Goal: Task Accomplishment & Management: Use online tool/utility

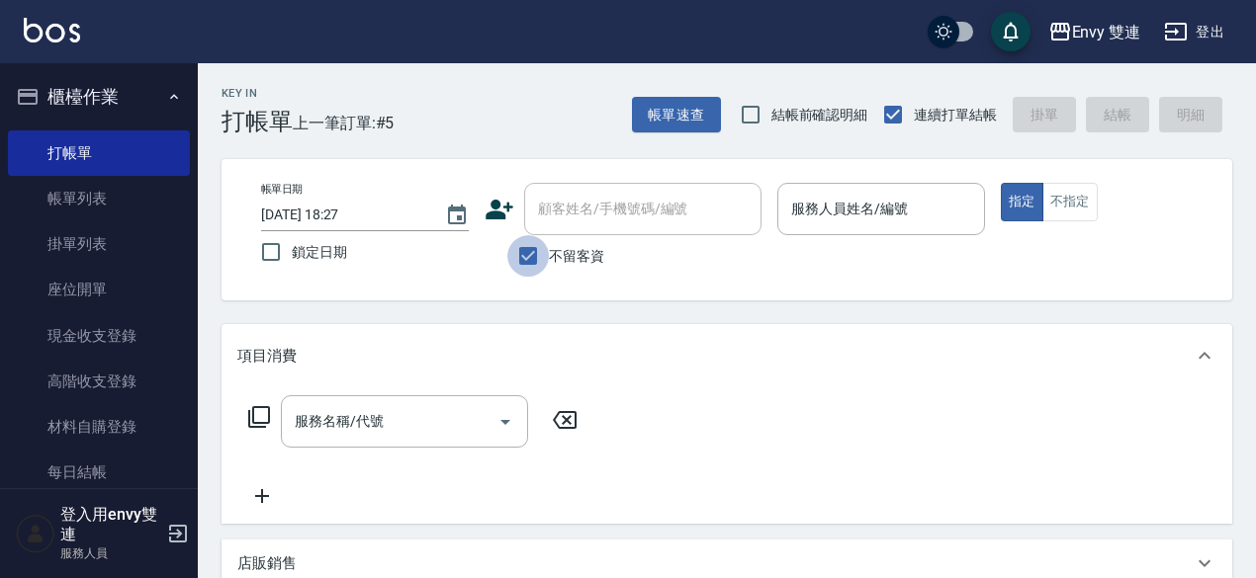
click at [533, 261] on input "不留客資" at bounding box center [528, 256] width 42 height 42
checkbox input "false"
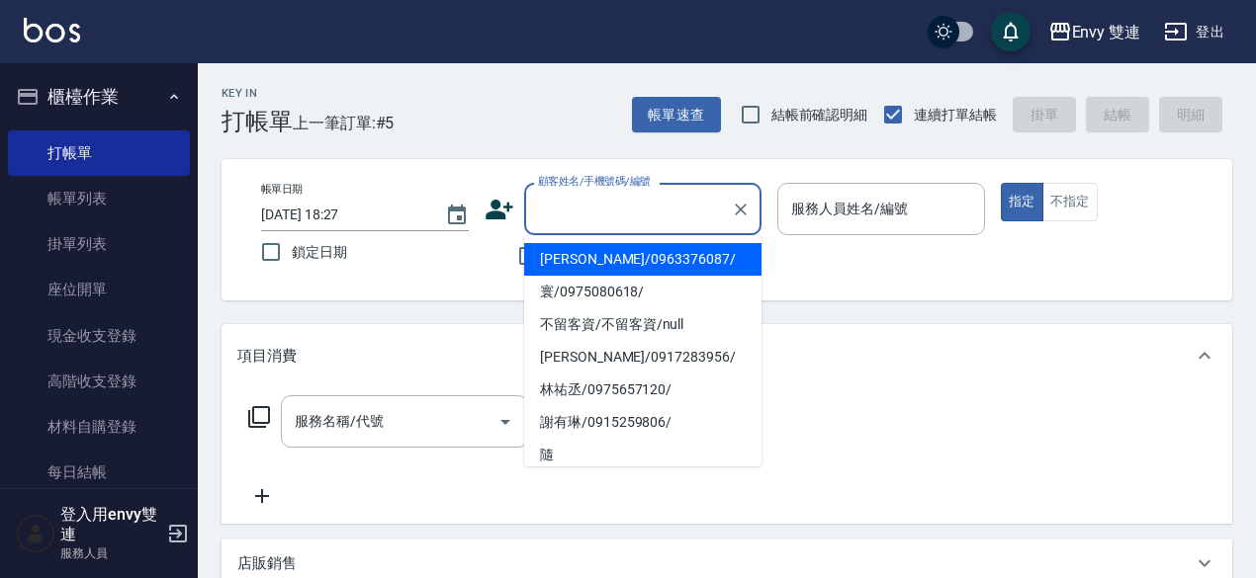
click at [600, 209] on input "顧客姓名/手機號碼/編號" at bounding box center [628, 209] width 190 height 35
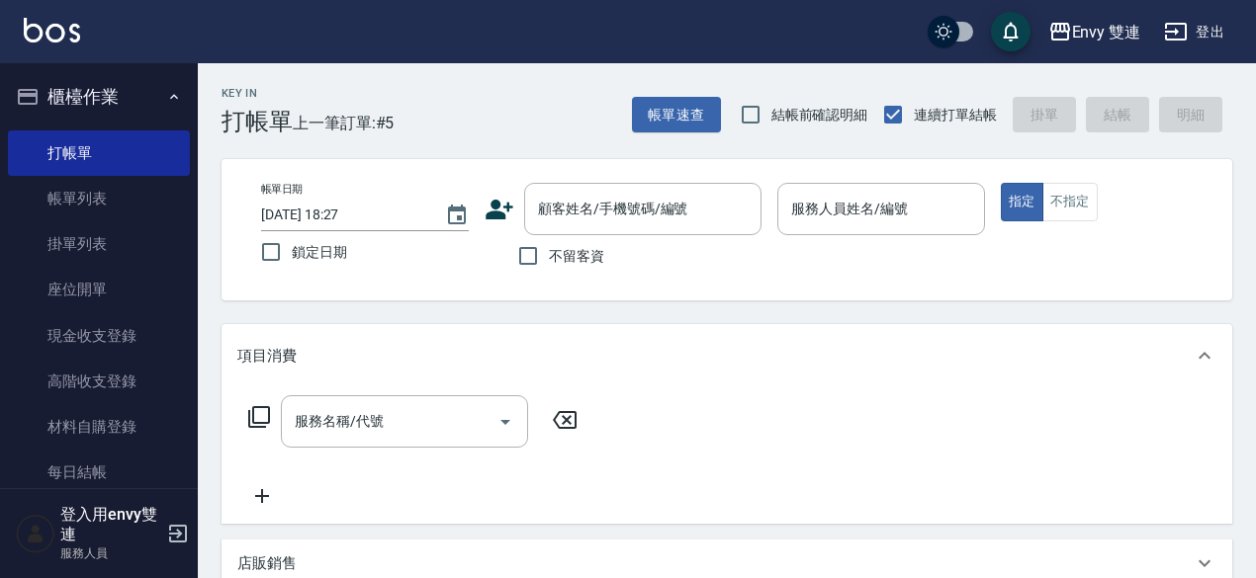
click at [513, 213] on icon at bounding box center [499, 210] width 30 height 30
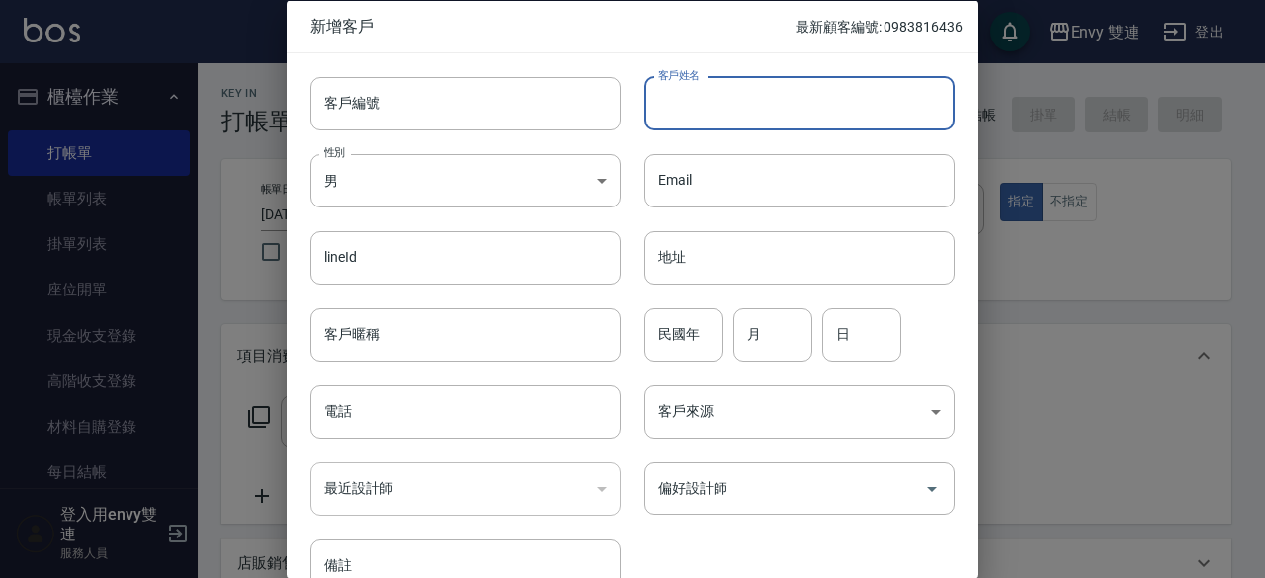
click at [749, 113] on input "客戶姓名" at bounding box center [800, 102] width 310 height 53
type input "[PERSON_NAME]"
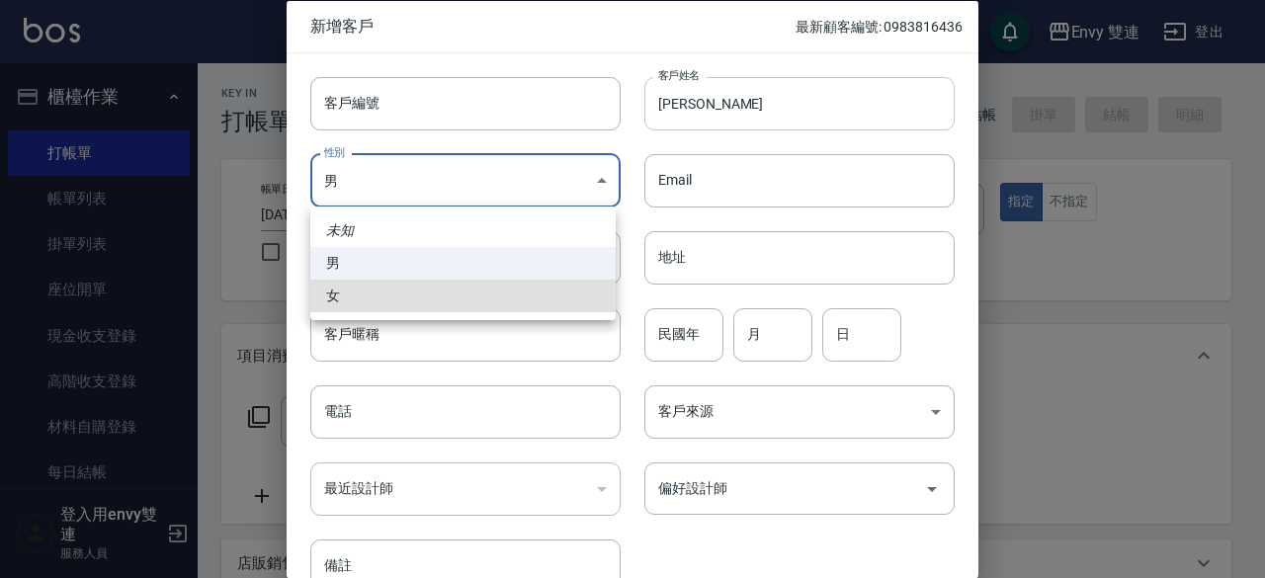
type input "[DEMOGRAPHIC_DATA]"
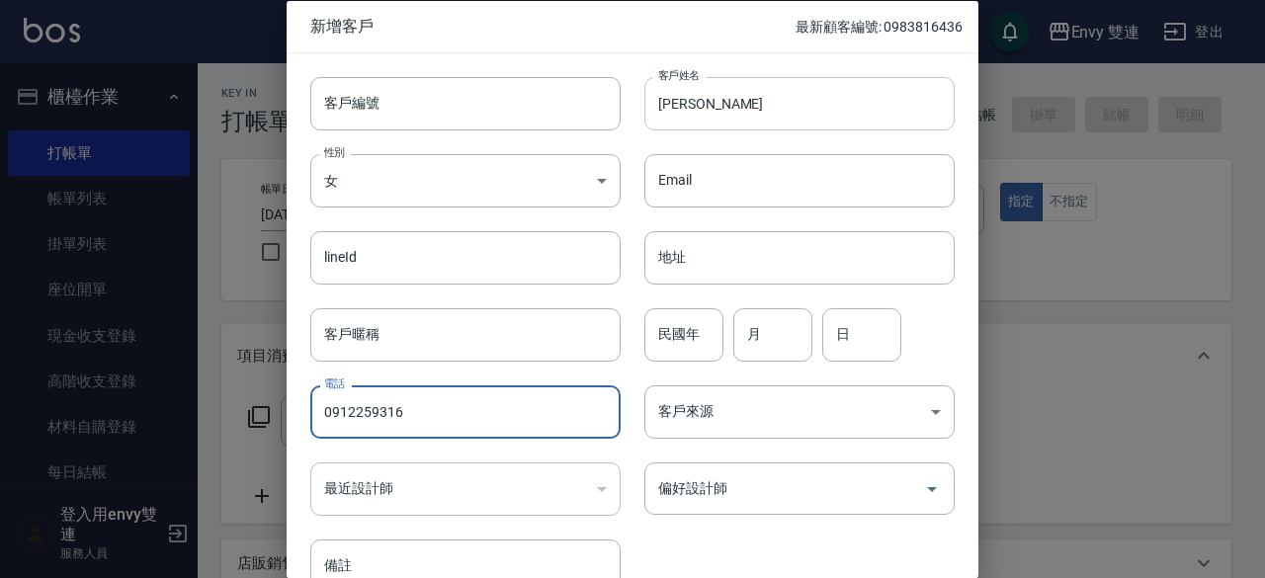
type input "0912259316"
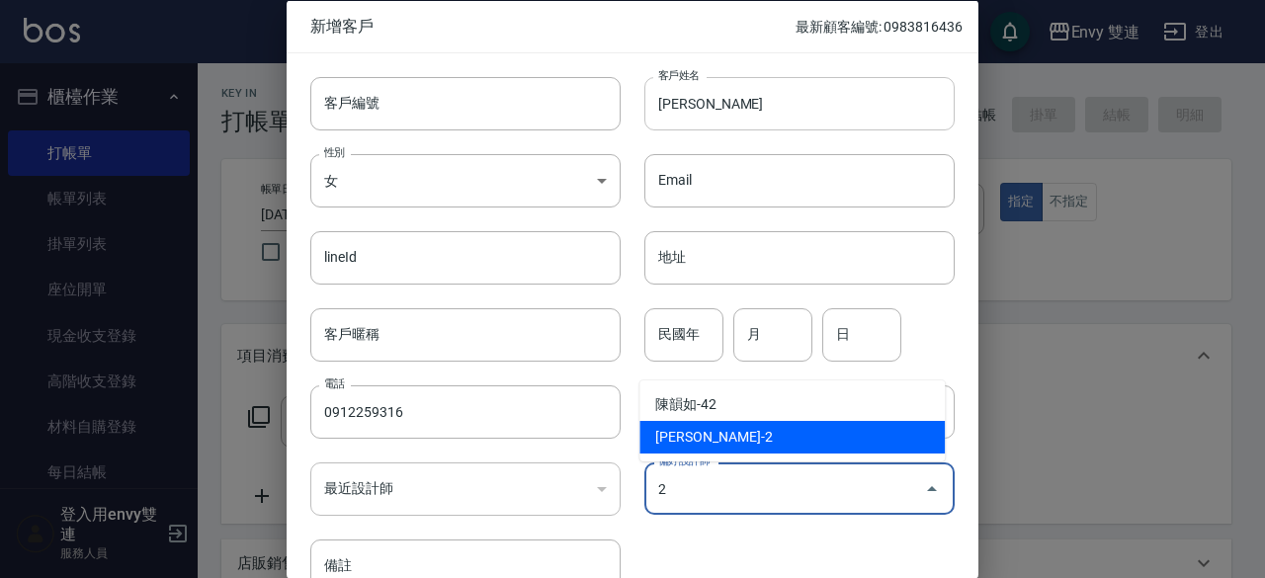
type input "[PERSON_NAME]"
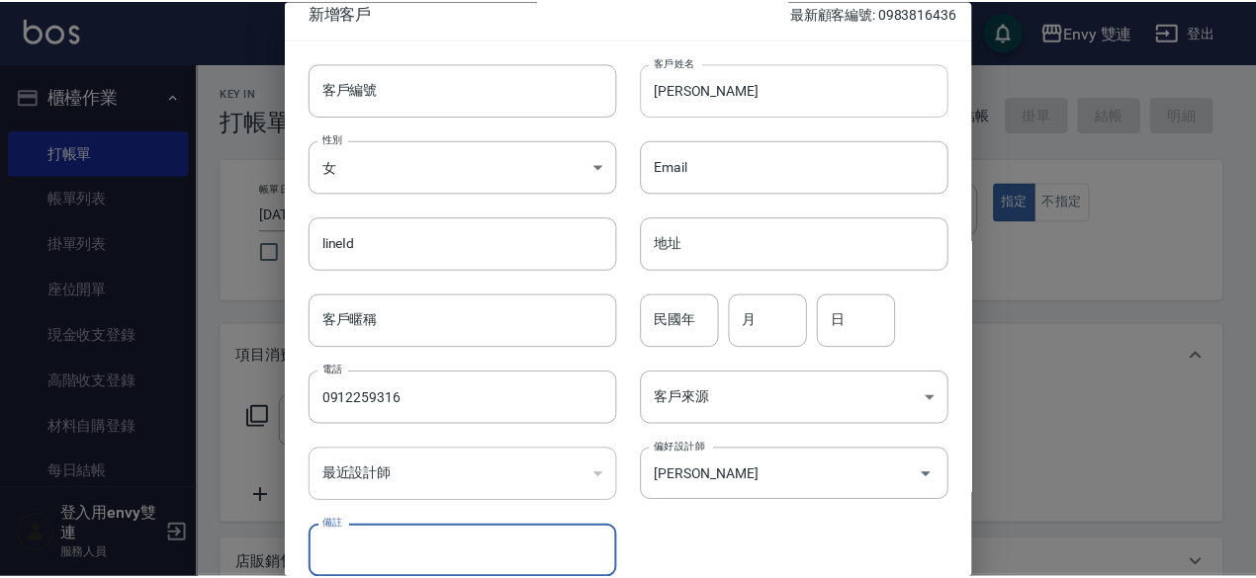
scroll to position [106, 0]
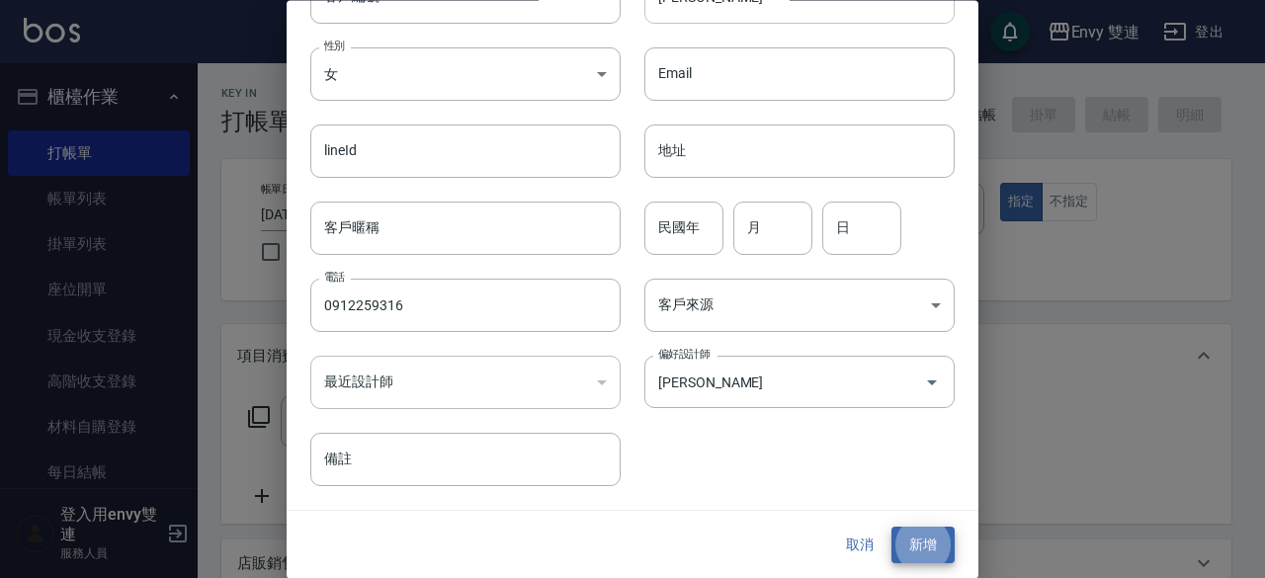
click at [892, 528] on button "新增" at bounding box center [923, 546] width 63 height 37
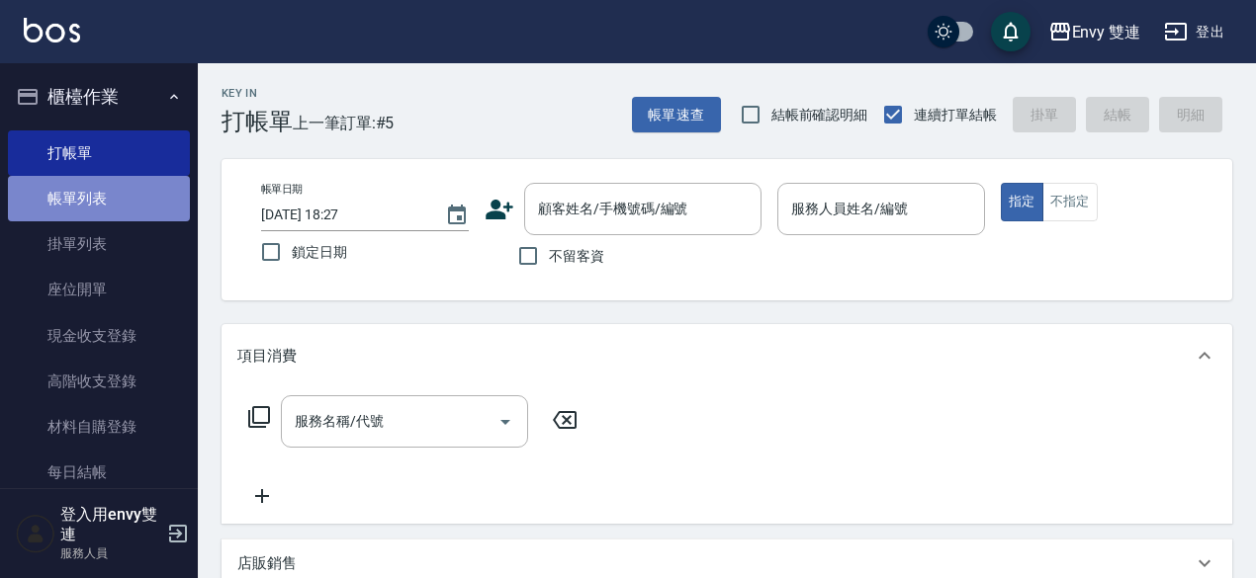
click at [144, 206] on link "帳單列表" at bounding box center [99, 198] width 182 height 45
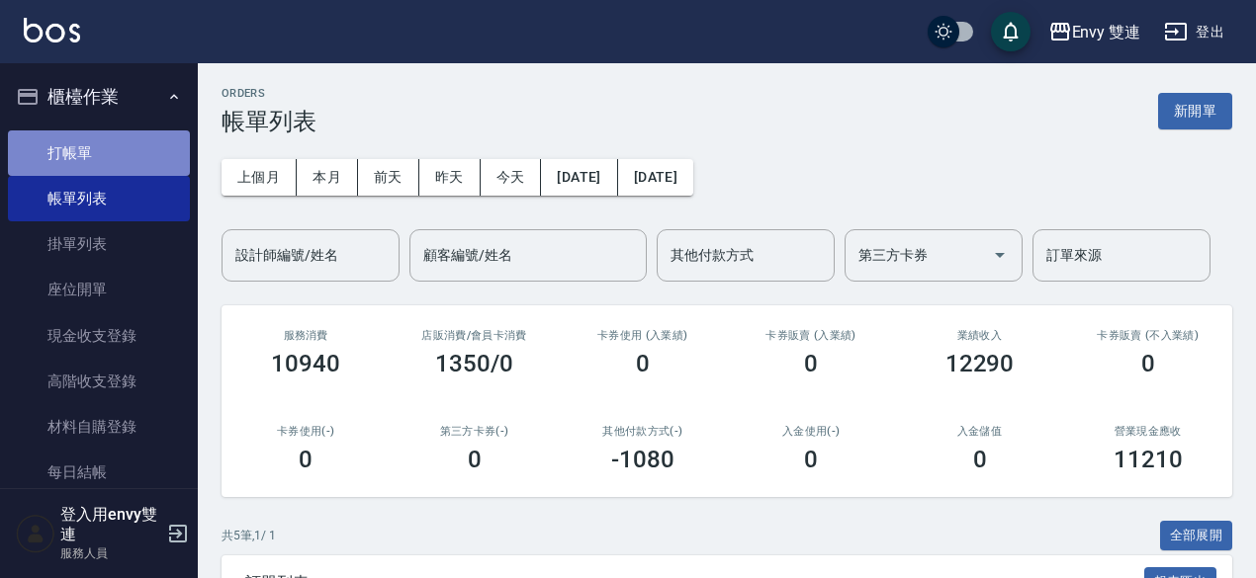
click at [150, 161] on link "打帳單" at bounding box center [99, 152] width 182 height 45
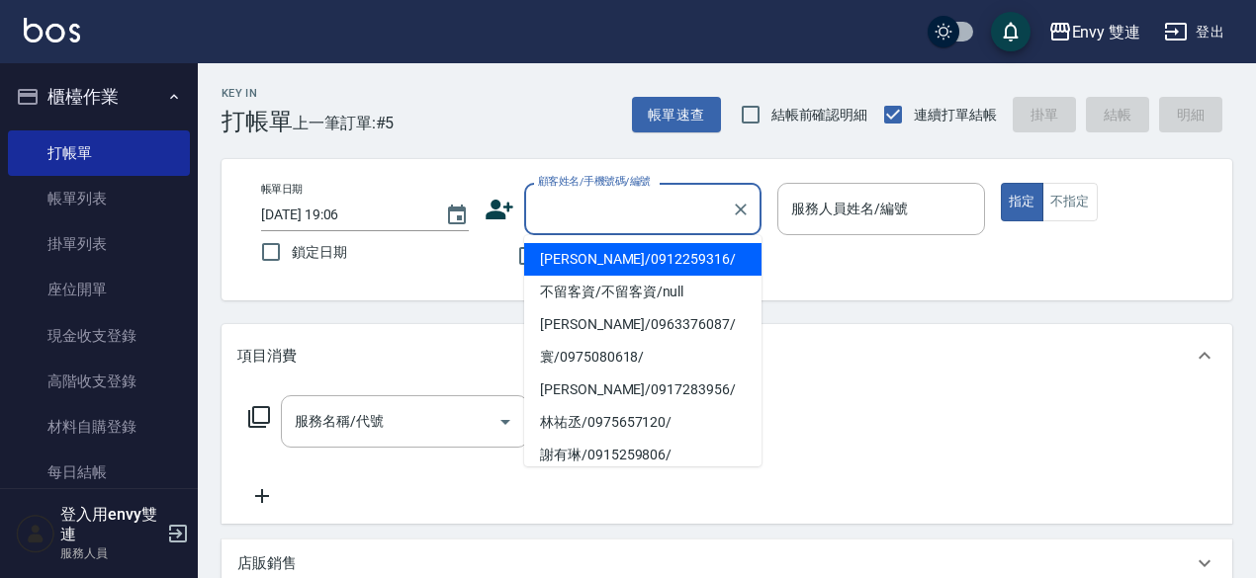
click at [541, 218] on input "顧客姓名/手機號碼/編號" at bounding box center [628, 209] width 190 height 35
click at [577, 262] on li "[PERSON_NAME]/0912259316/" at bounding box center [642, 259] width 237 height 33
type input "[PERSON_NAME]/0912259316/"
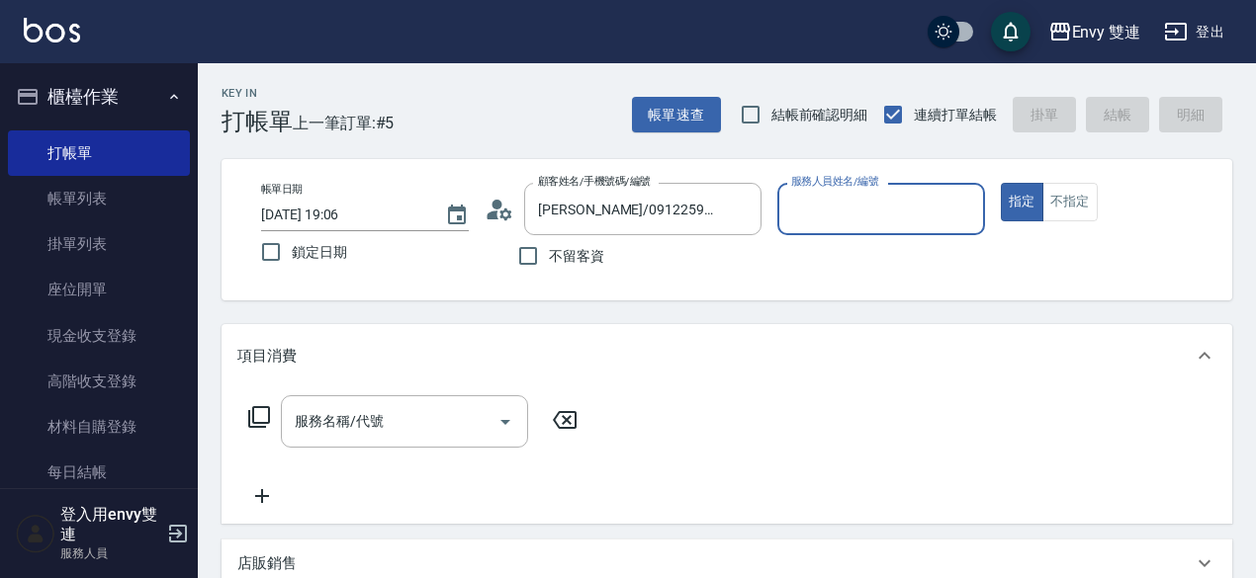
type input "Ina-2"
click at [1000, 183] on button "指定" at bounding box center [1021, 202] width 43 height 39
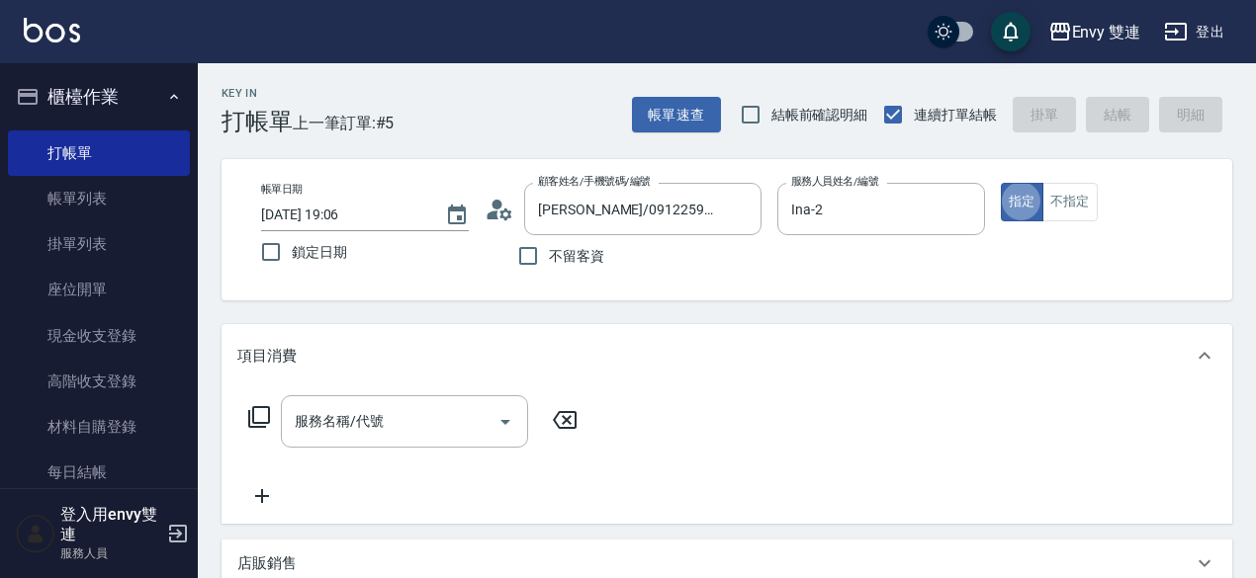
type button "true"
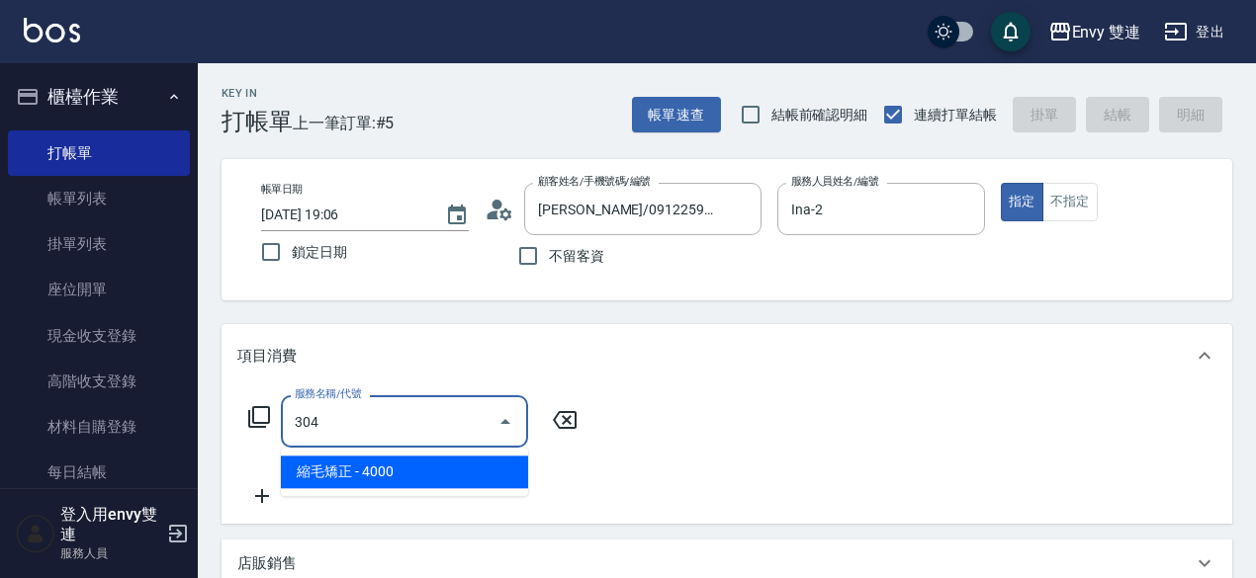
type input "縮毛矯正 (304)"
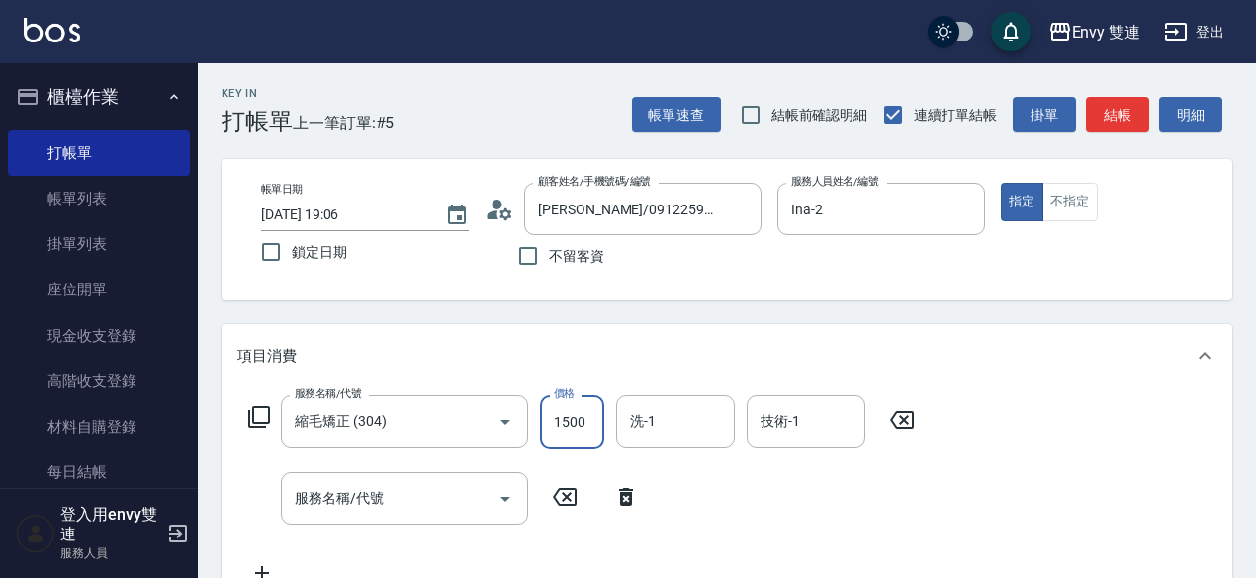
click at [581, 438] on input "1500" at bounding box center [572, 421] width 64 height 53
type input "2000"
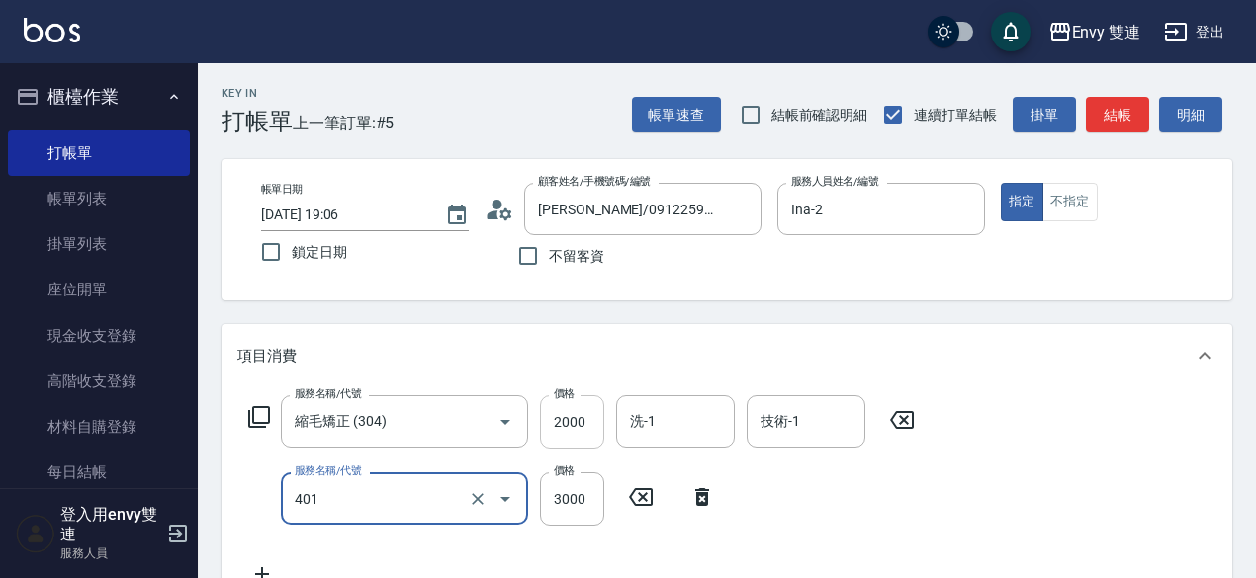
type input "染髮(401)"
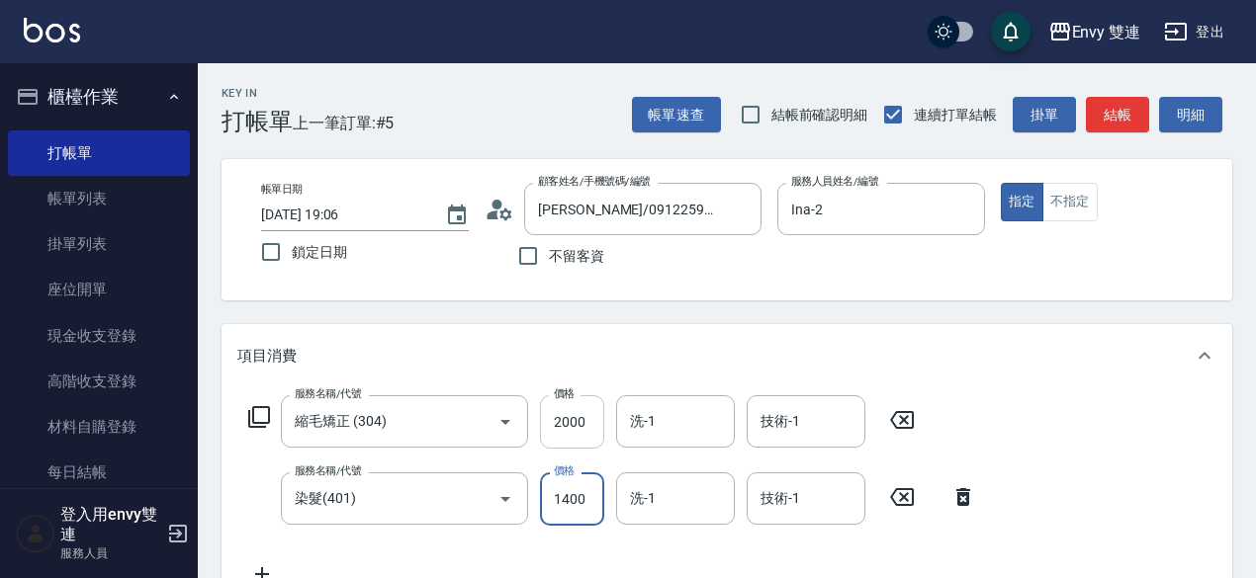
type input "1400"
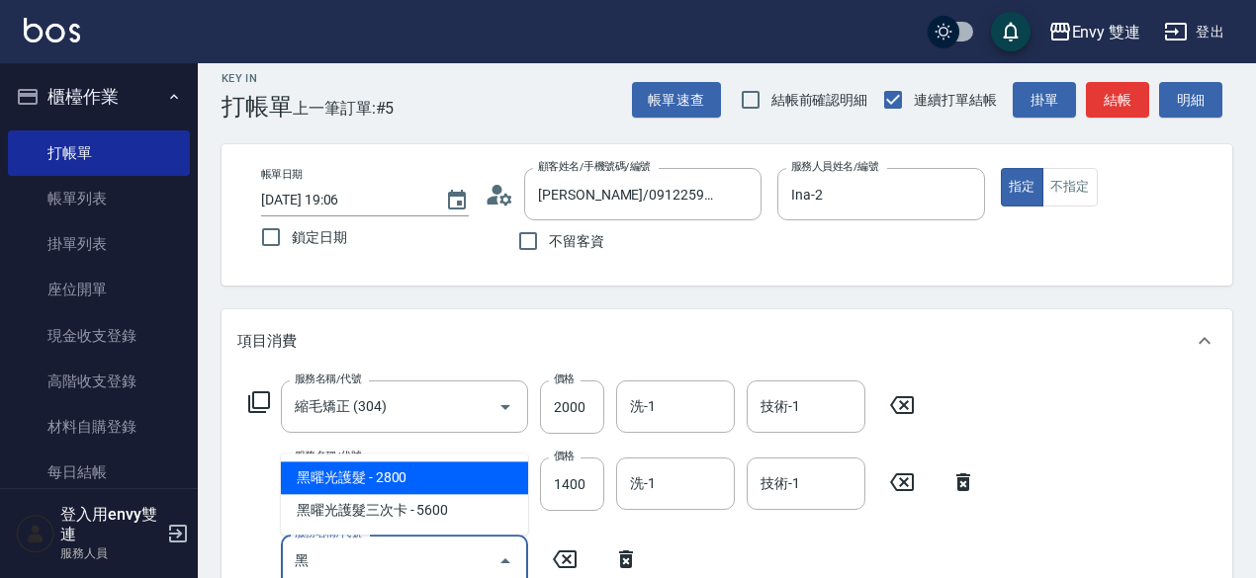
click at [482, 474] on span "黑曜光護髮 - 2800" at bounding box center [404, 478] width 247 height 33
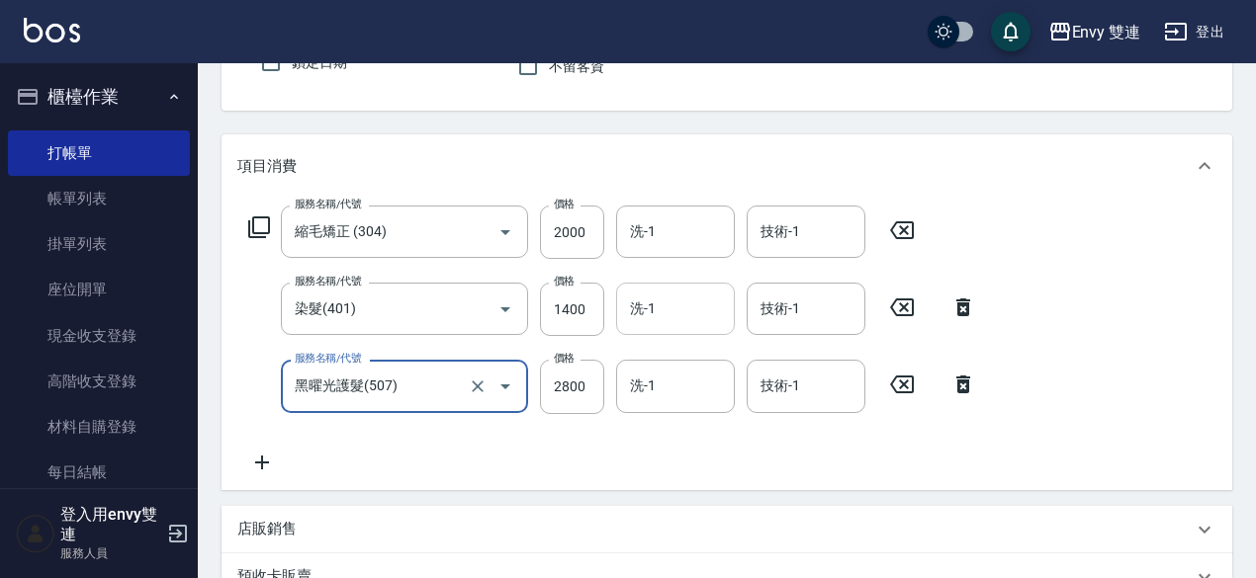
scroll to position [247, 0]
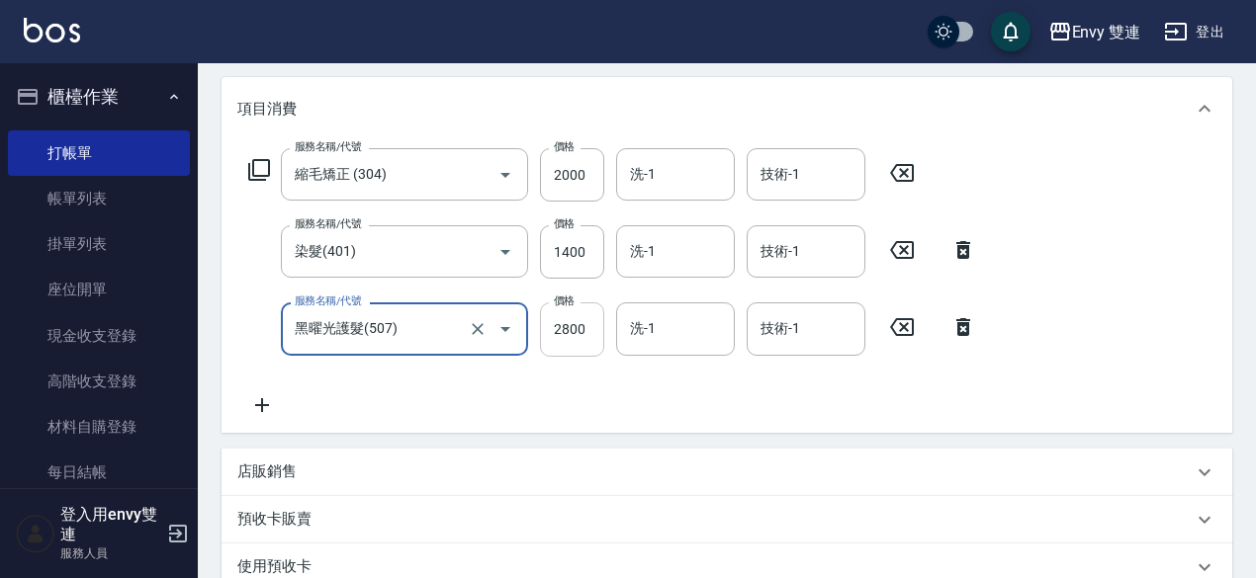
type input "黑曜光護髮(507)"
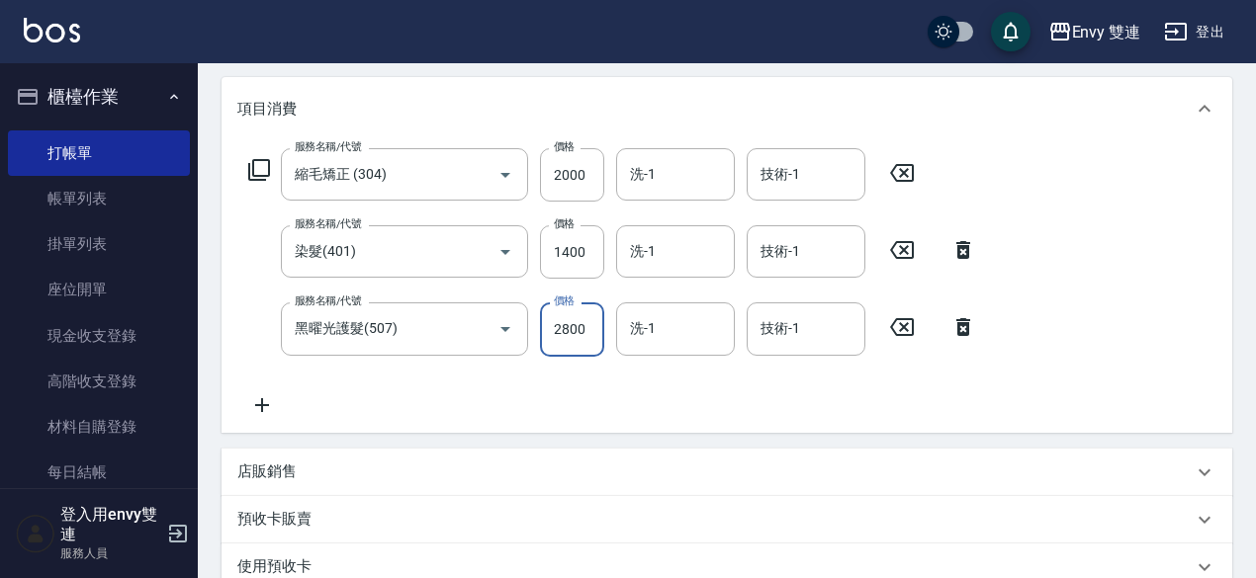
click at [562, 325] on input "2800" at bounding box center [572, 329] width 64 height 53
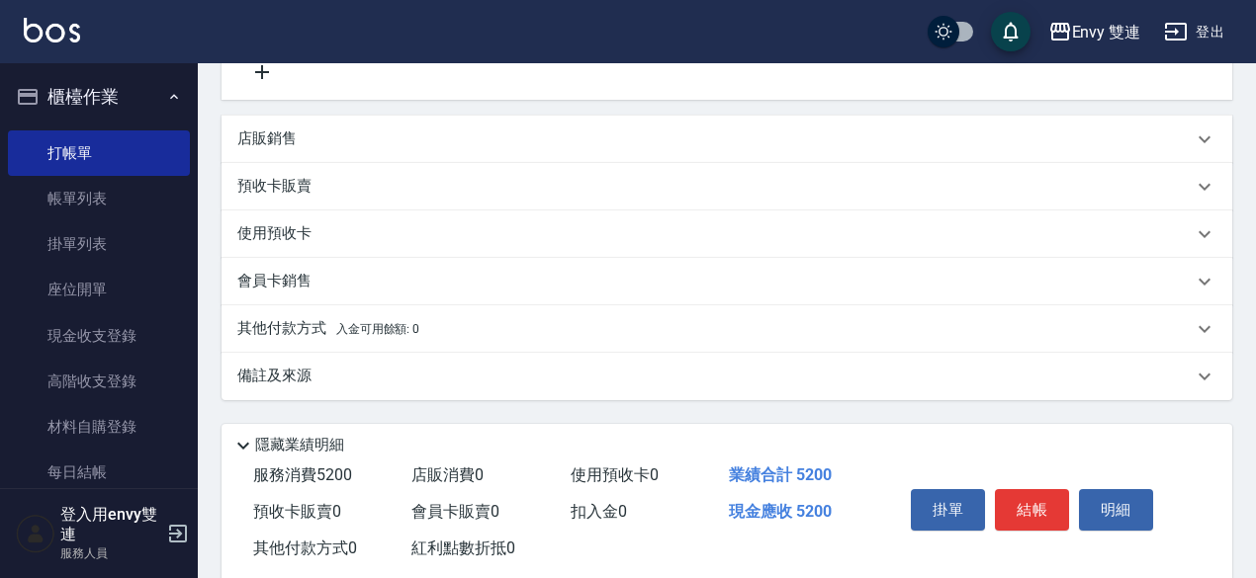
scroll to position [623, 0]
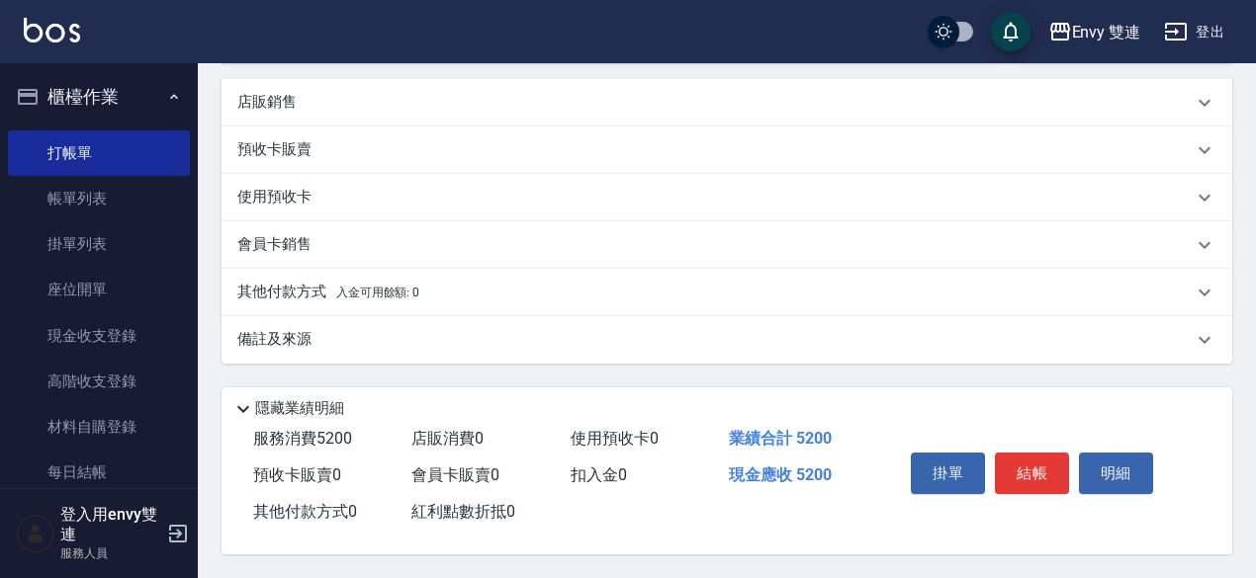
type input "1800"
click at [611, 287] on div "其他付款方式 入金可用餘額: 0" at bounding box center [714, 293] width 955 height 22
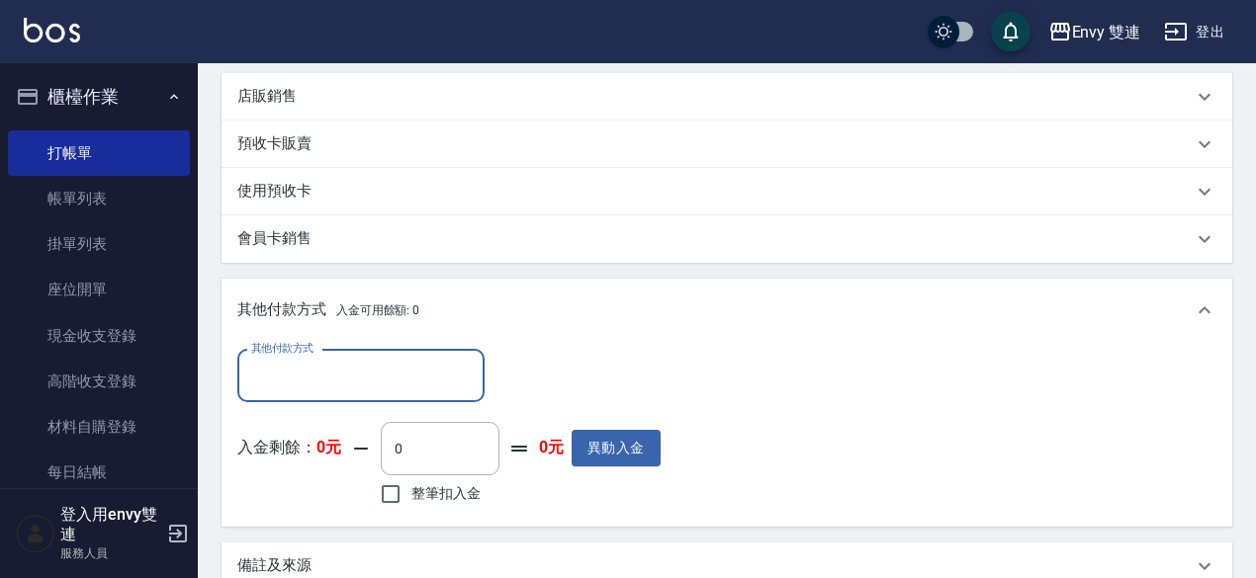
scroll to position [0, 0]
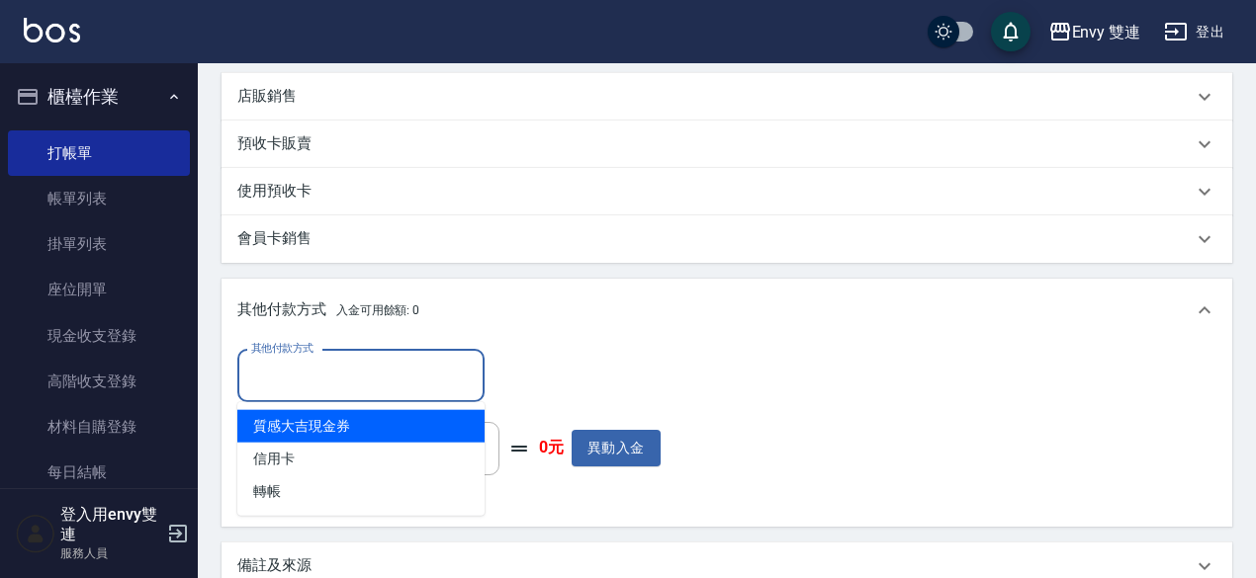
click at [396, 386] on input "其他付款方式" at bounding box center [360, 376] width 229 height 35
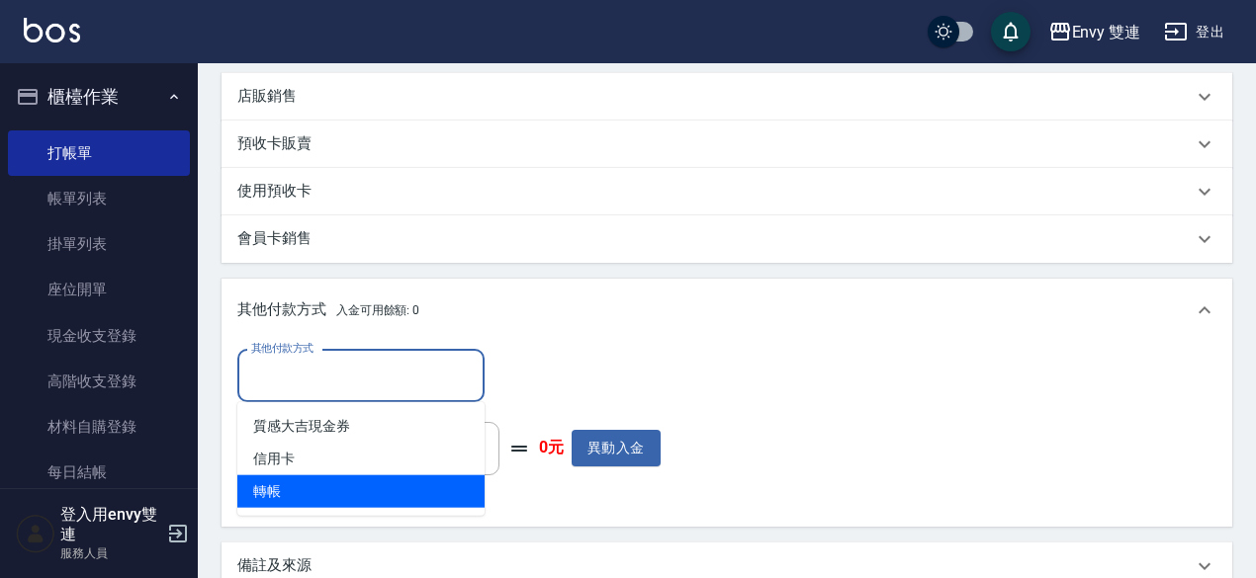
click at [348, 497] on span "轉帳" at bounding box center [360, 492] width 247 height 33
type input "轉帳"
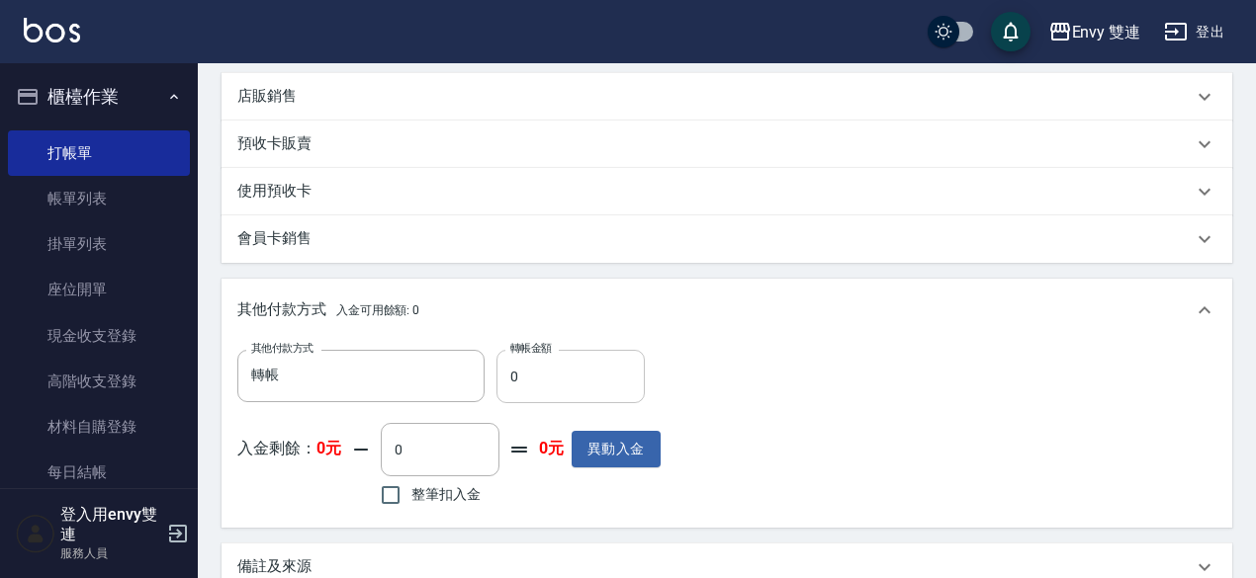
drag, startPoint x: 601, startPoint y: 345, endPoint x: 589, endPoint y: 377, distance: 33.8
click at [589, 377] on div "其他付款方式 轉帳 其他付款方式 轉帳金額 0 轉帳金額 入金剩餘： 0元 0 ​ 整筆扣入金 0元 異動入金" at bounding box center [726, 435] width 1010 height 186
click at [589, 377] on input "0" at bounding box center [570, 376] width 148 height 53
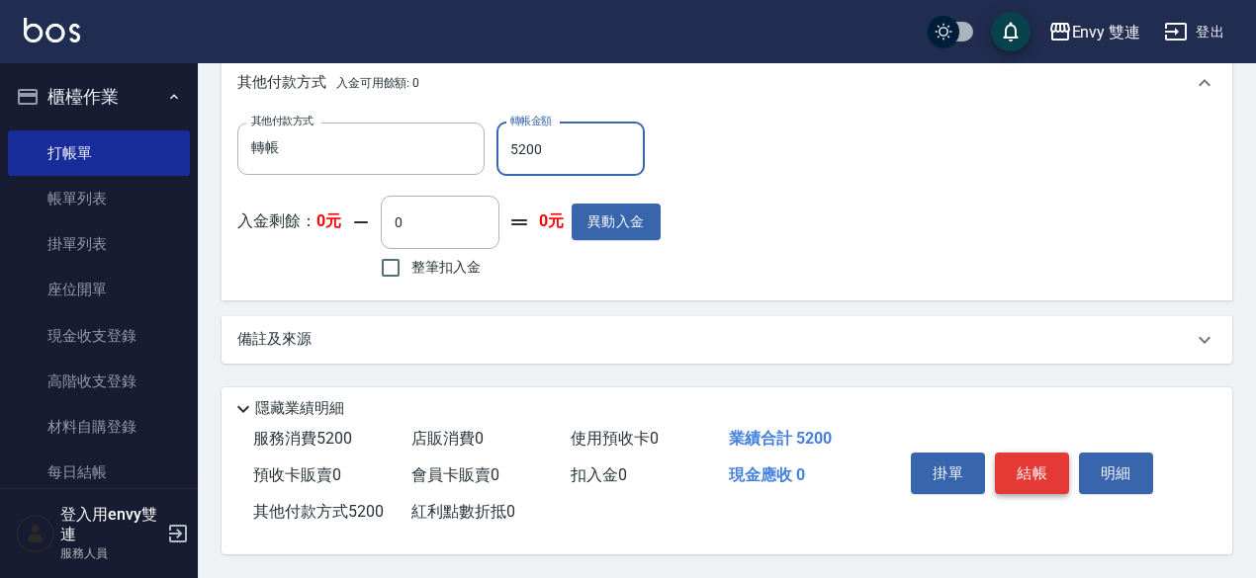
type input "5200"
click at [1018, 470] on button "結帳" at bounding box center [1032, 474] width 74 height 42
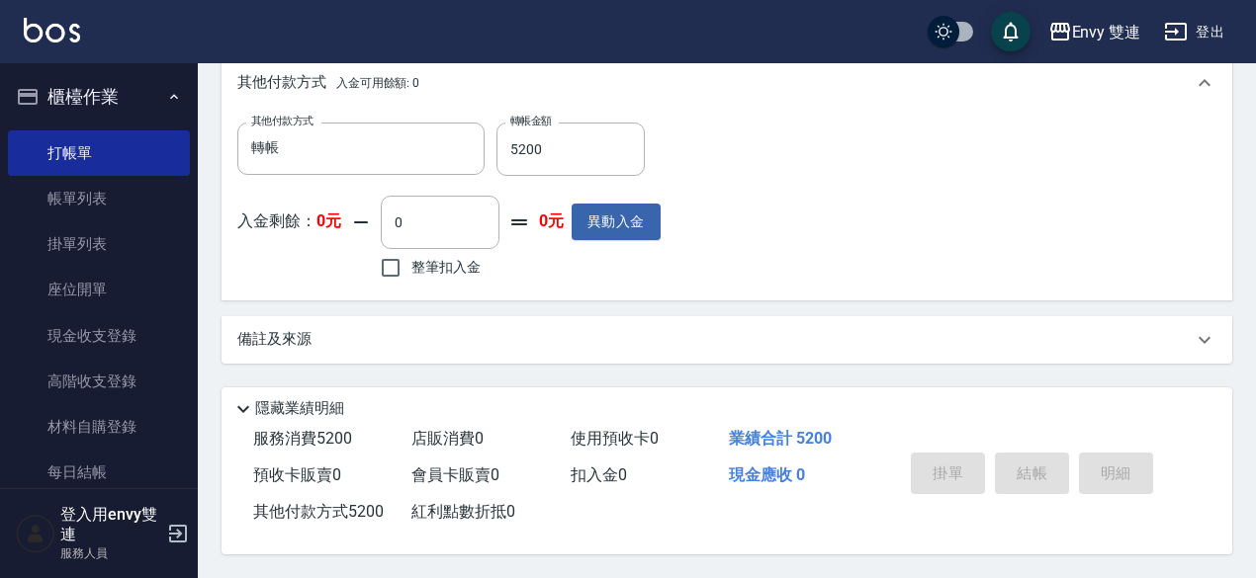
type input "[DATE] 19:07"
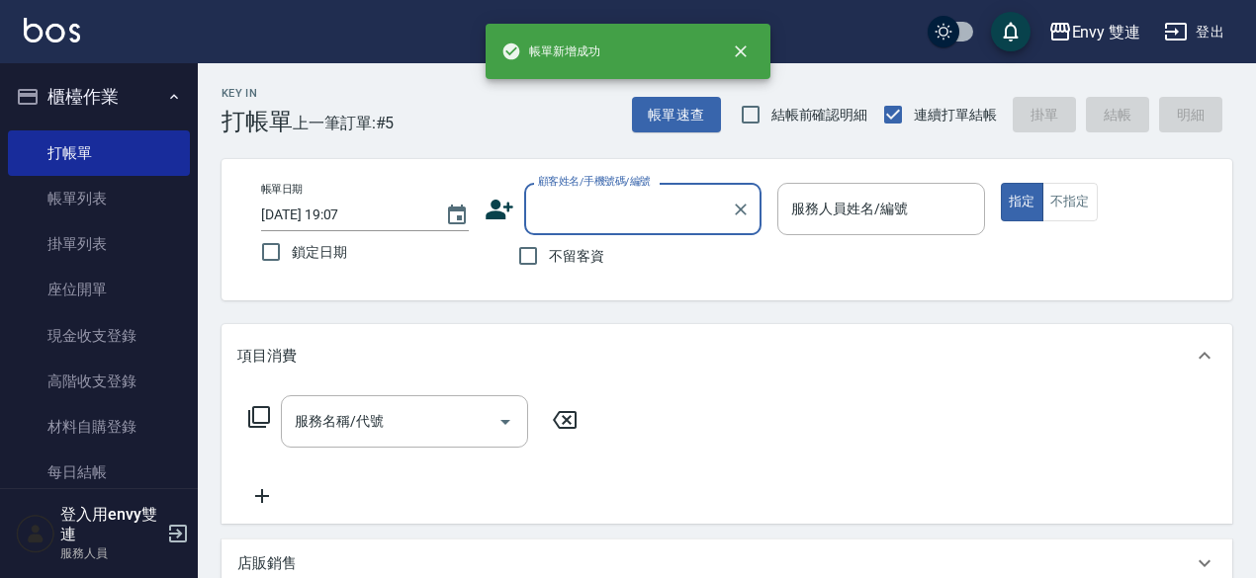
scroll to position [0, 0]
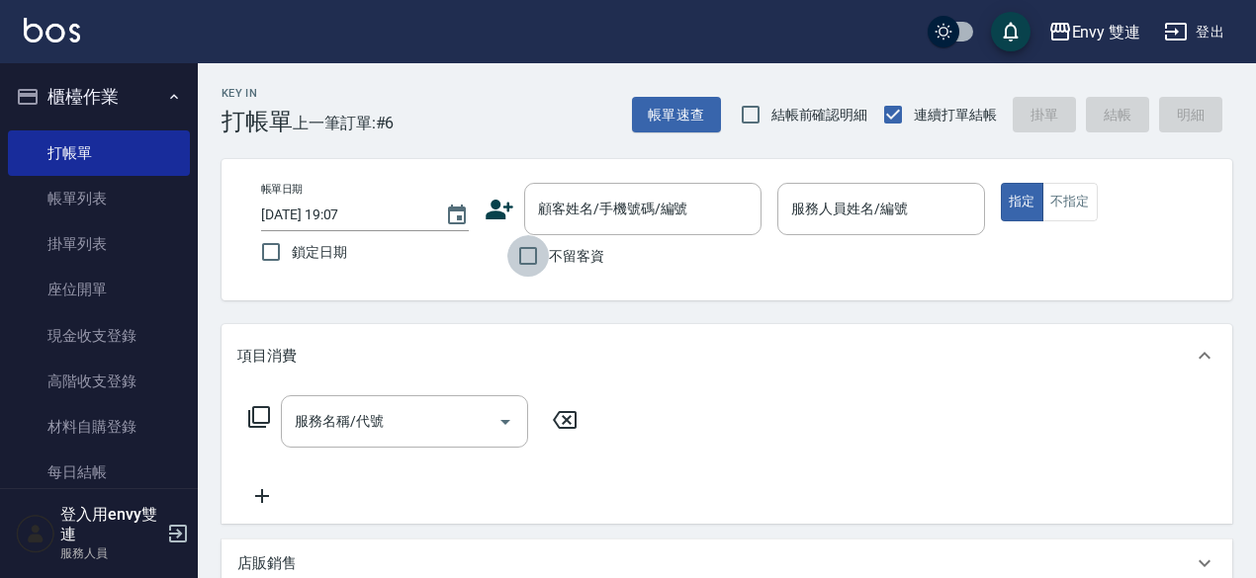
click at [530, 254] on input "不留客資" at bounding box center [528, 256] width 42 height 42
checkbox input "true"
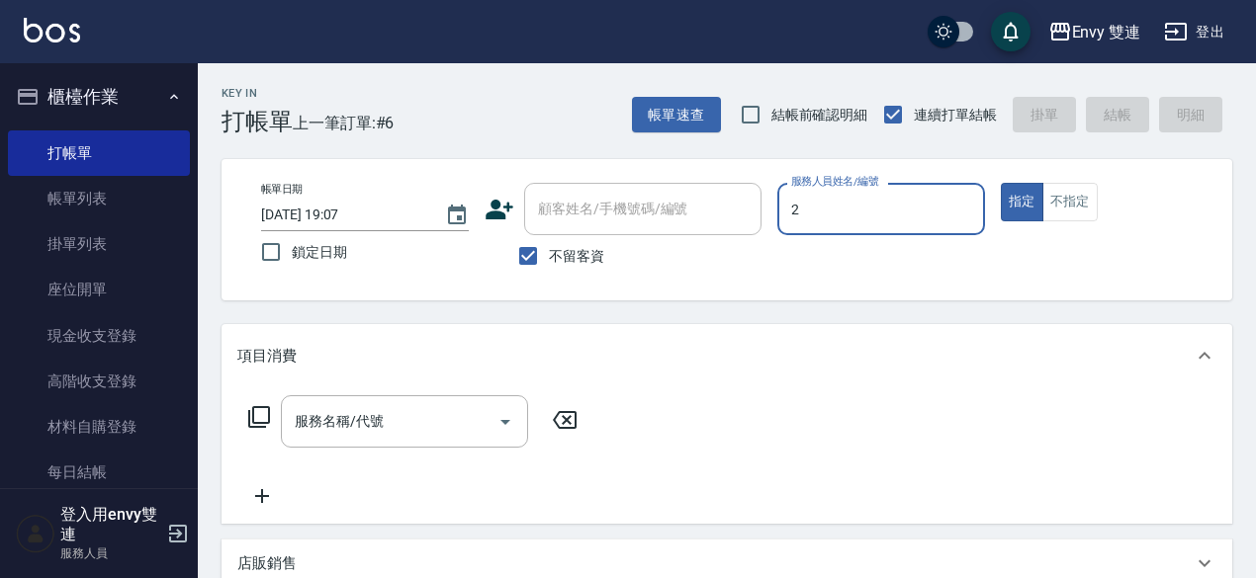
type input "Ina-2"
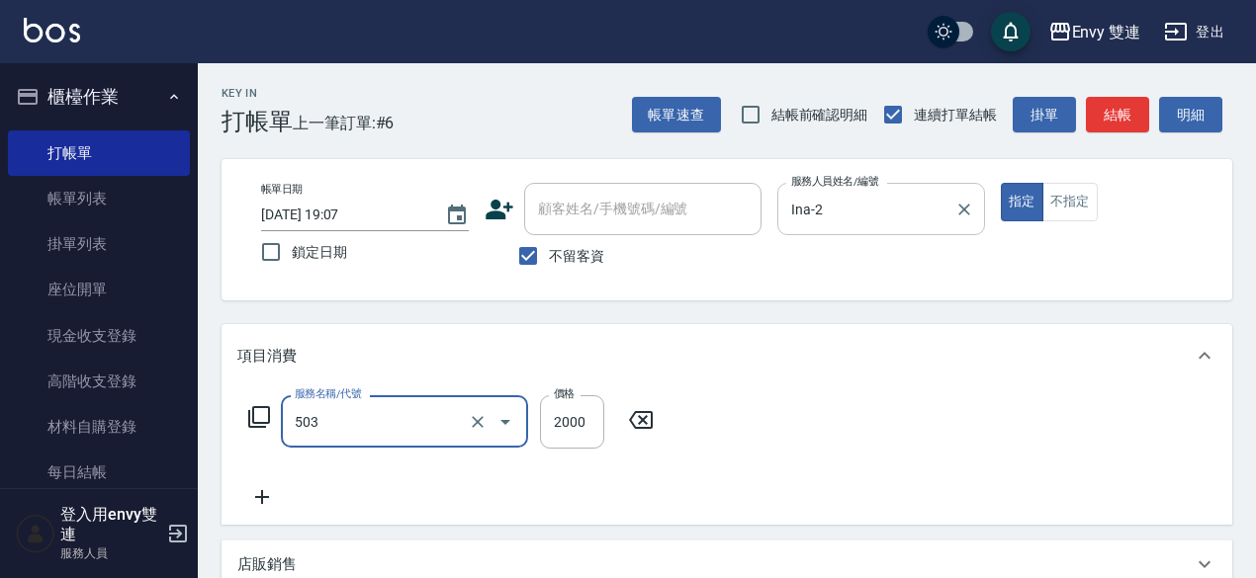
type input "日本結構二段式(503)"
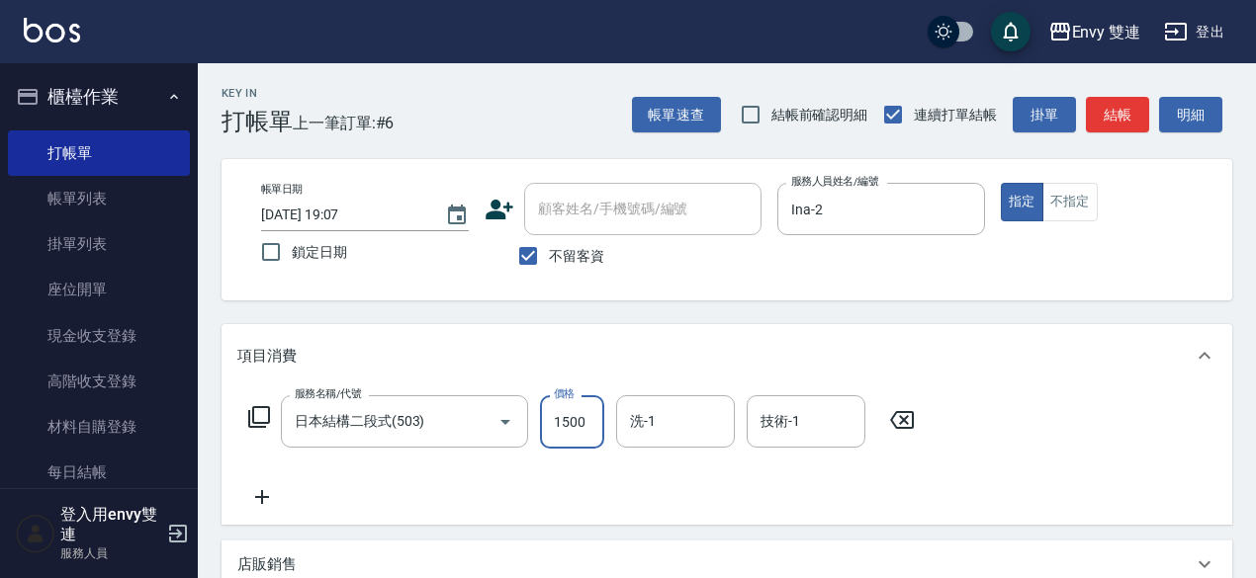
scroll to position [421, 0]
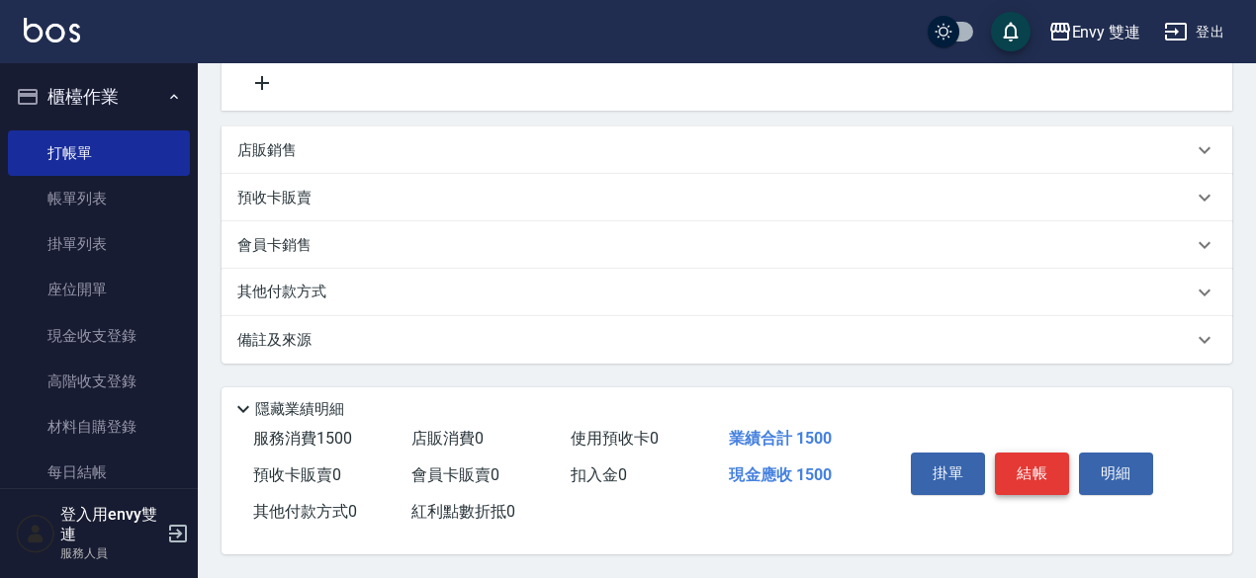
type input "1500"
click at [1032, 476] on button "結帳" at bounding box center [1032, 474] width 74 height 42
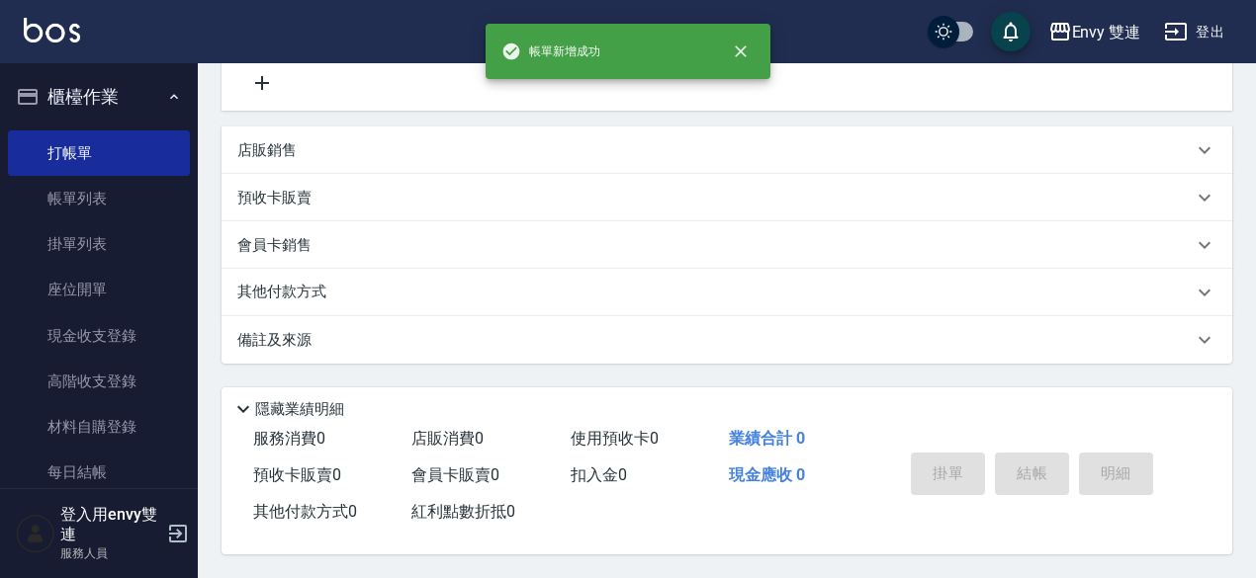
scroll to position [0, 0]
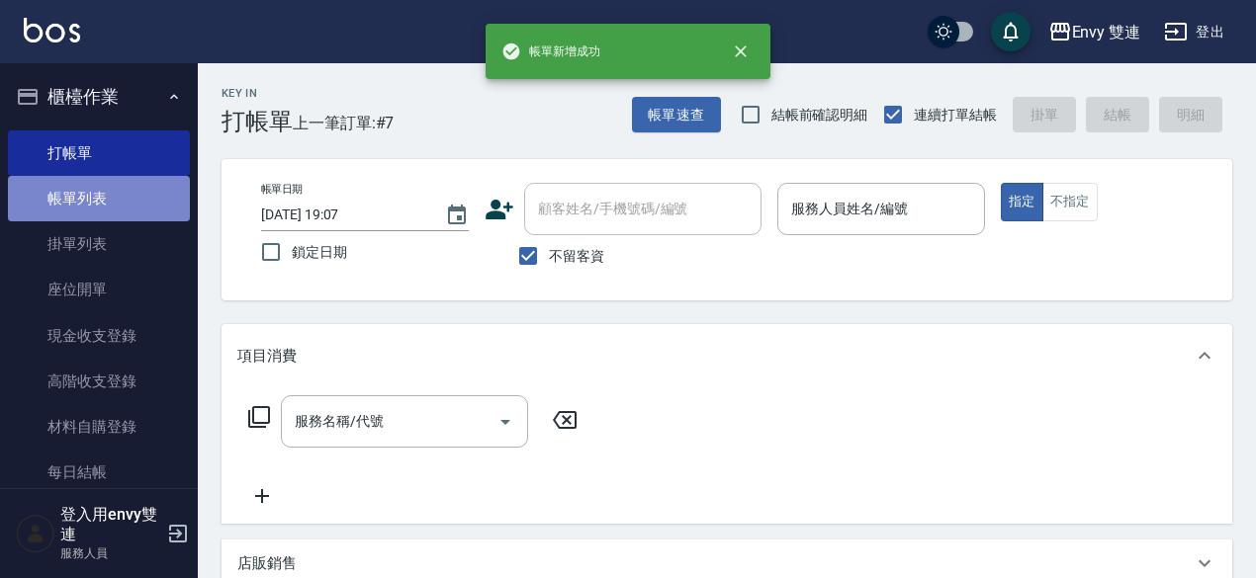
click at [112, 176] on link "帳單列表" at bounding box center [99, 198] width 182 height 45
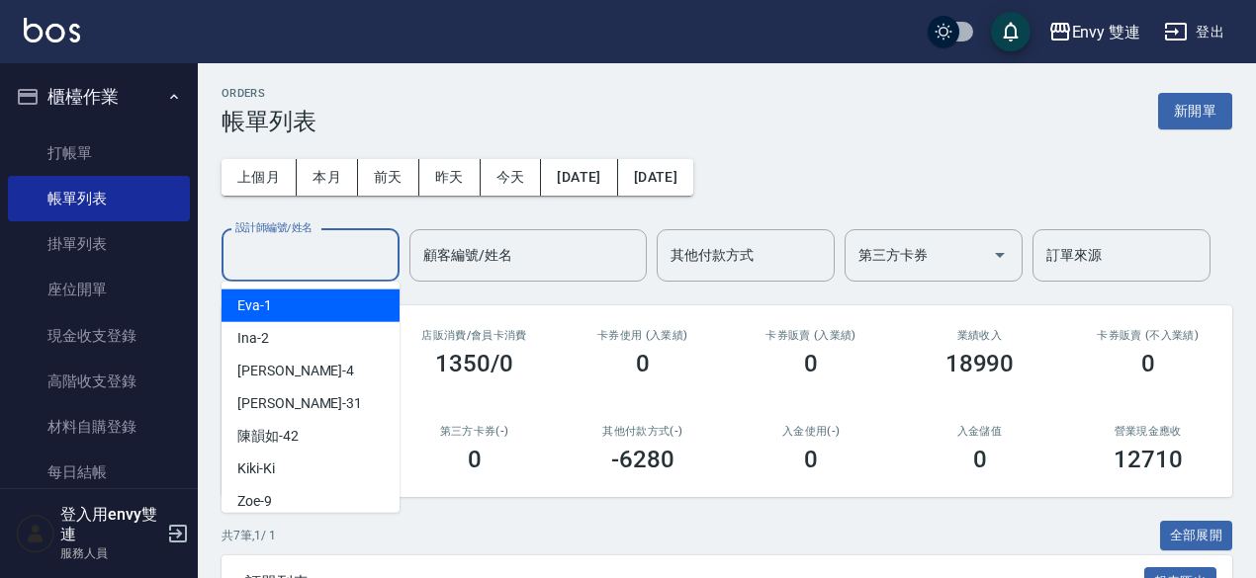
click at [326, 263] on input "設計師編號/姓名" at bounding box center [310, 255] width 160 height 35
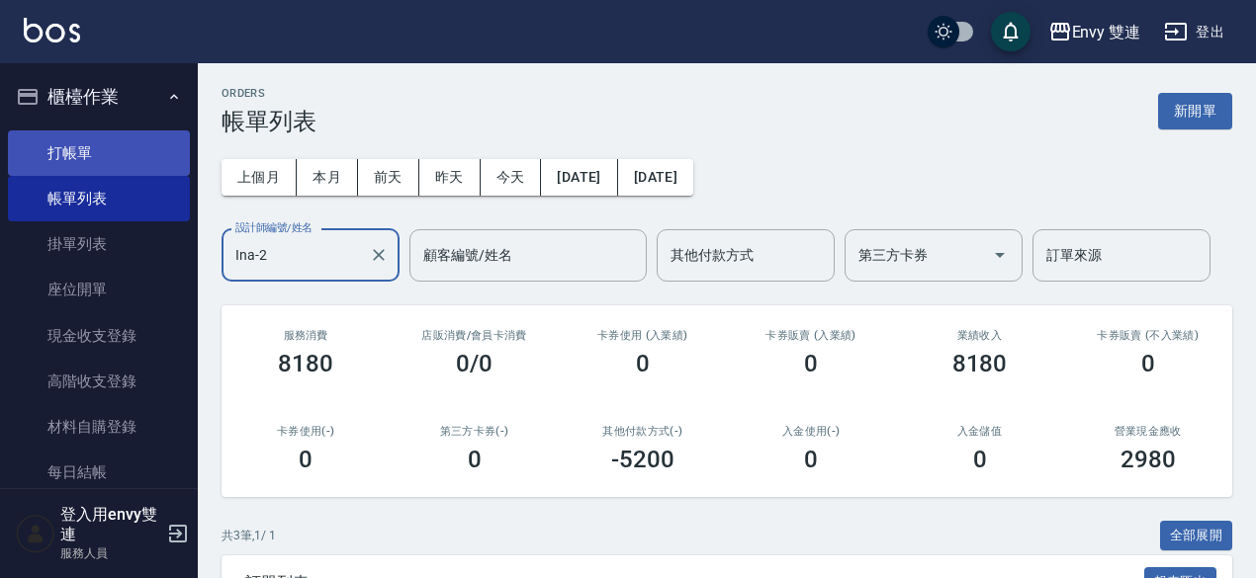
type input "Ina-2"
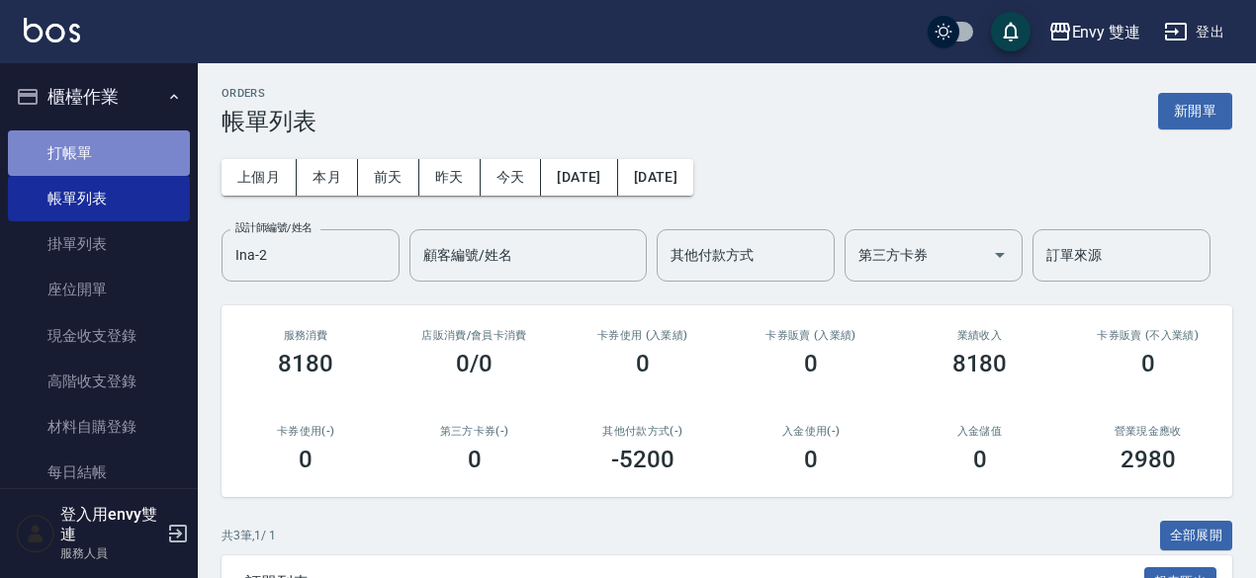
click at [167, 155] on link "打帳單" at bounding box center [99, 152] width 182 height 45
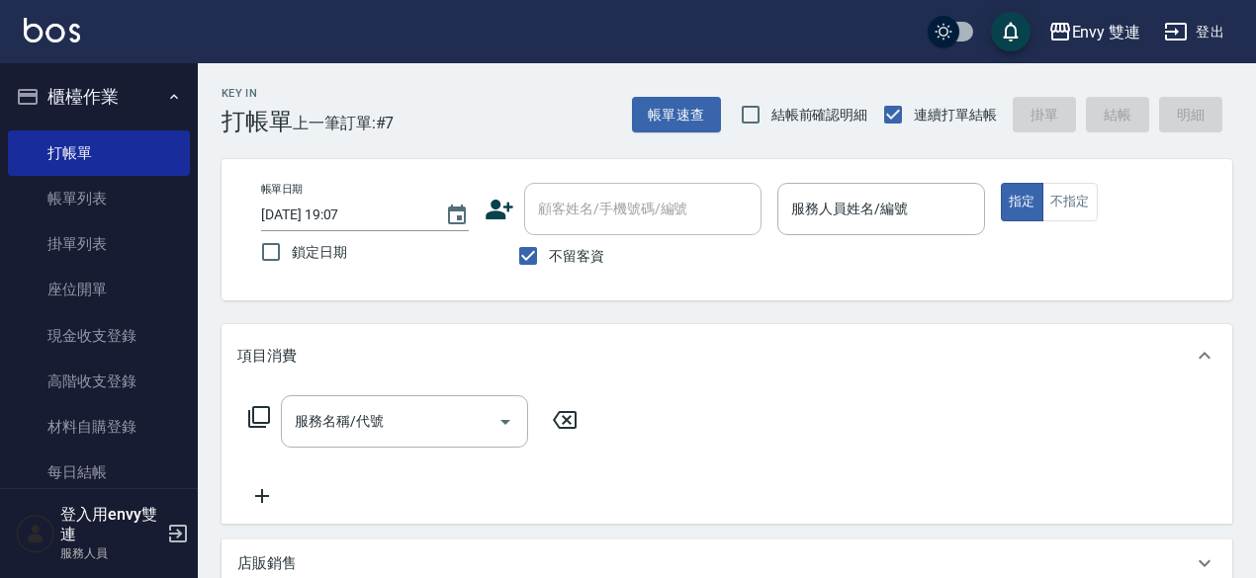
drag, startPoint x: 116, startPoint y: 462, endPoint x: 0, endPoint y: 381, distance: 141.2
click at [0, 381] on nav "櫃檯作業 打帳單 帳單列表 掛單列表 座位開單 現金收支登錄 高階收支登錄 材料自購登錄 每日結帳 排班表 掃碼打卡 預約管理 預約管理 單日預約紀錄 單週預…" at bounding box center [99, 275] width 198 height 425
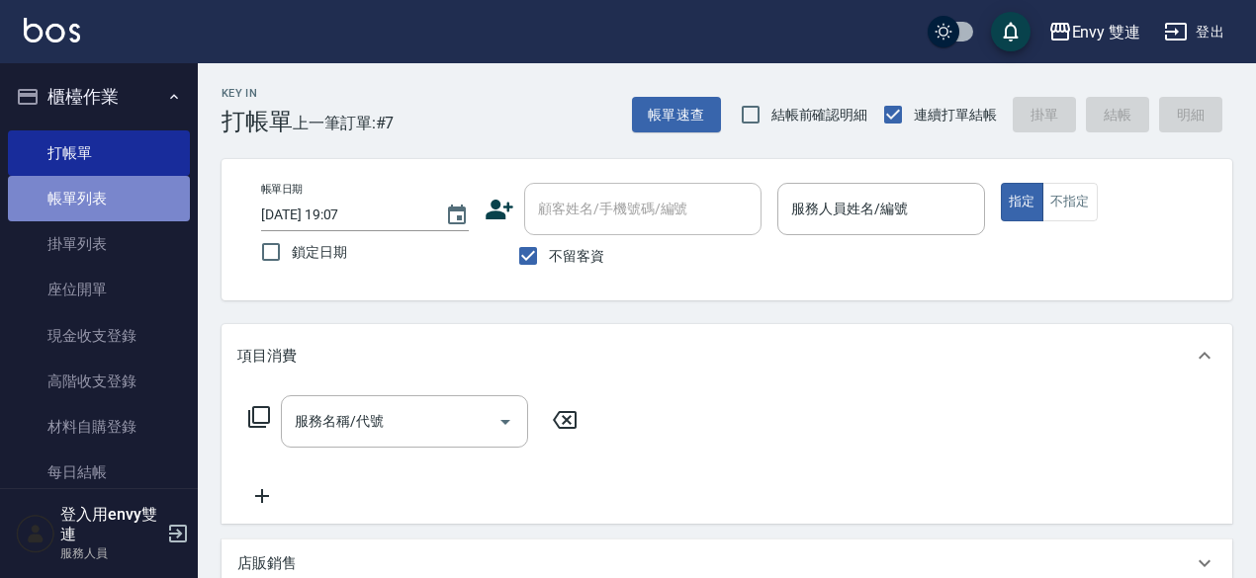
click at [109, 205] on link "帳單列表" at bounding box center [99, 198] width 182 height 45
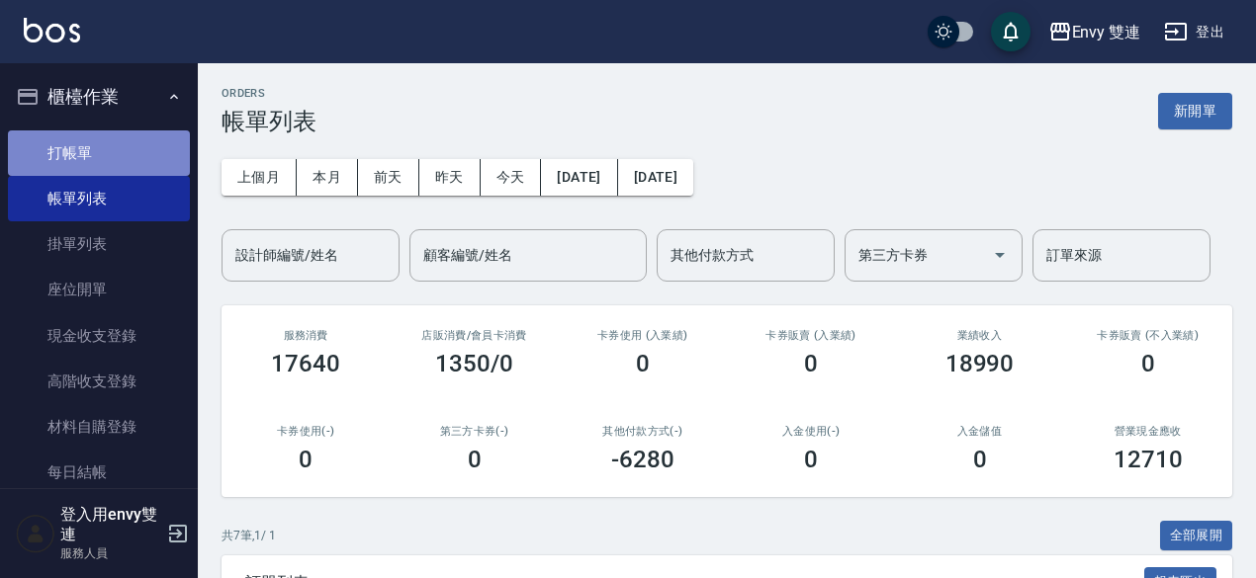
click at [115, 142] on link "打帳單" at bounding box center [99, 152] width 182 height 45
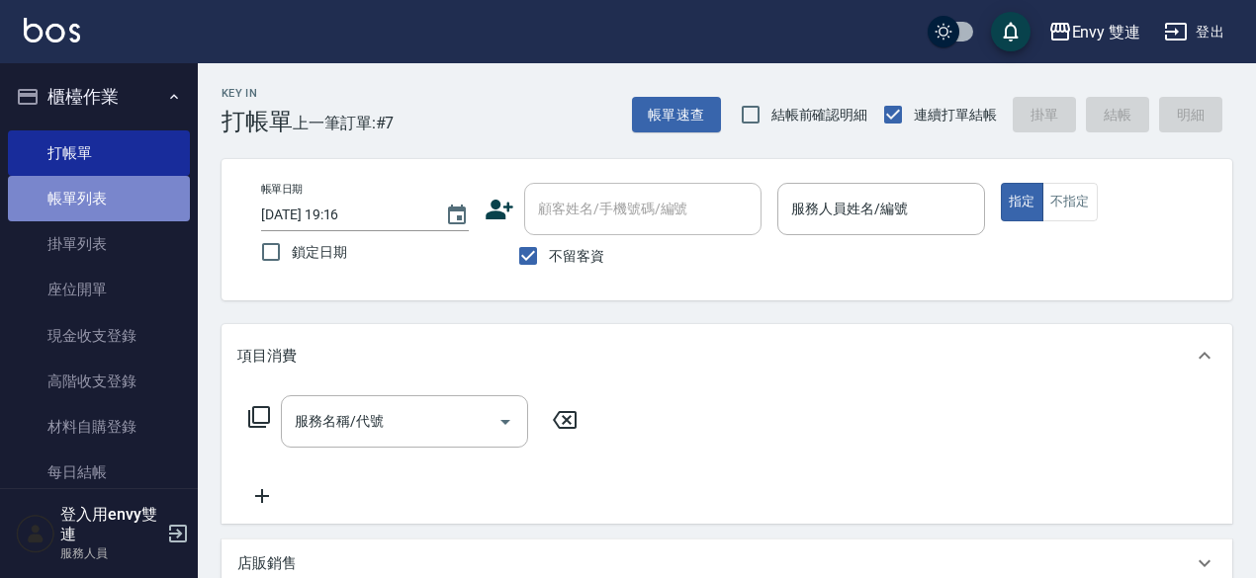
click at [141, 184] on link "帳單列表" at bounding box center [99, 198] width 182 height 45
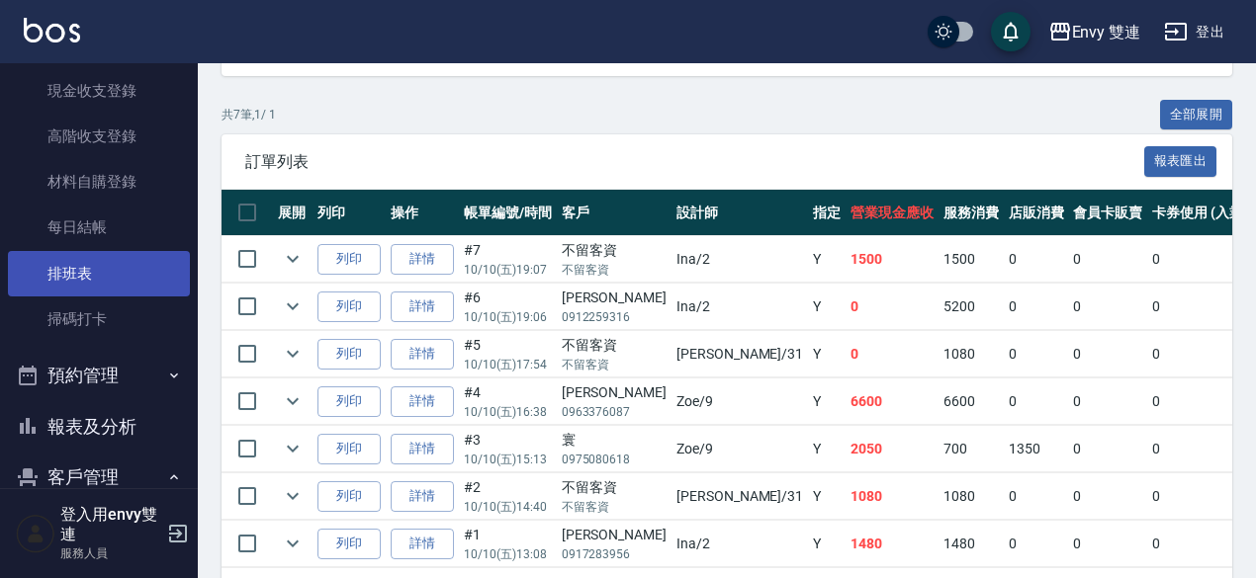
scroll to position [274, 0]
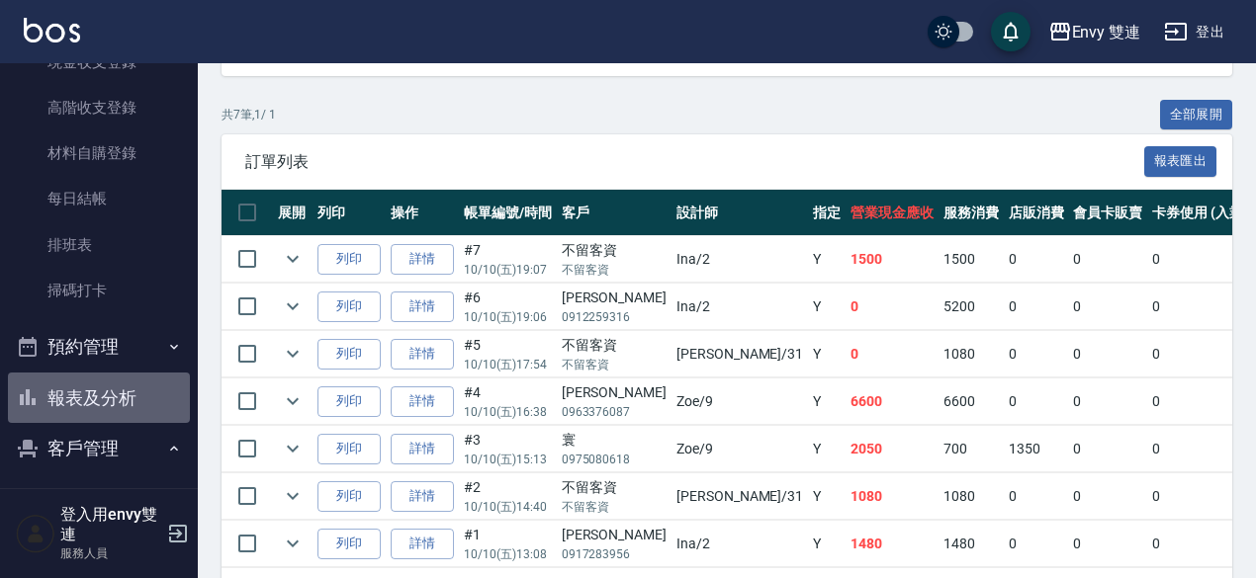
click at [131, 386] on button "報表及分析" at bounding box center [99, 398] width 182 height 51
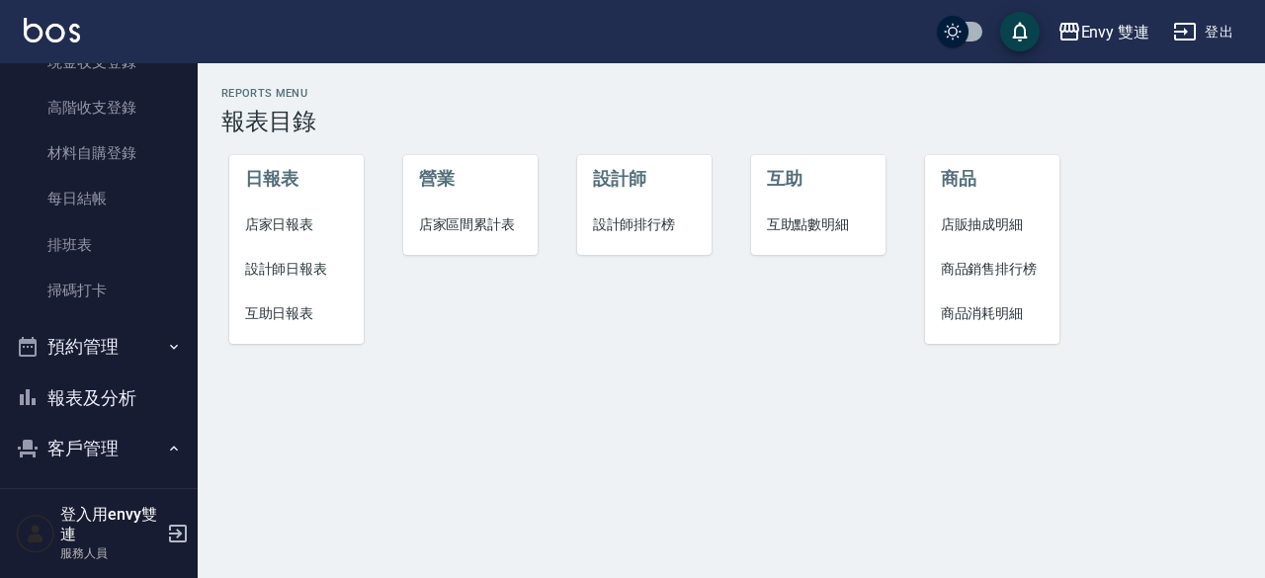
click at [291, 276] on span "設計師日報表" at bounding box center [297, 269] width 104 height 21
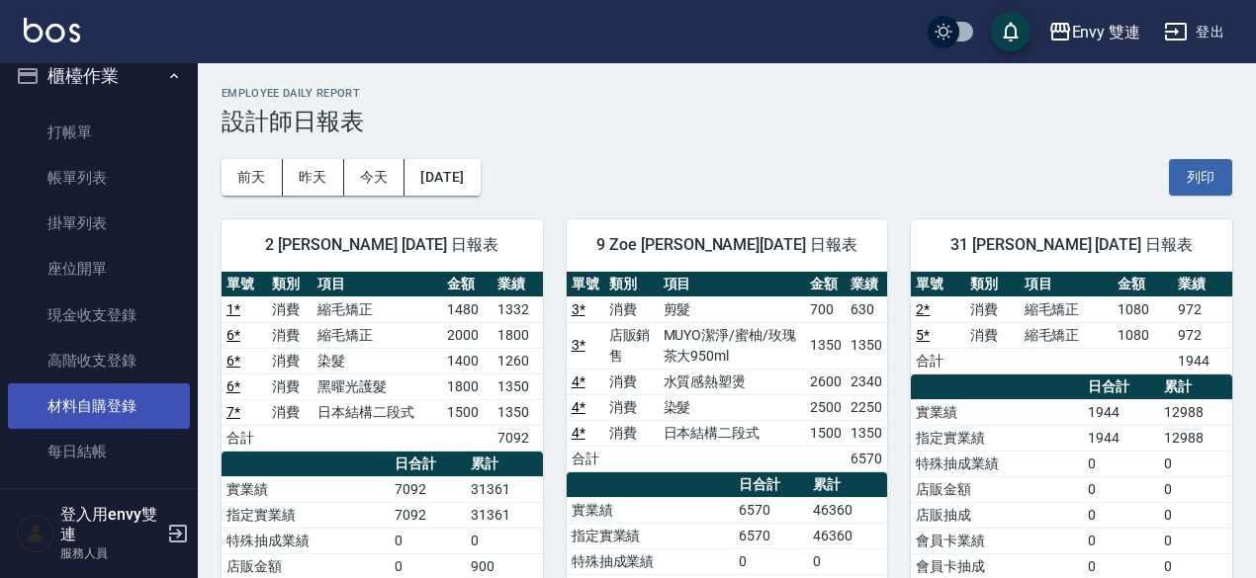
scroll to position [18, 0]
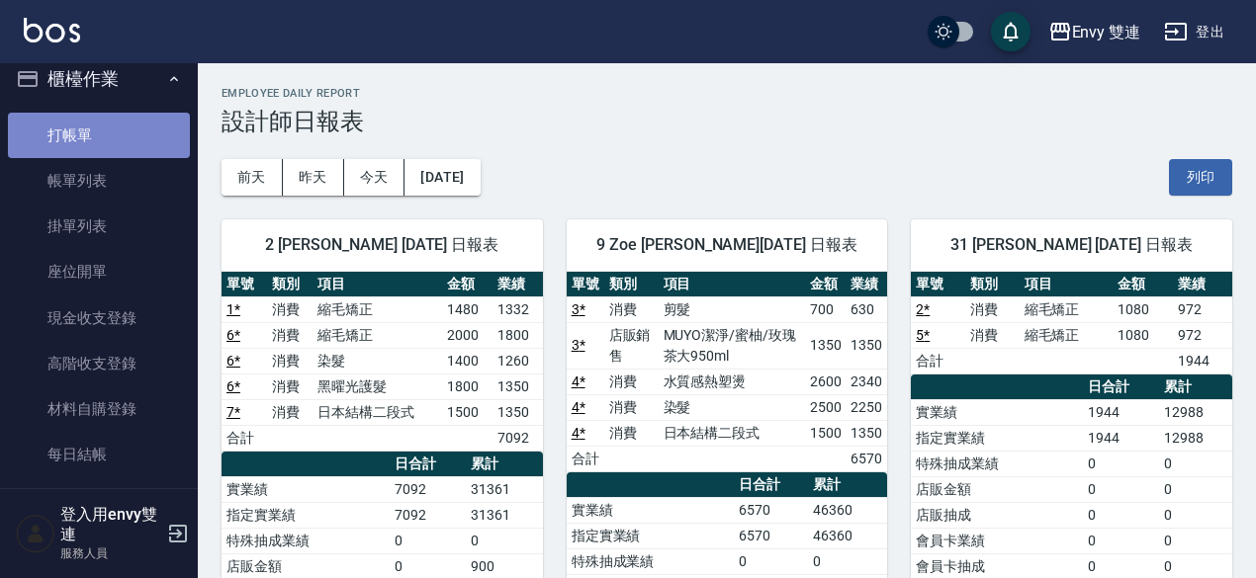
click at [141, 126] on link "打帳單" at bounding box center [99, 135] width 182 height 45
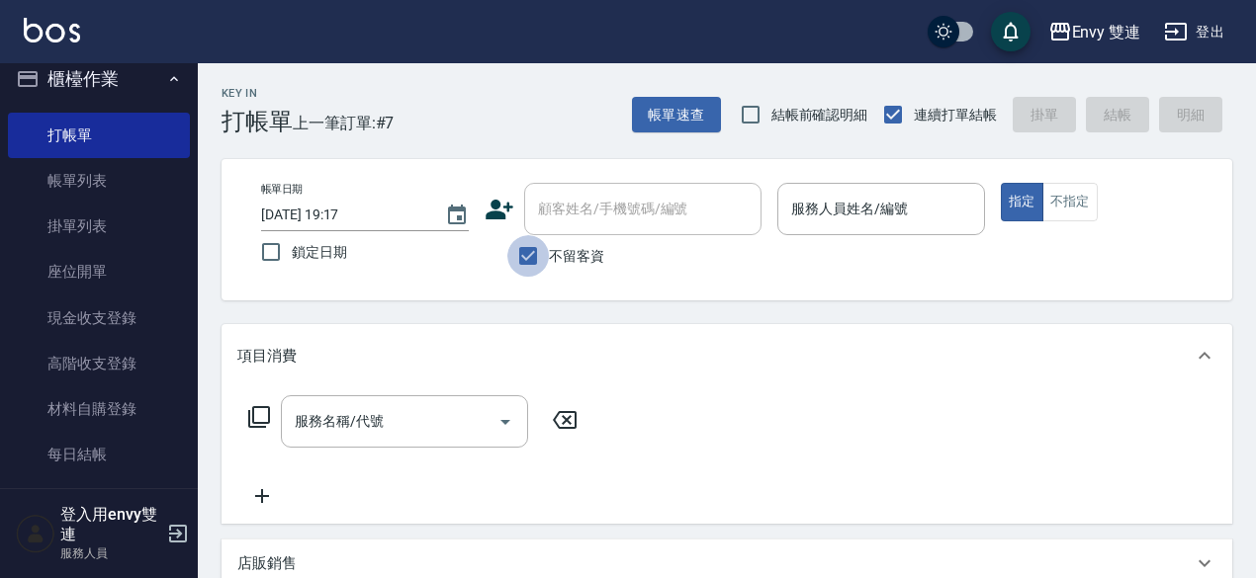
click at [524, 266] on input "不留客資" at bounding box center [528, 256] width 42 height 42
checkbox input "false"
click at [639, 190] on div "顧客姓名/手機號碼/編號" at bounding box center [642, 209] width 237 height 52
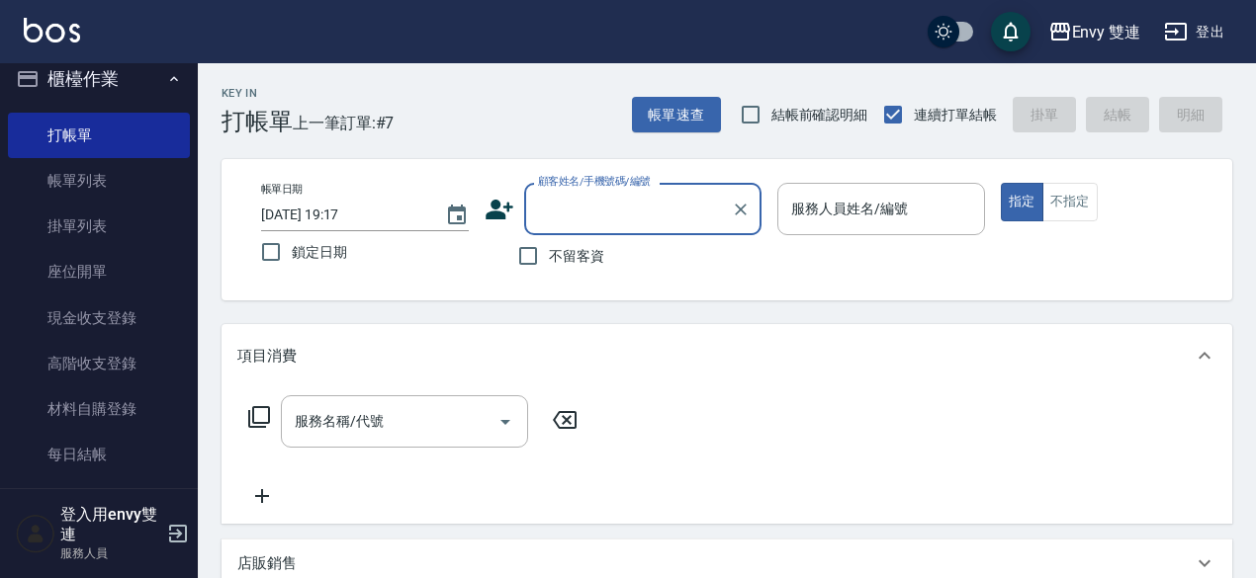
click at [593, 199] on input "顧客姓名/手機號碼/編號" at bounding box center [628, 209] width 190 height 35
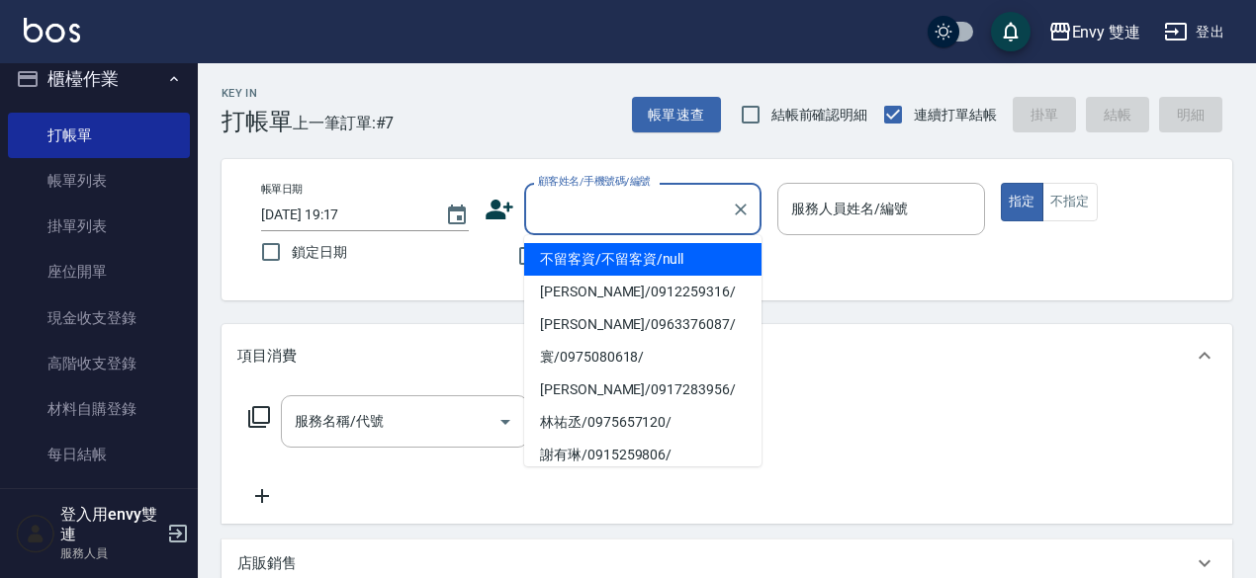
click at [593, 199] on input "顧客姓名/手機號碼/編號" at bounding box center [628, 209] width 190 height 35
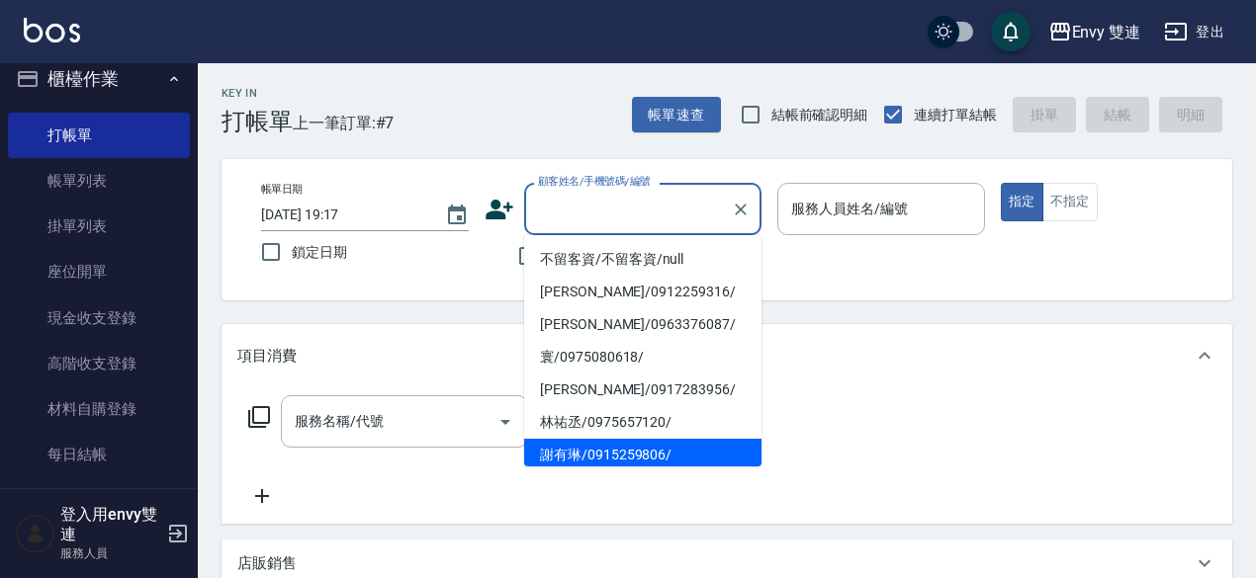
click at [605, 444] on li "謝有琳/0915259806/" at bounding box center [642, 455] width 237 height 33
type input "謝有琳/0915259806/"
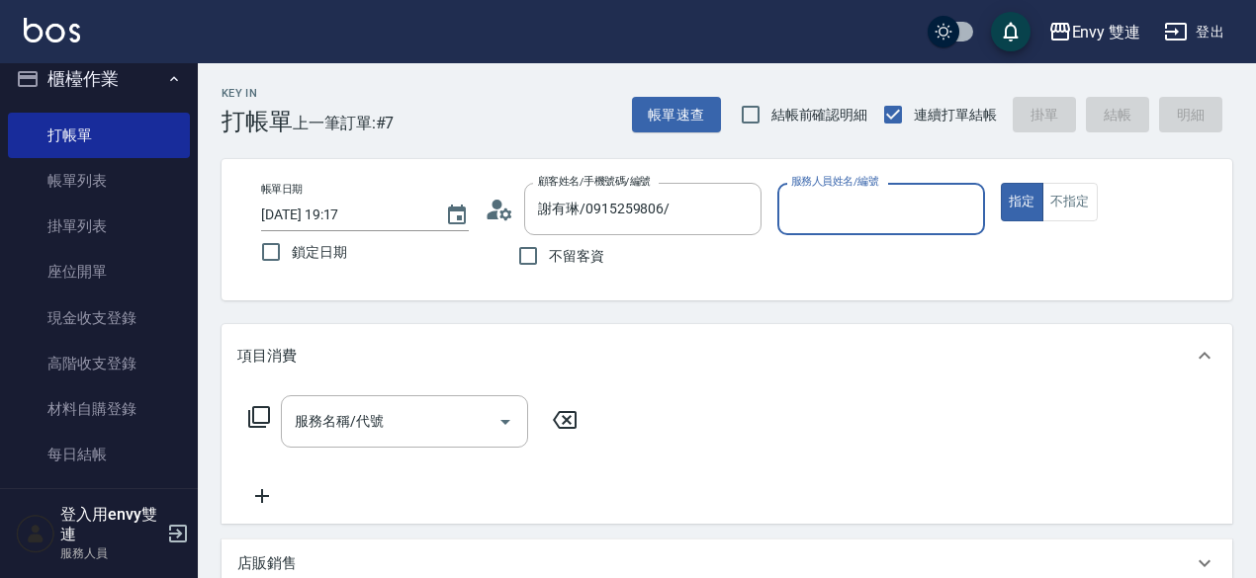
type input "Zoe-9"
click at [1000, 183] on button "指定" at bounding box center [1021, 202] width 43 height 39
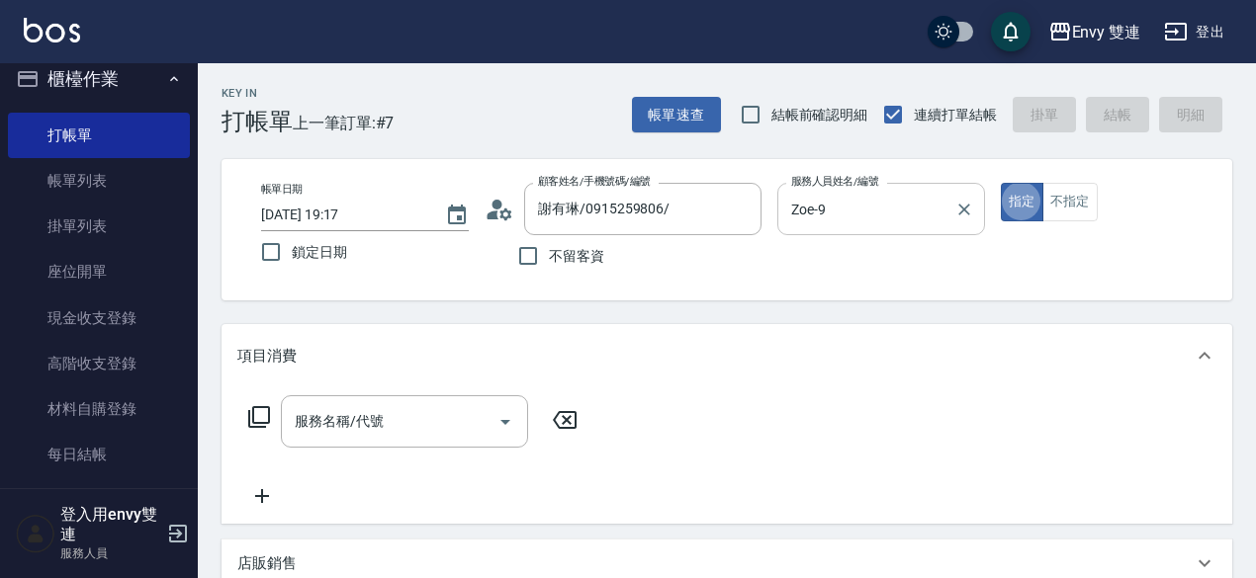
type button "true"
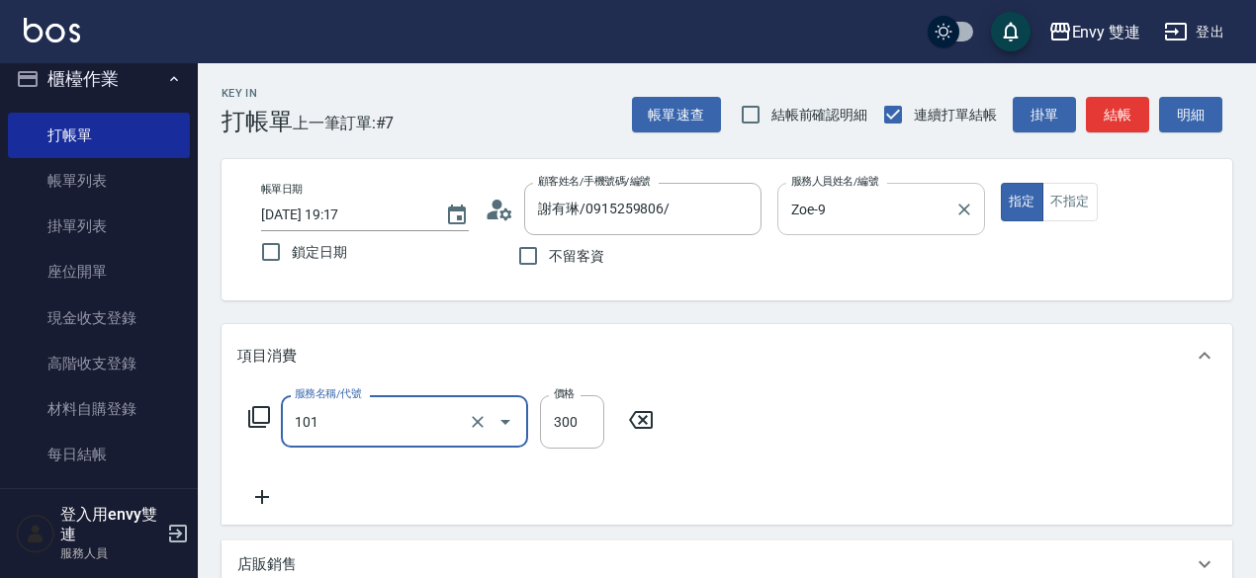
type input "洗髮(101)"
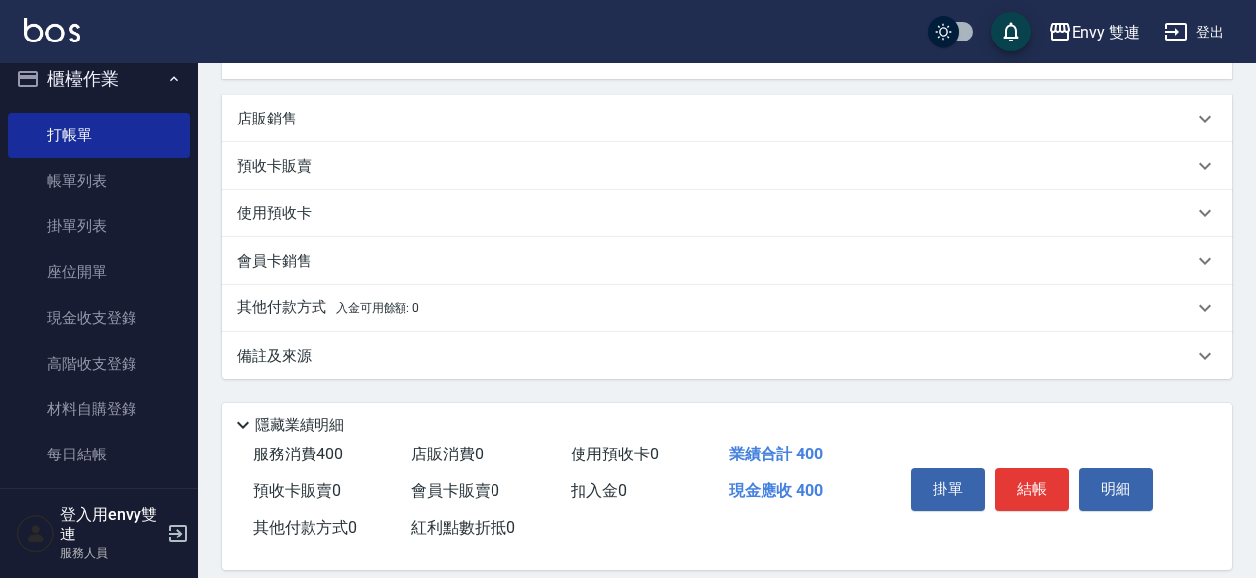
scroll to position [454, 0]
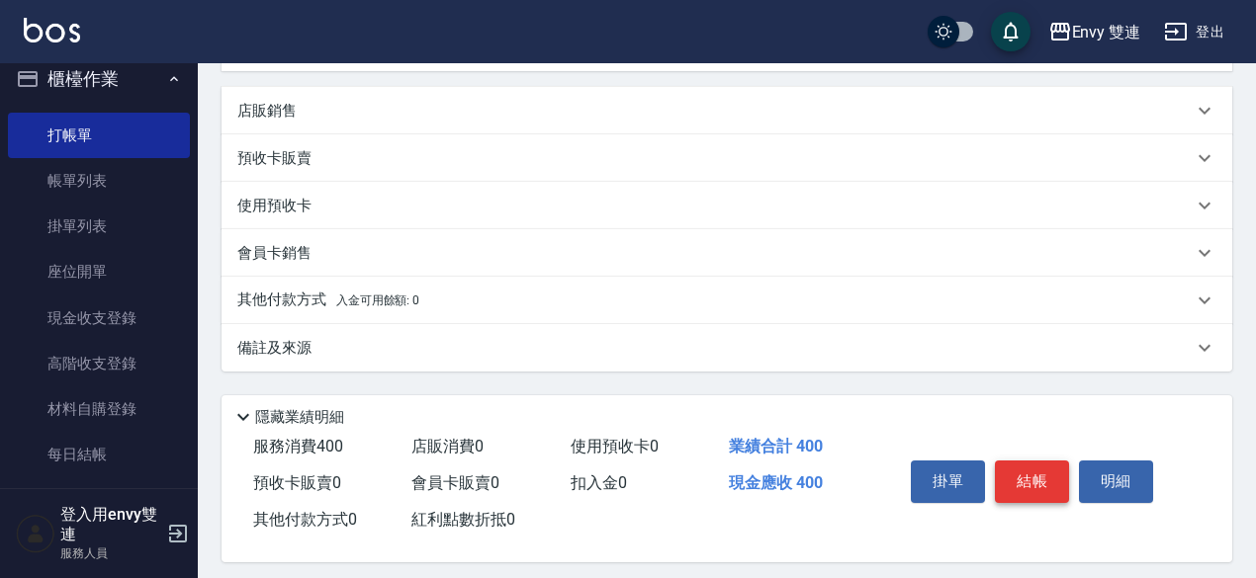
type input "400"
click at [1048, 484] on button "結帳" at bounding box center [1032, 482] width 74 height 42
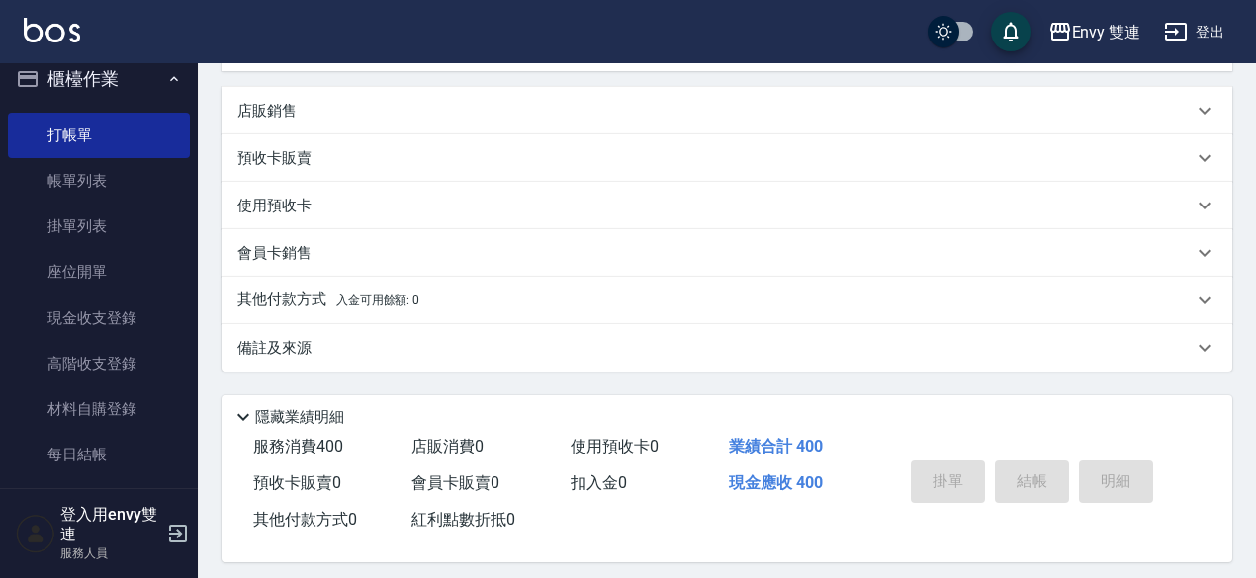
type input "[DATE] 19:19"
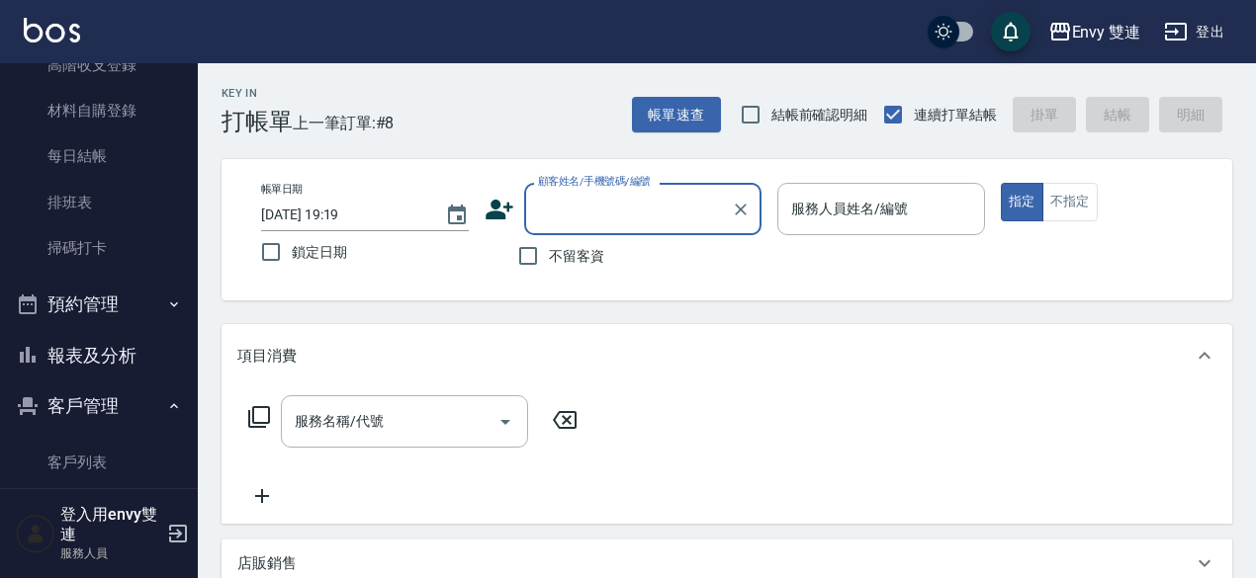
scroll to position [317, 0]
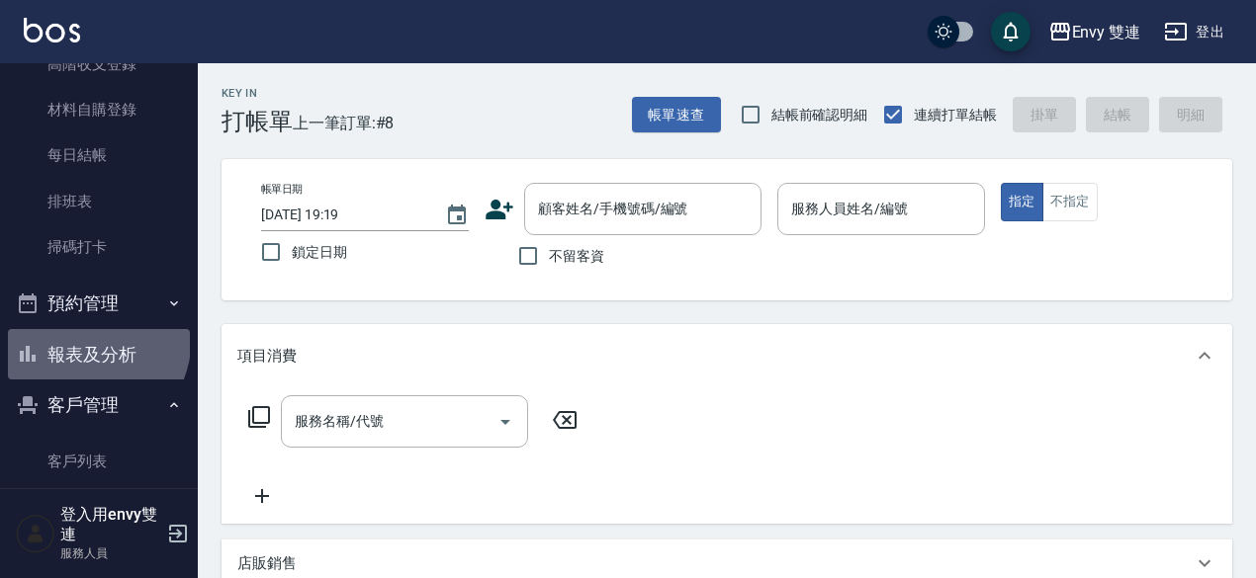
click at [95, 343] on button "報表及分析" at bounding box center [99, 354] width 182 height 51
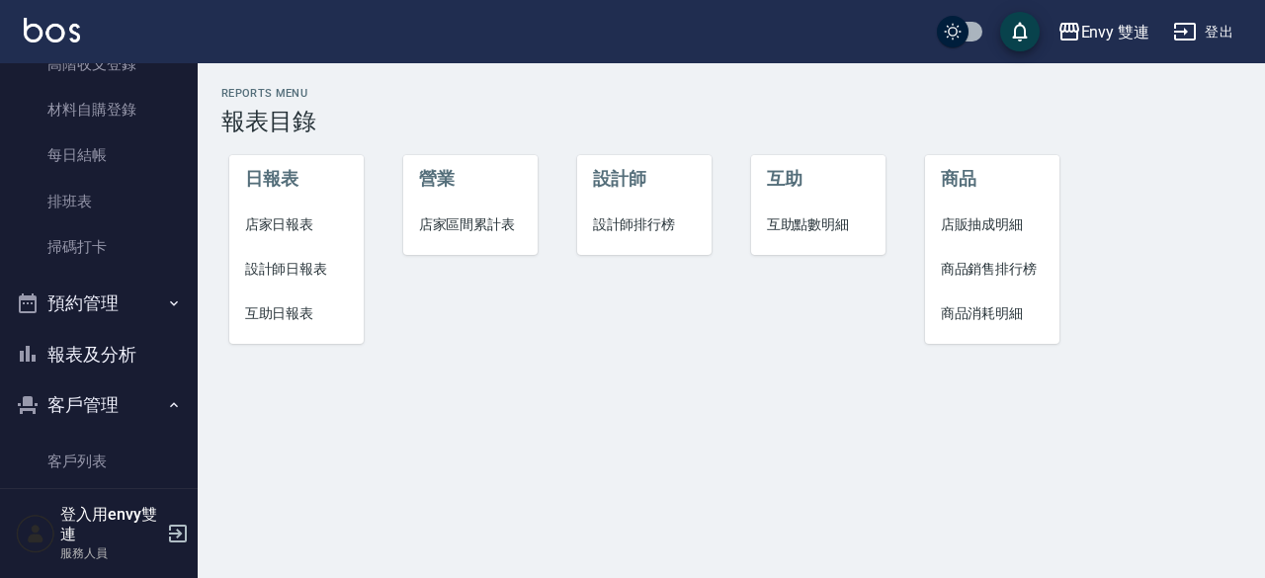
click at [281, 260] on span "設計師日報表" at bounding box center [297, 269] width 104 height 21
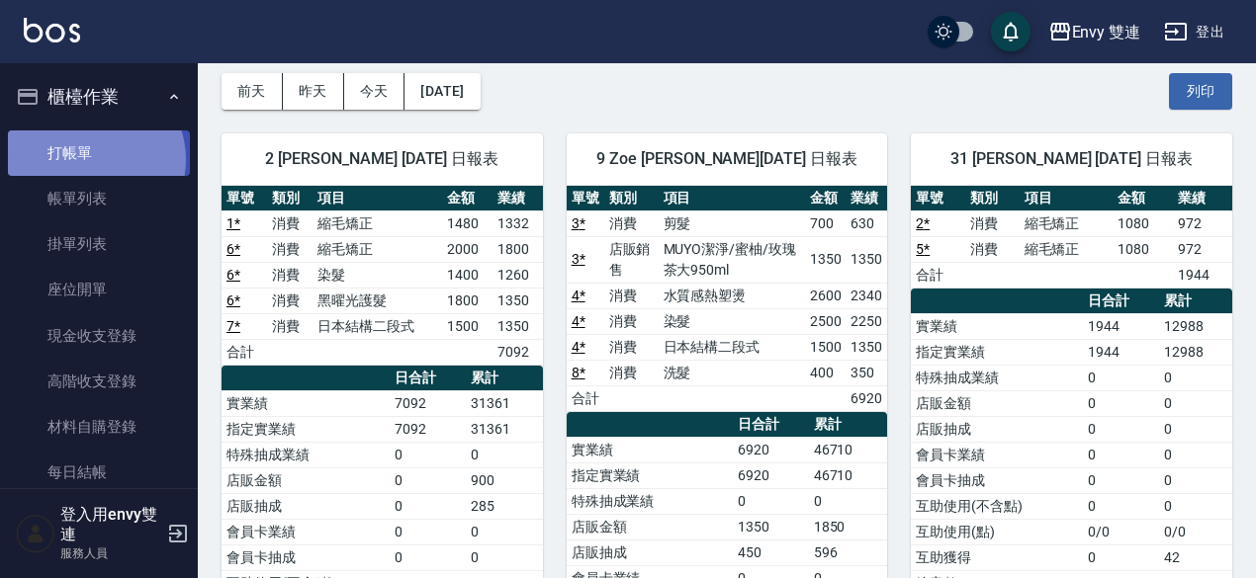
click at [92, 159] on link "打帳單" at bounding box center [99, 152] width 182 height 45
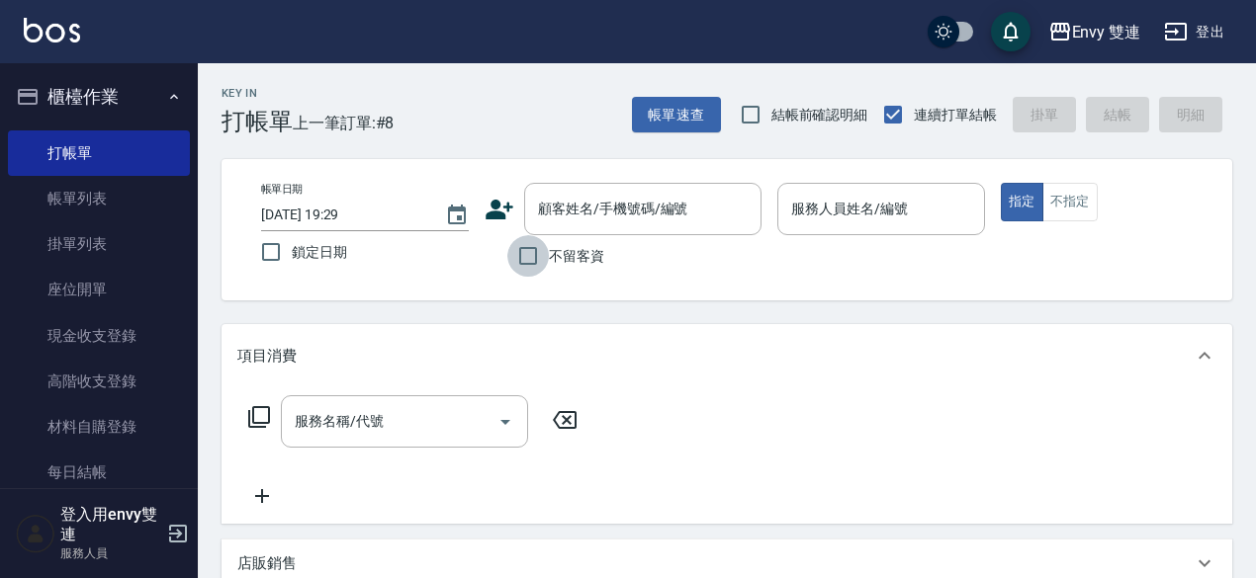
click at [529, 247] on input "不留客資" at bounding box center [528, 256] width 42 height 42
checkbox input "true"
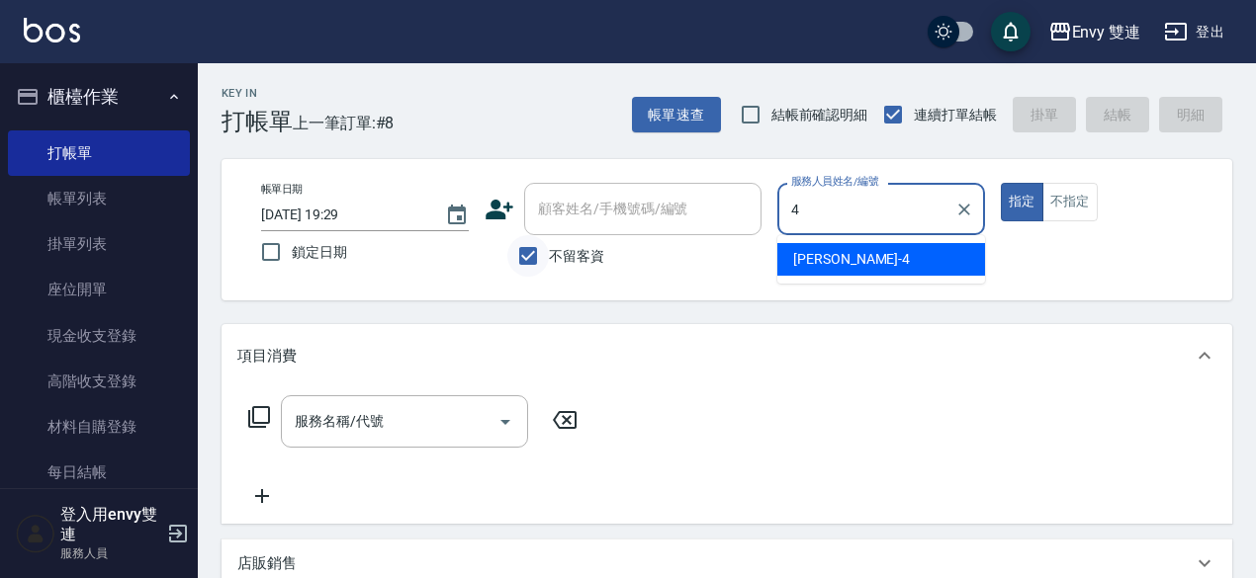
type input "[PERSON_NAME]-4"
type button "true"
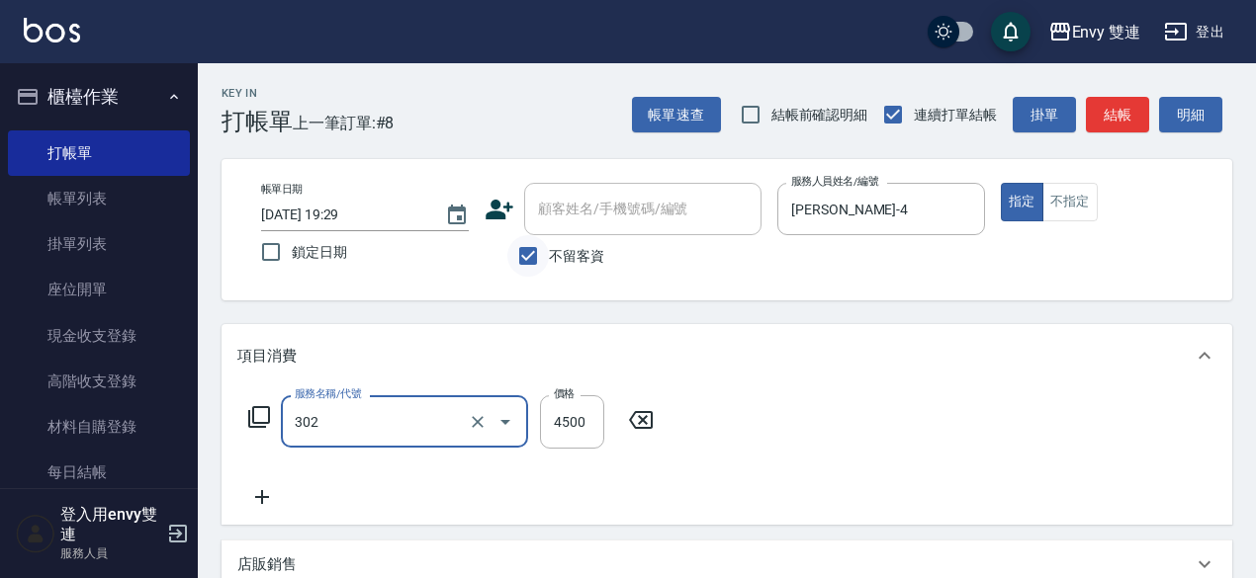
type input "水質感熱塑燙(302)"
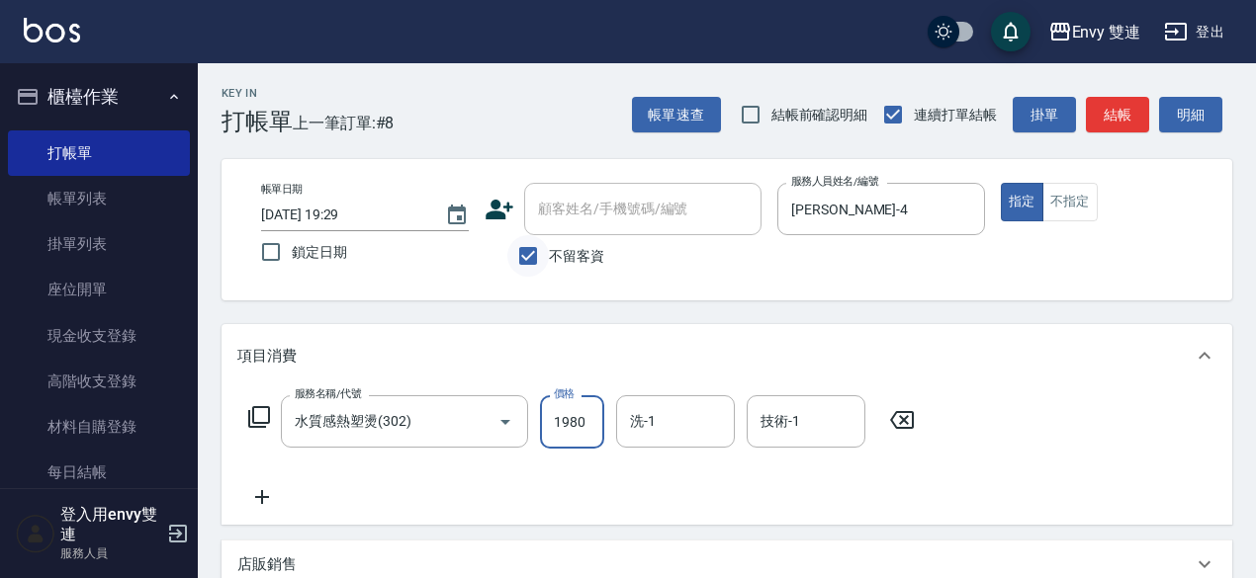
type input "1980"
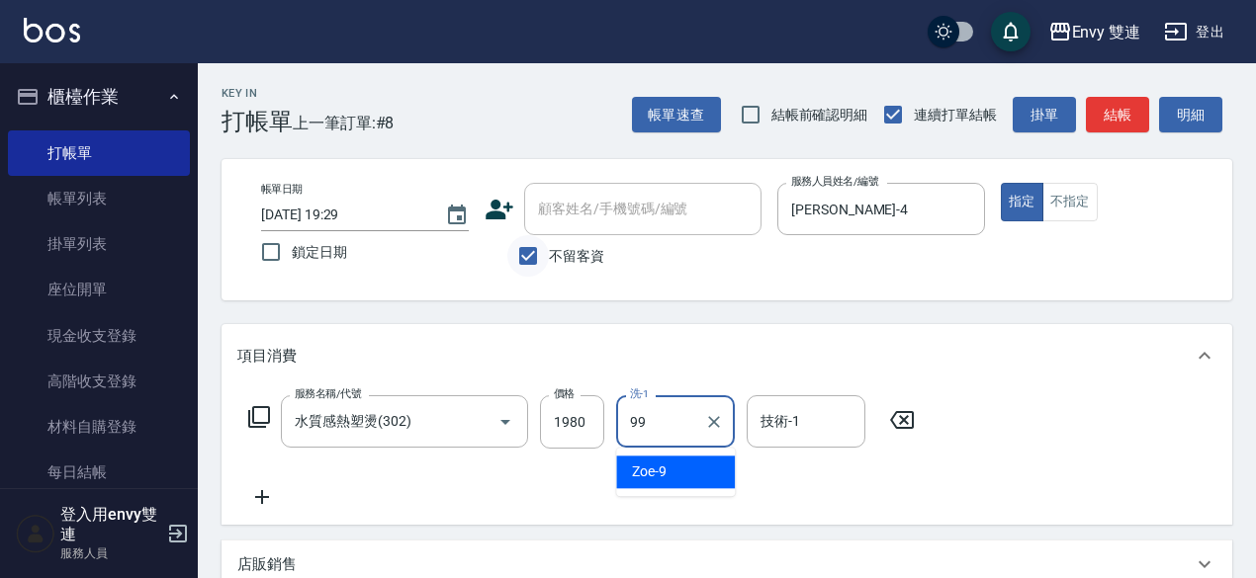
type input "-99"
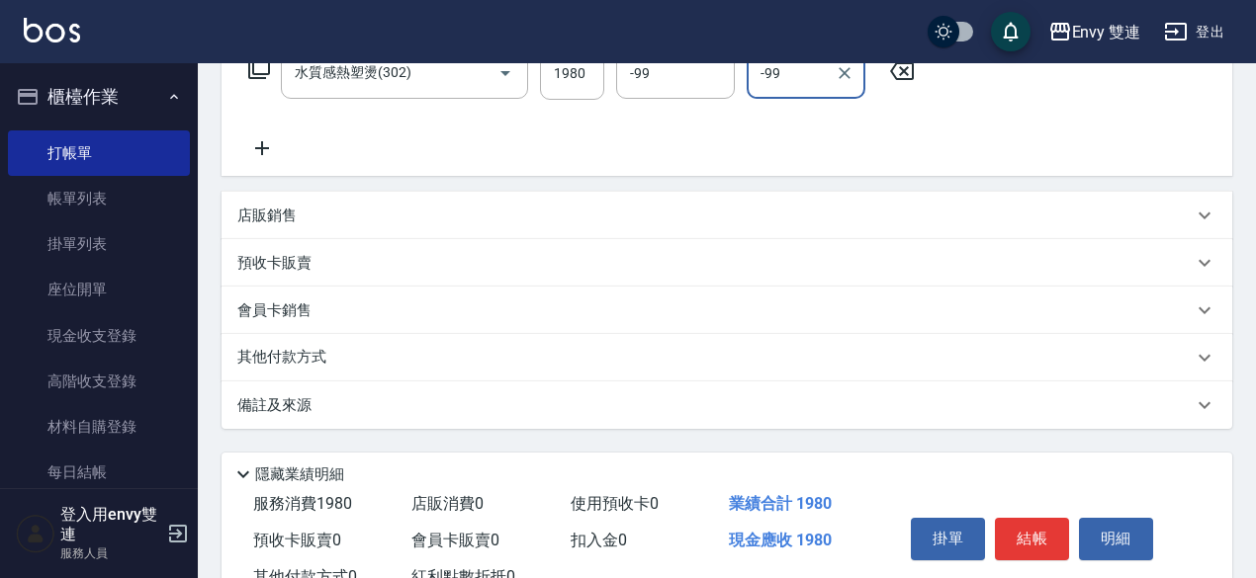
scroll to position [421, 0]
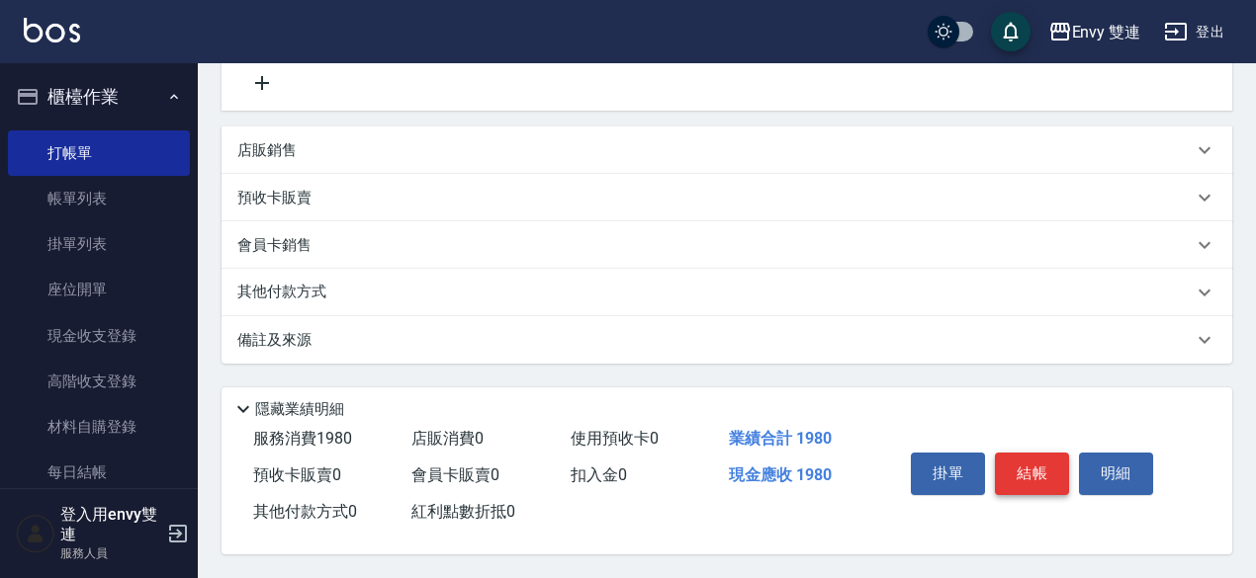
type input "-99"
click at [1018, 470] on button "結帳" at bounding box center [1032, 474] width 74 height 42
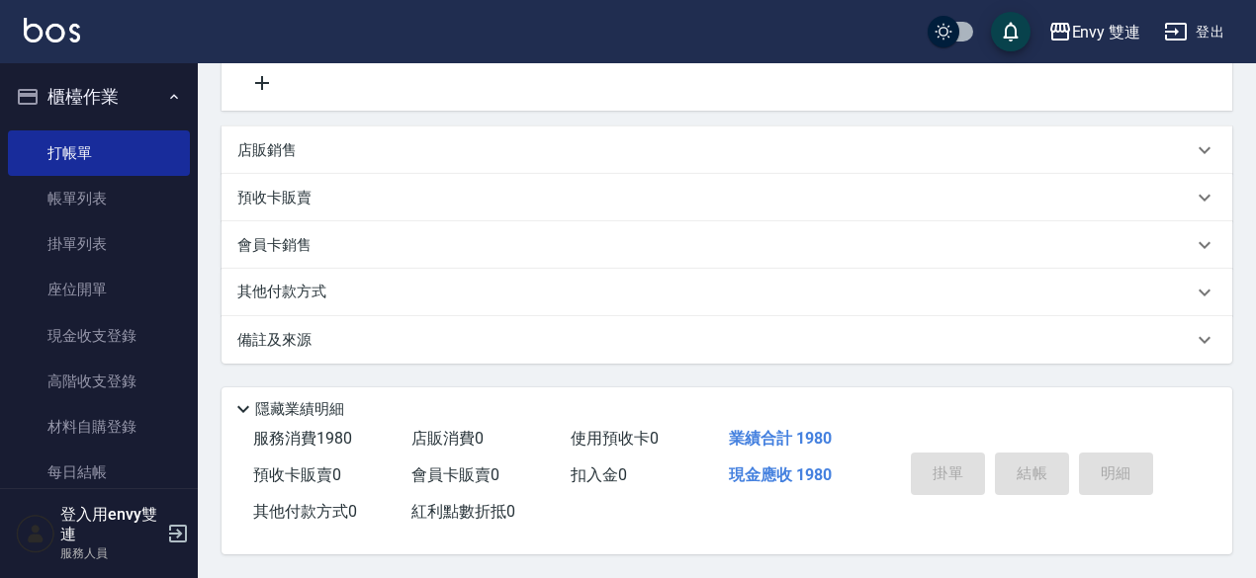
type input "[DATE] 19:30"
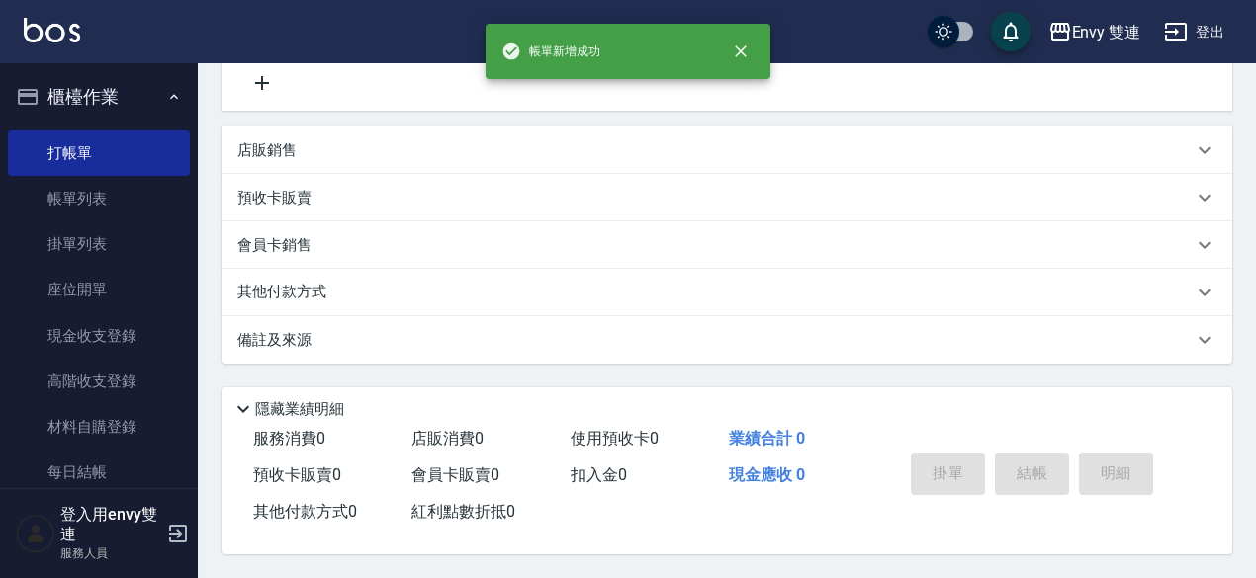
scroll to position [0, 0]
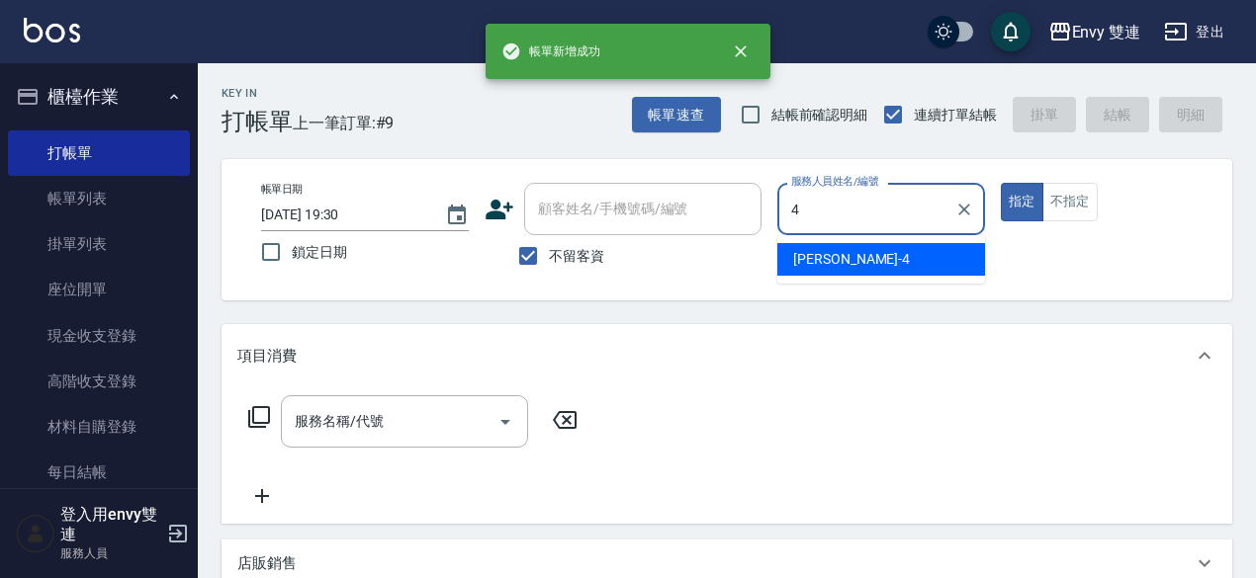
type input "[PERSON_NAME]-4"
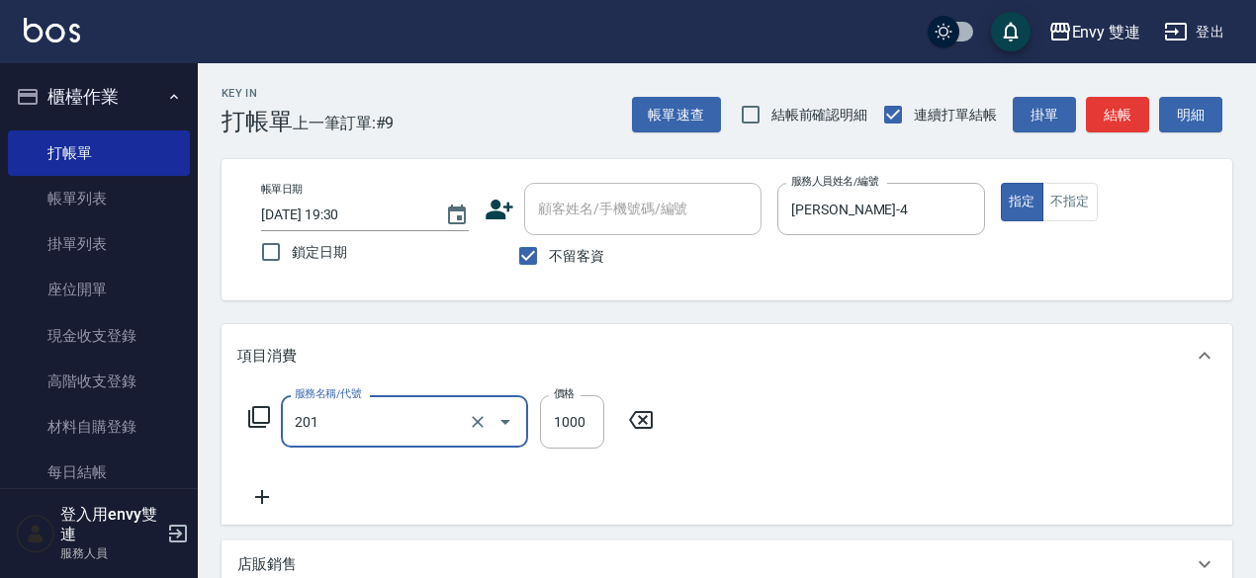
type input "剪髮(201)"
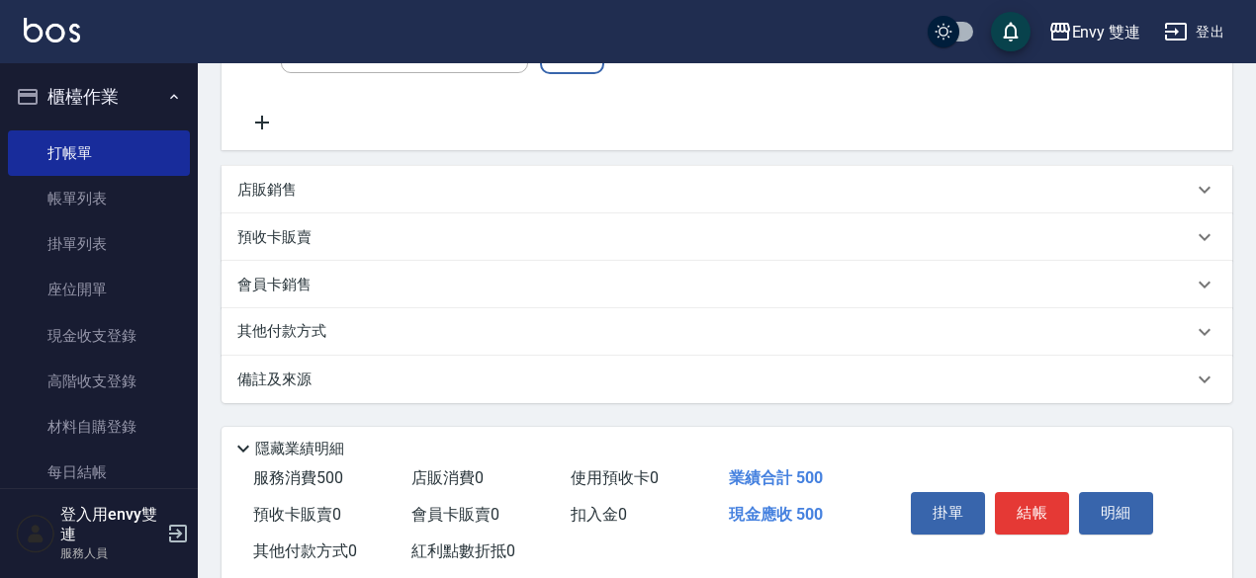
scroll to position [421, 0]
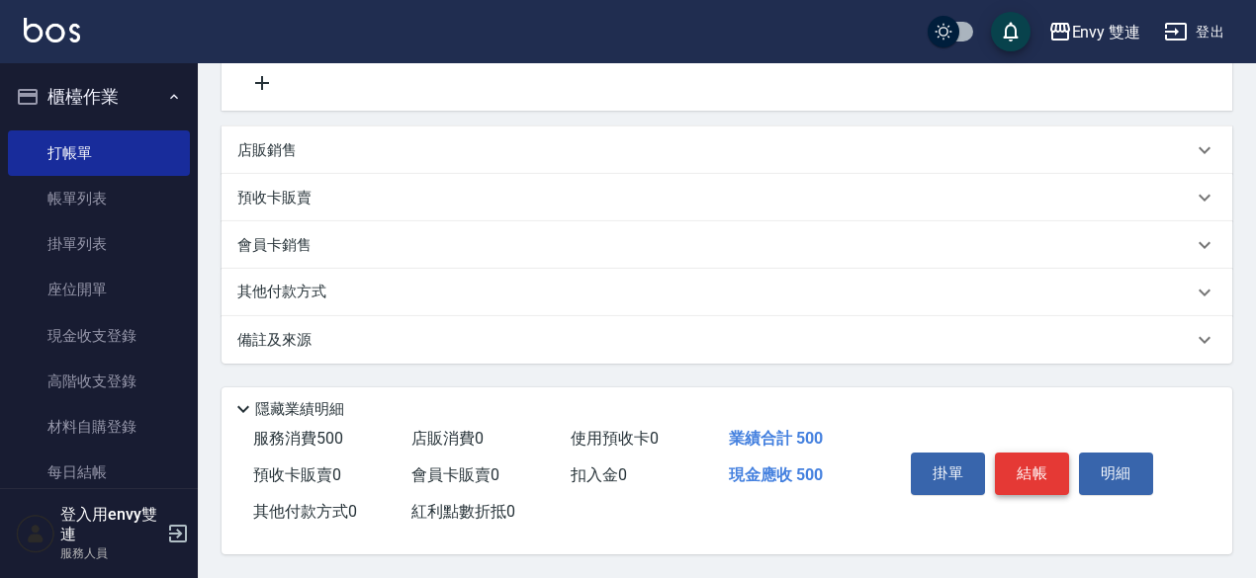
type input "500"
click at [1048, 470] on button "結帳" at bounding box center [1032, 474] width 74 height 42
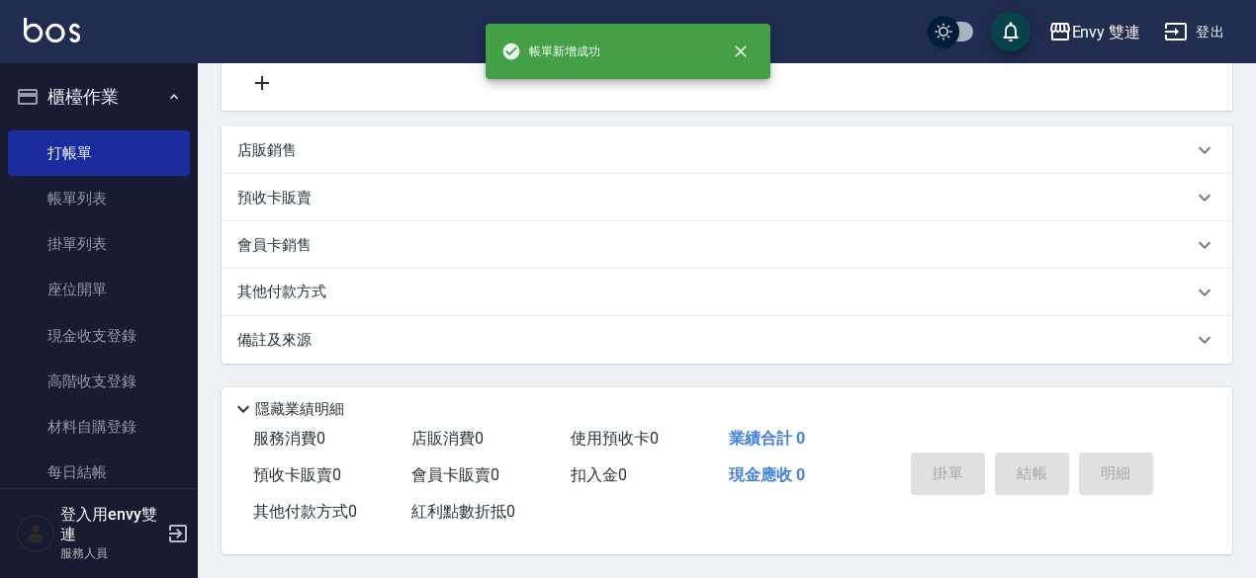
scroll to position [0, 0]
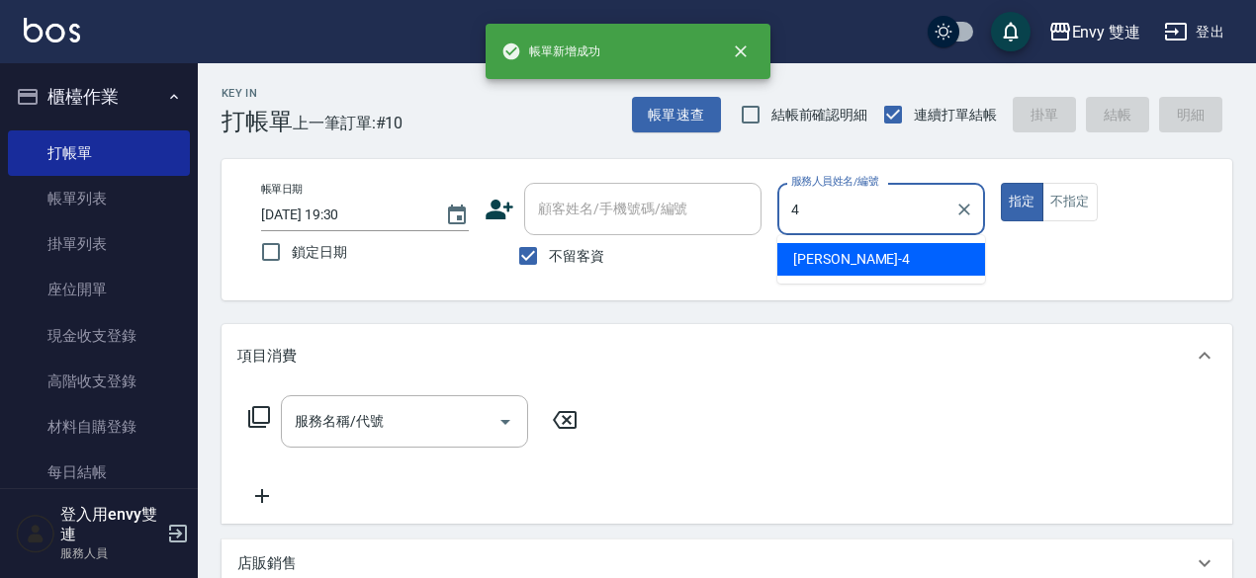
type input "[PERSON_NAME]-4"
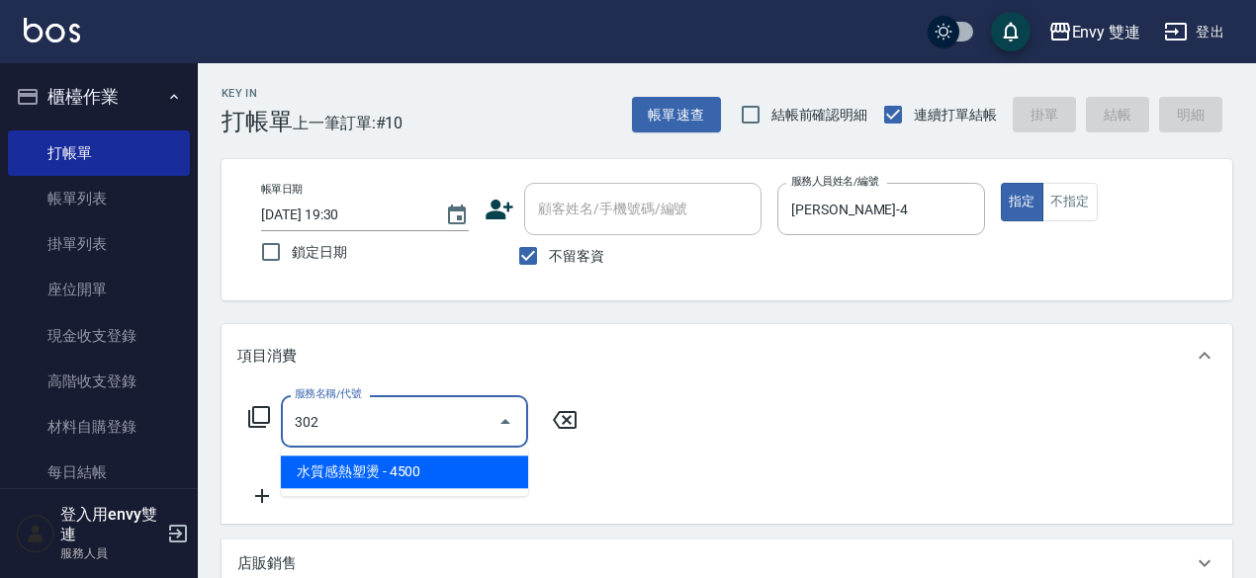
type input "水質感熱塑燙(302)"
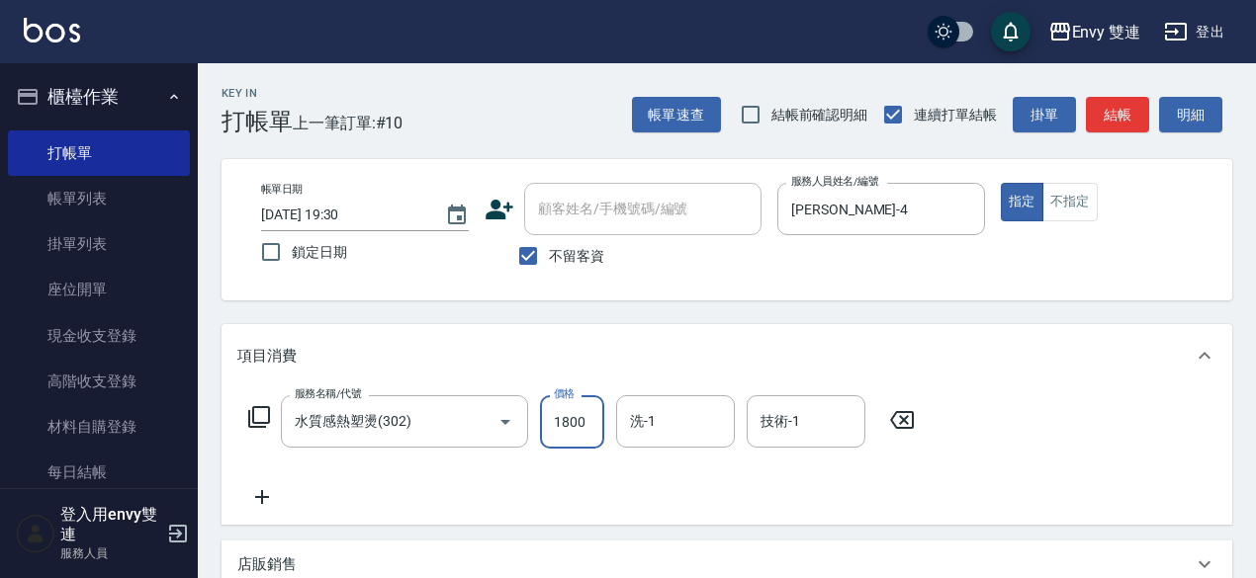
type input "1800"
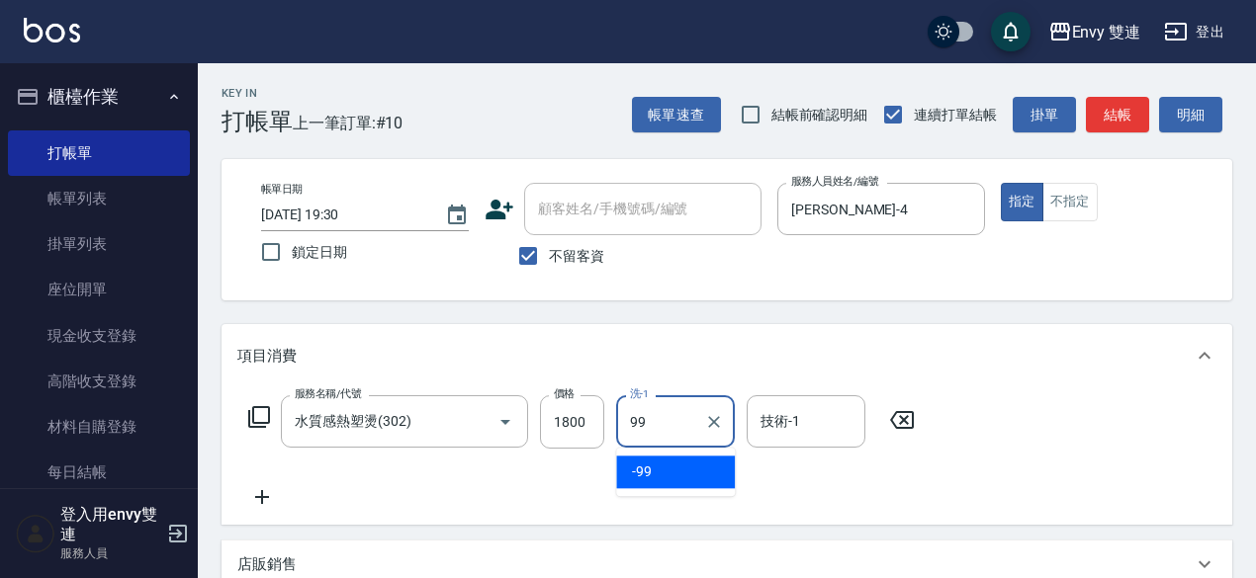
type input "-99"
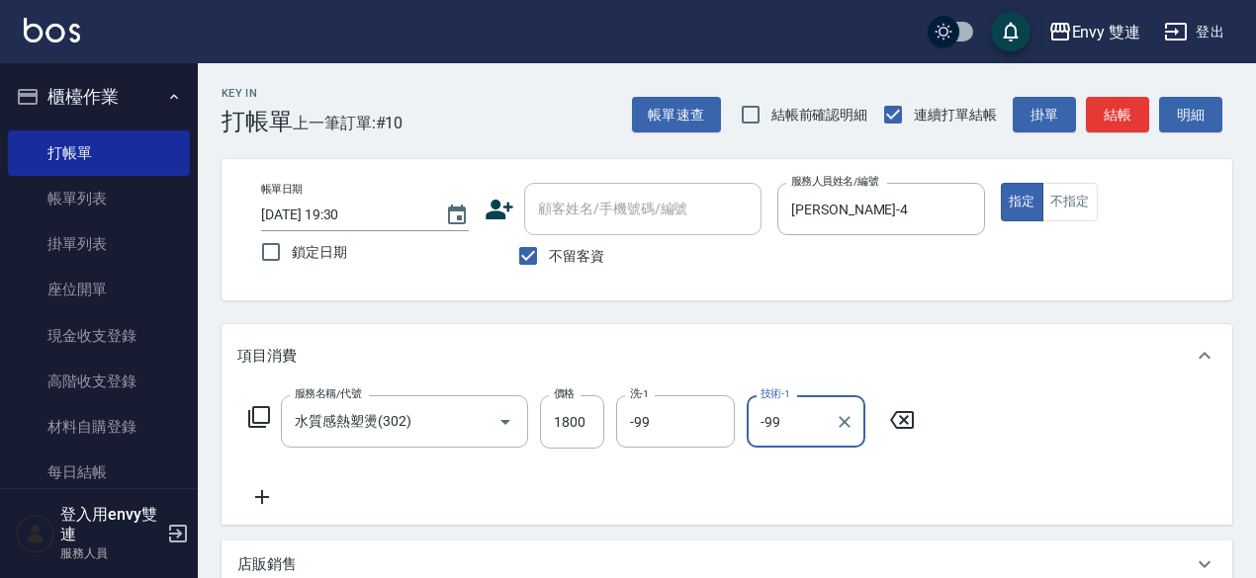
type input "-99"
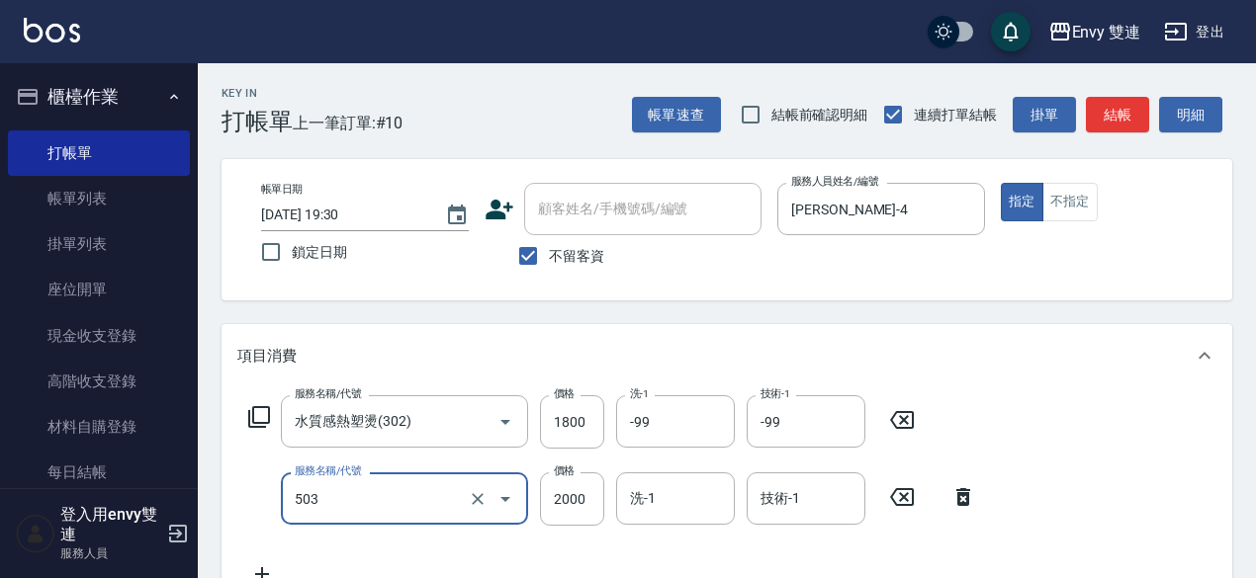
type input "日本結構二段式(503)"
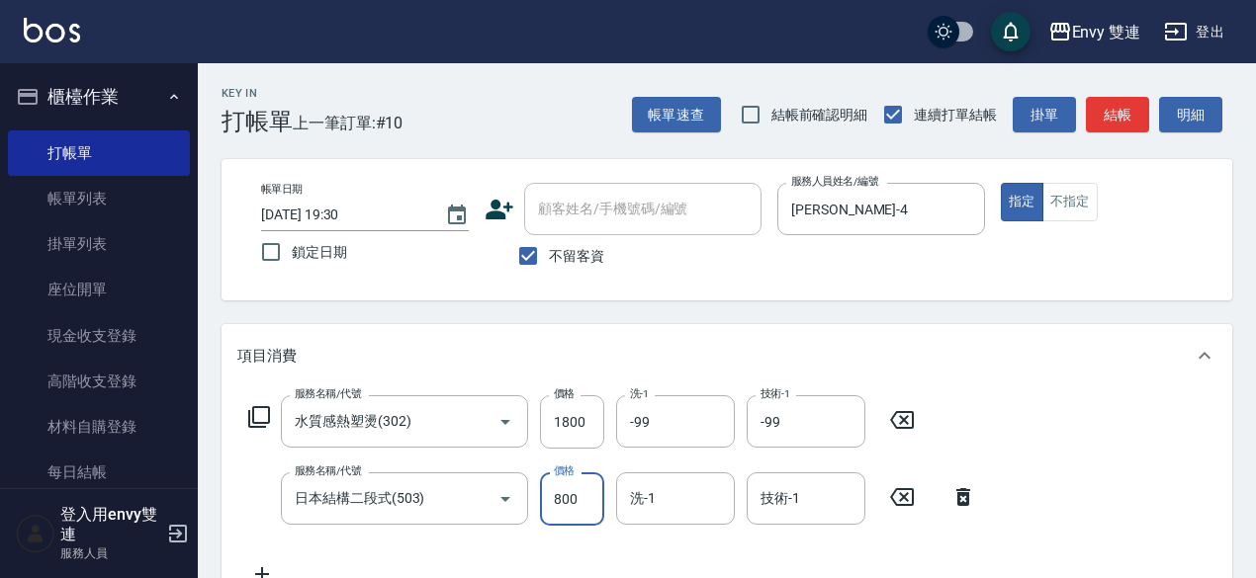
type input "800"
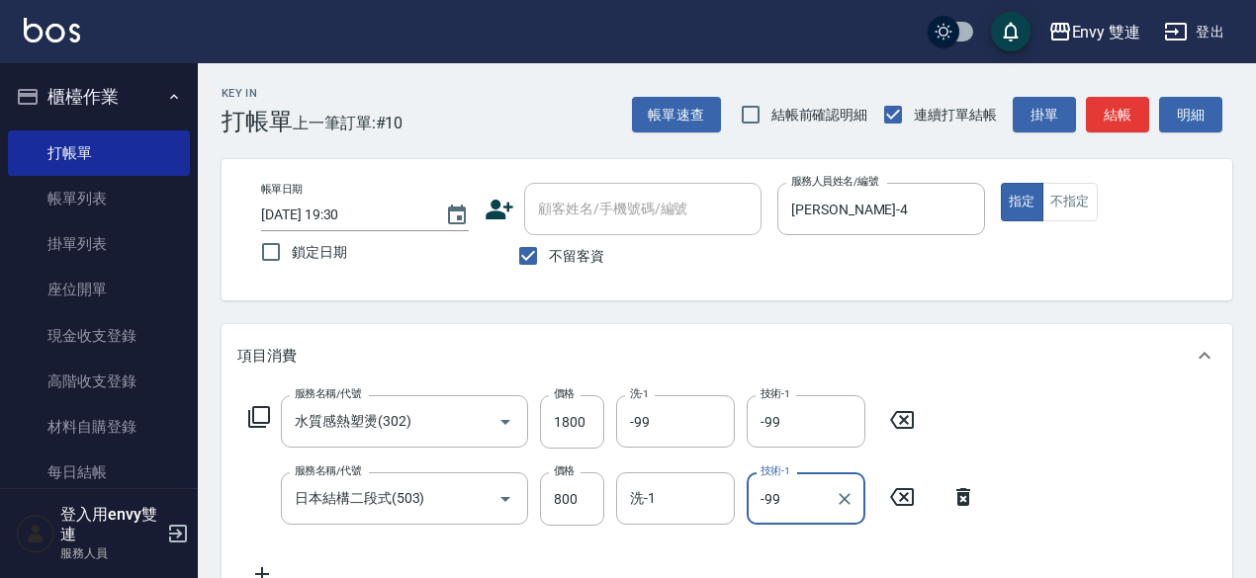
scroll to position [498, 0]
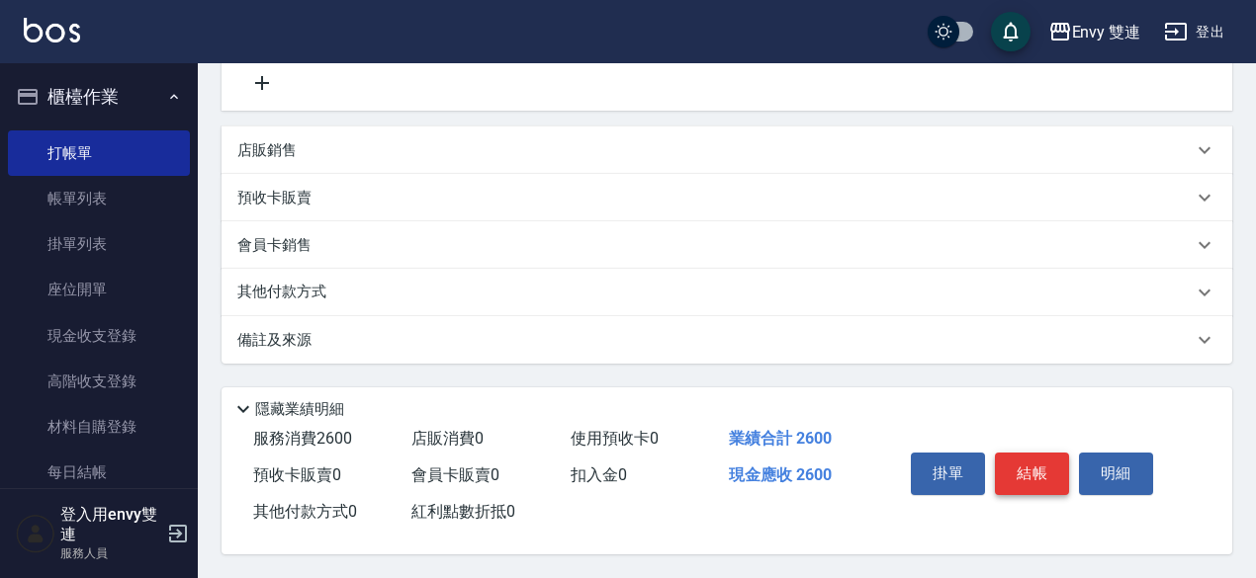
type input "-99"
click at [1033, 462] on button "結帳" at bounding box center [1032, 474] width 74 height 42
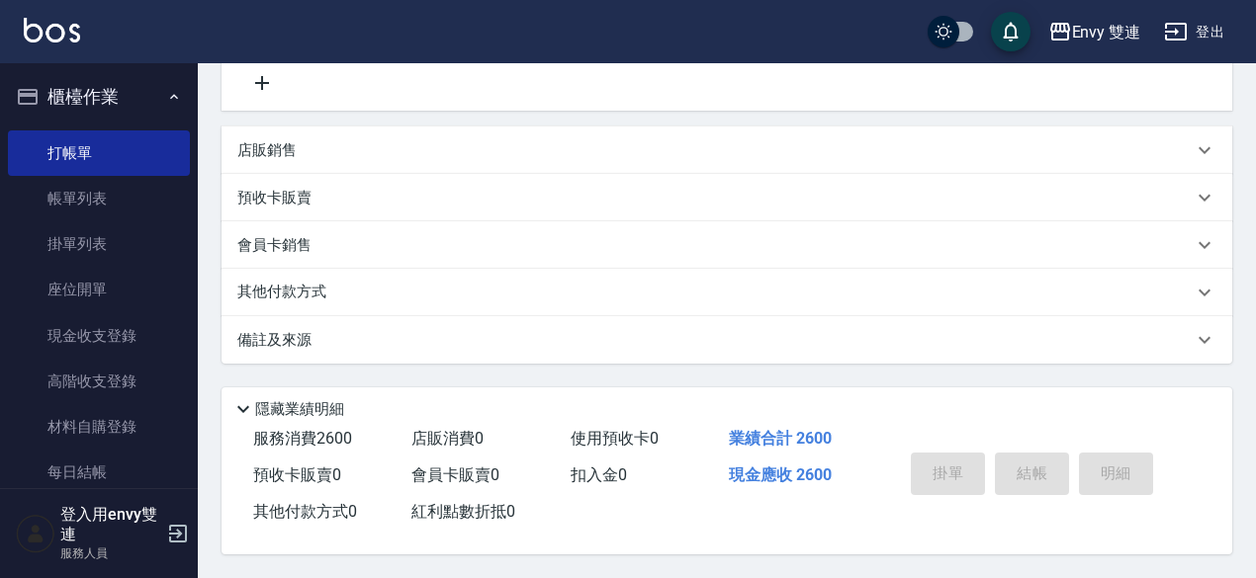
type input "[DATE] 19:31"
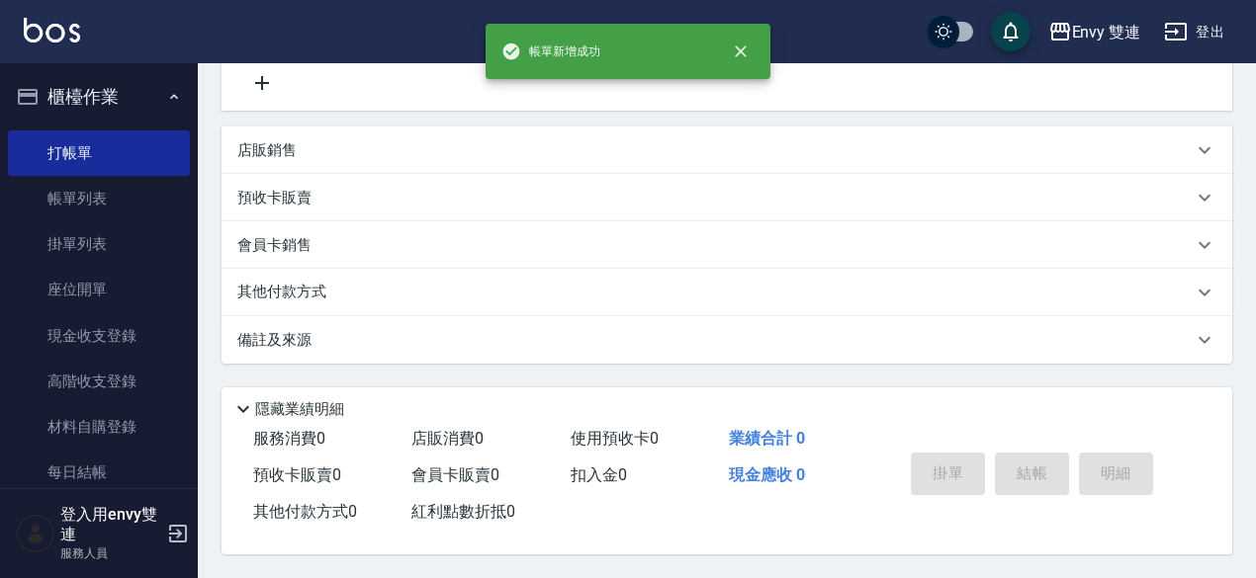
scroll to position [0, 0]
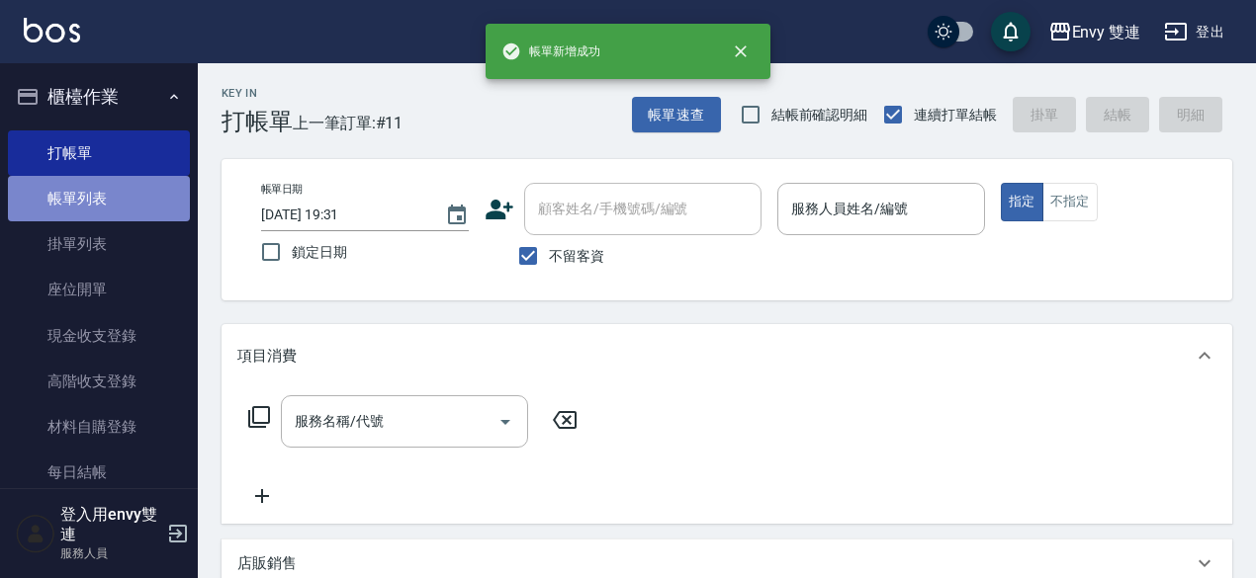
click at [129, 204] on link "帳單列表" at bounding box center [99, 198] width 182 height 45
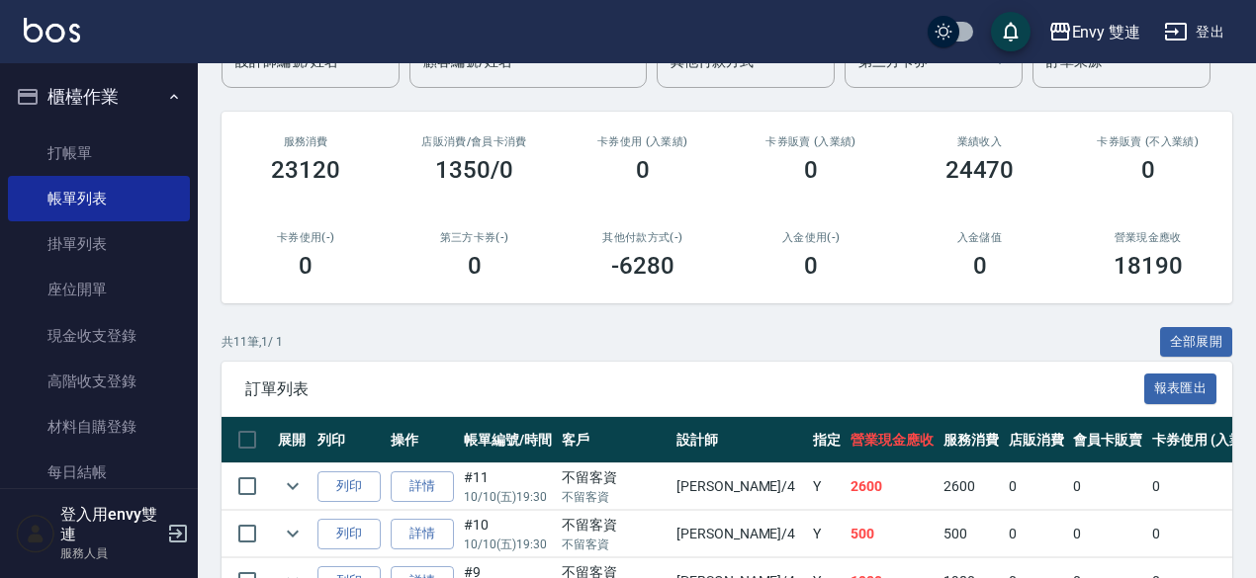
scroll to position [188, 0]
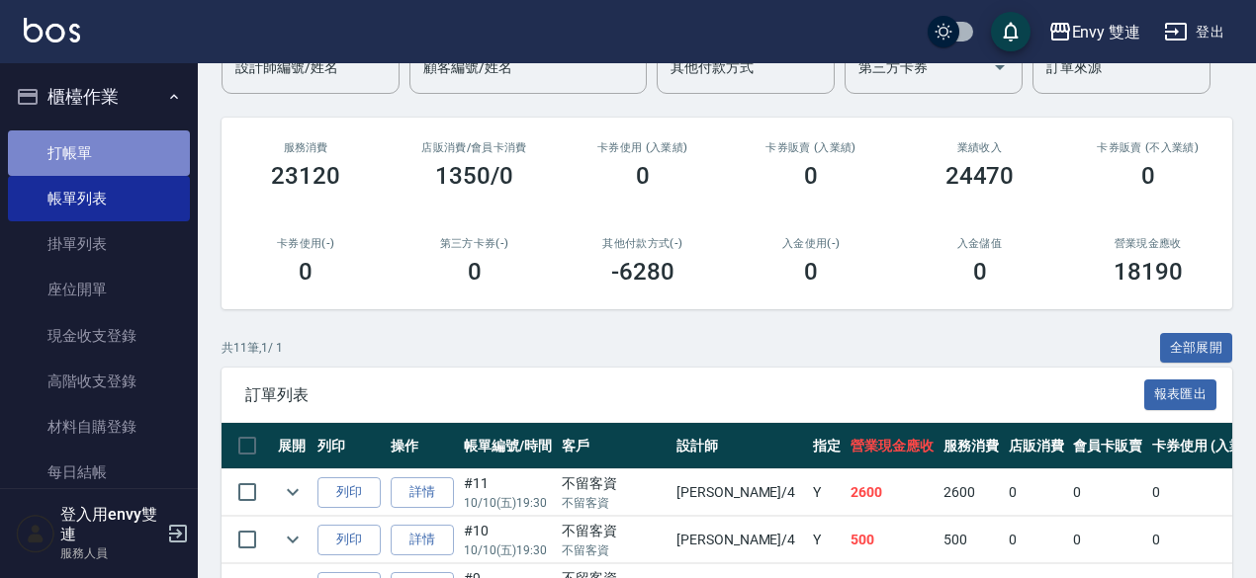
click at [123, 157] on link "打帳單" at bounding box center [99, 152] width 182 height 45
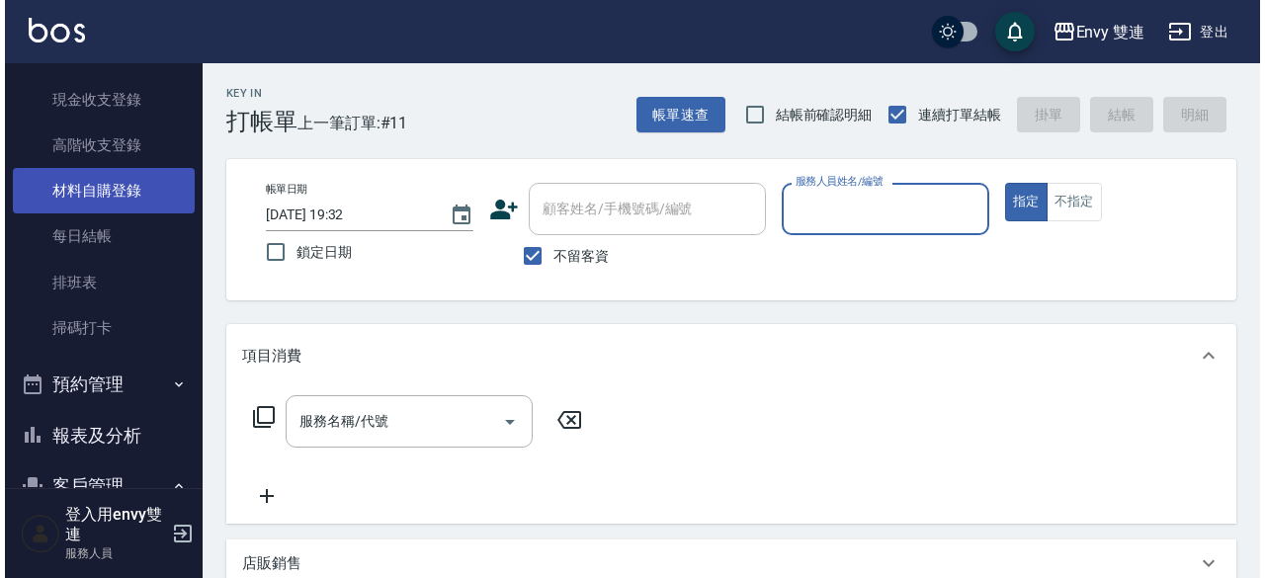
scroll to position [239, 0]
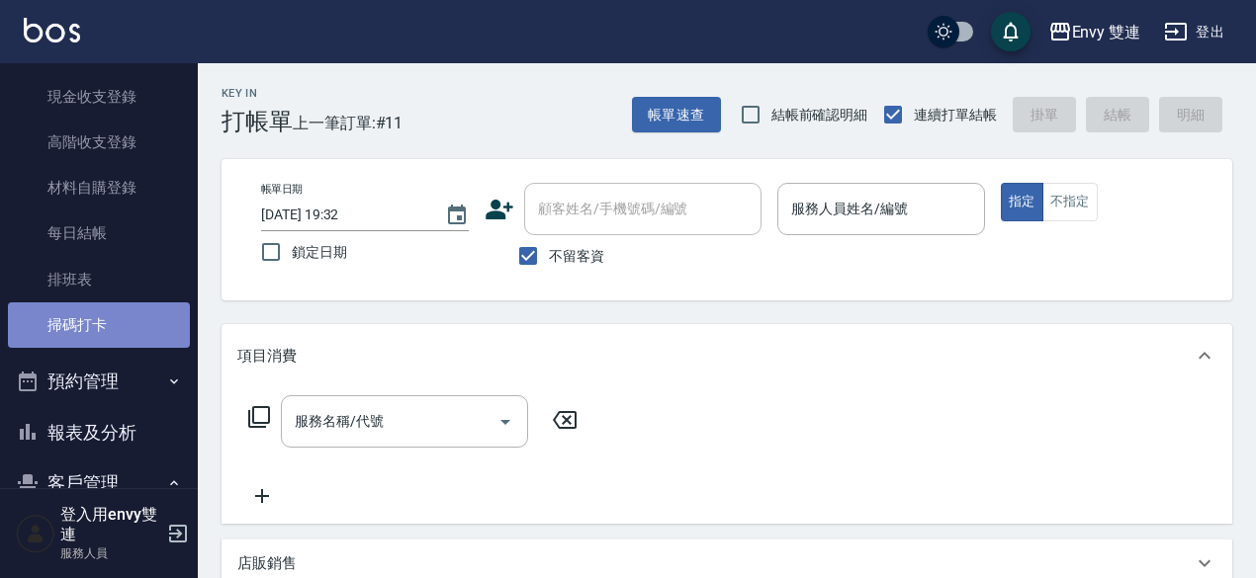
click at [130, 314] on link "掃碼打卡" at bounding box center [99, 325] width 182 height 45
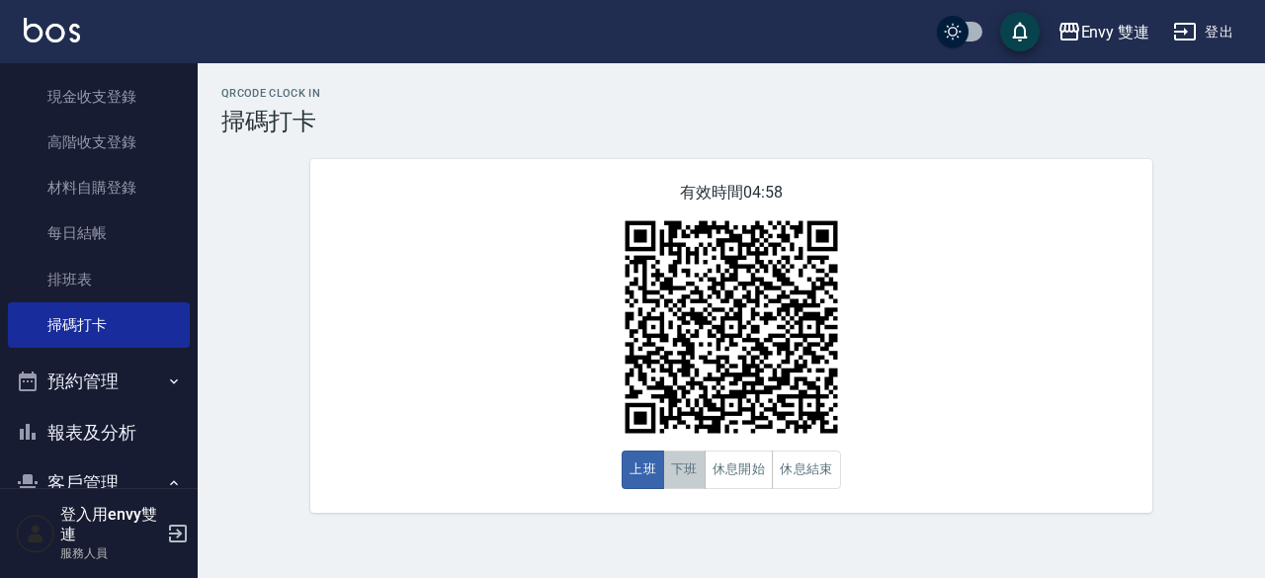
click at [688, 483] on button "下班" at bounding box center [684, 470] width 43 height 39
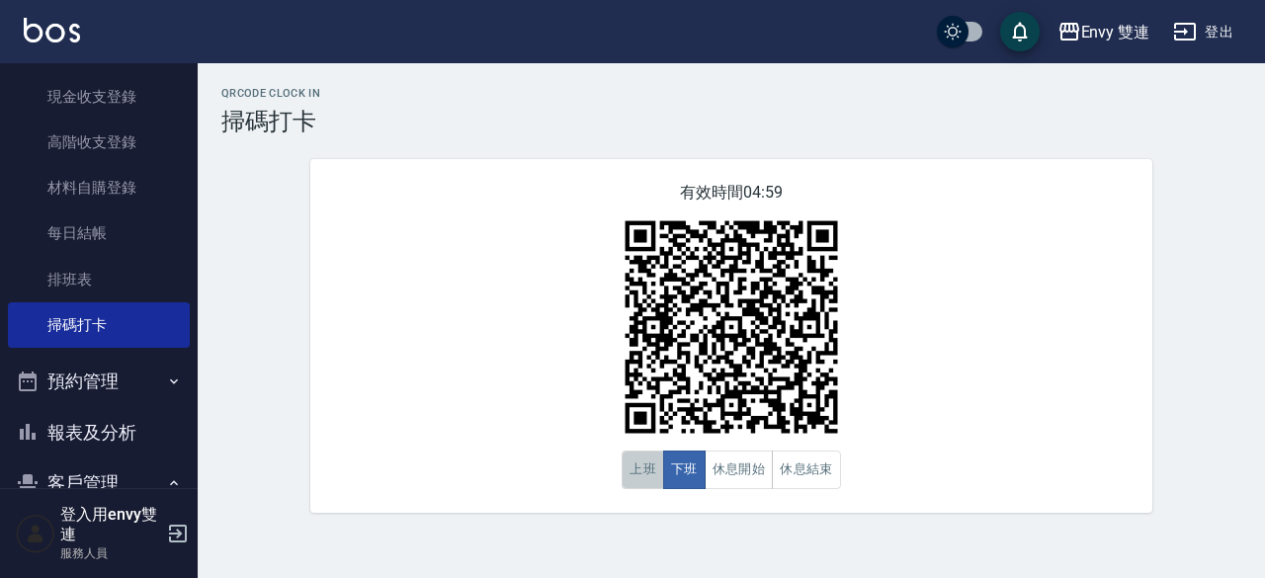
click at [647, 489] on button "上班" at bounding box center [643, 470] width 43 height 39
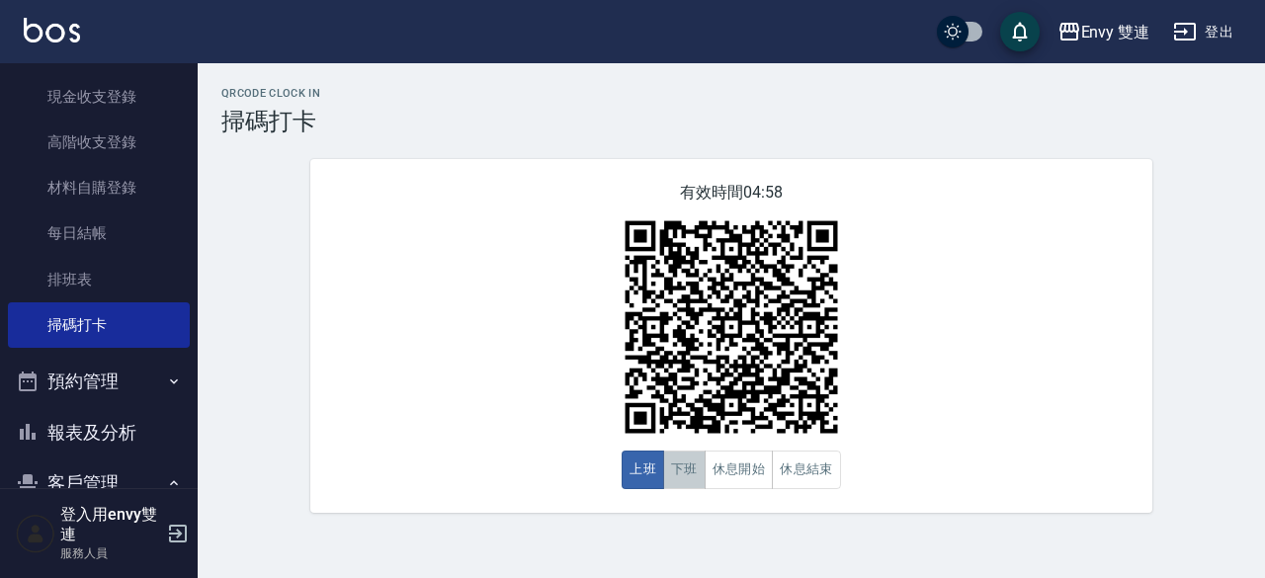
click at [684, 482] on button "下班" at bounding box center [684, 470] width 43 height 39
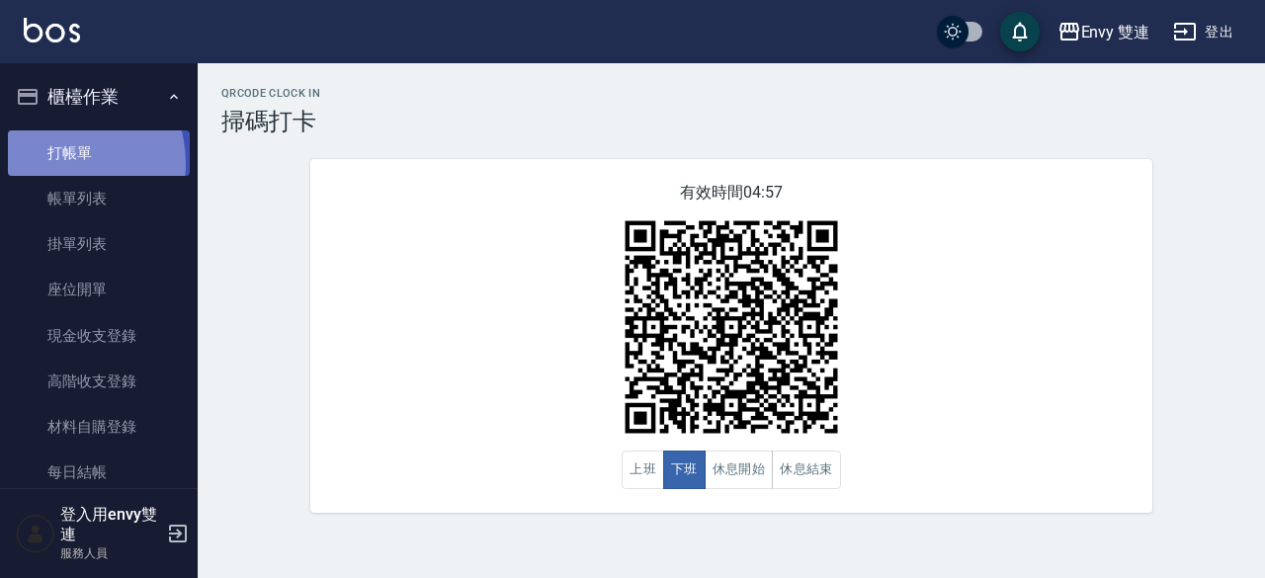
click at [52, 163] on link "打帳單" at bounding box center [99, 152] width 182 height 45
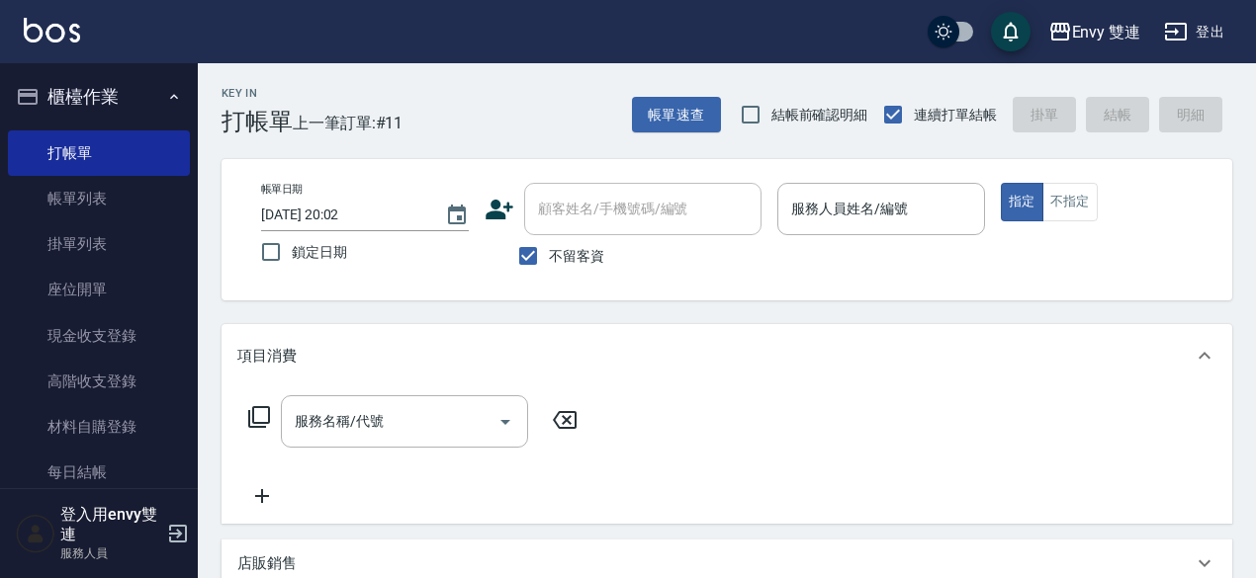
drag, startPoint x: 351, startPoint y: 442, endPoint x: 728, endPoint y: 246, distance: 424.5
click at [728, 246] on div "不留客資" at bounding box center [622, 256] width 277 height 42
click at [852, 207] on input "服務人員姓名/編號" at bounding box center [881, 209] width 190 height 35
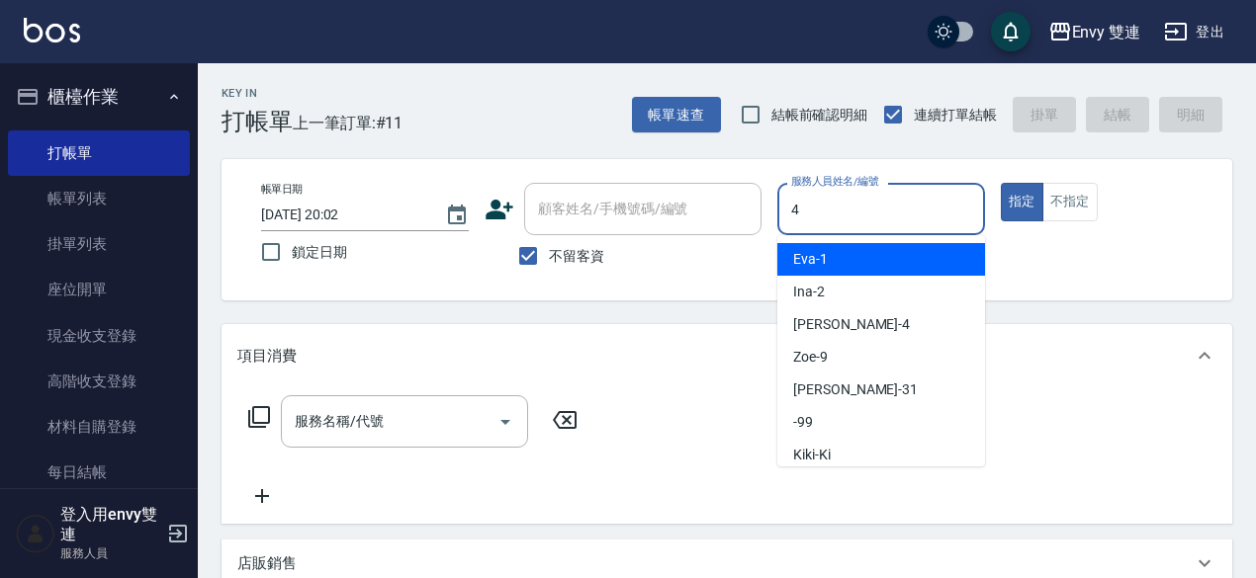
type input "[PERSON_NAME]-4"
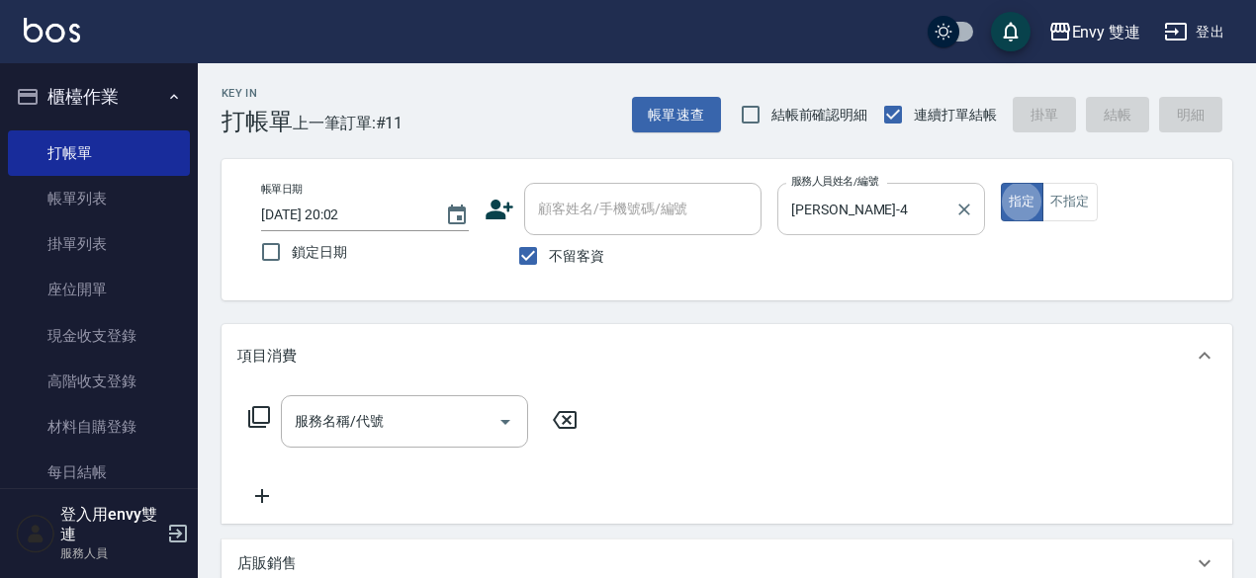
type button "true"
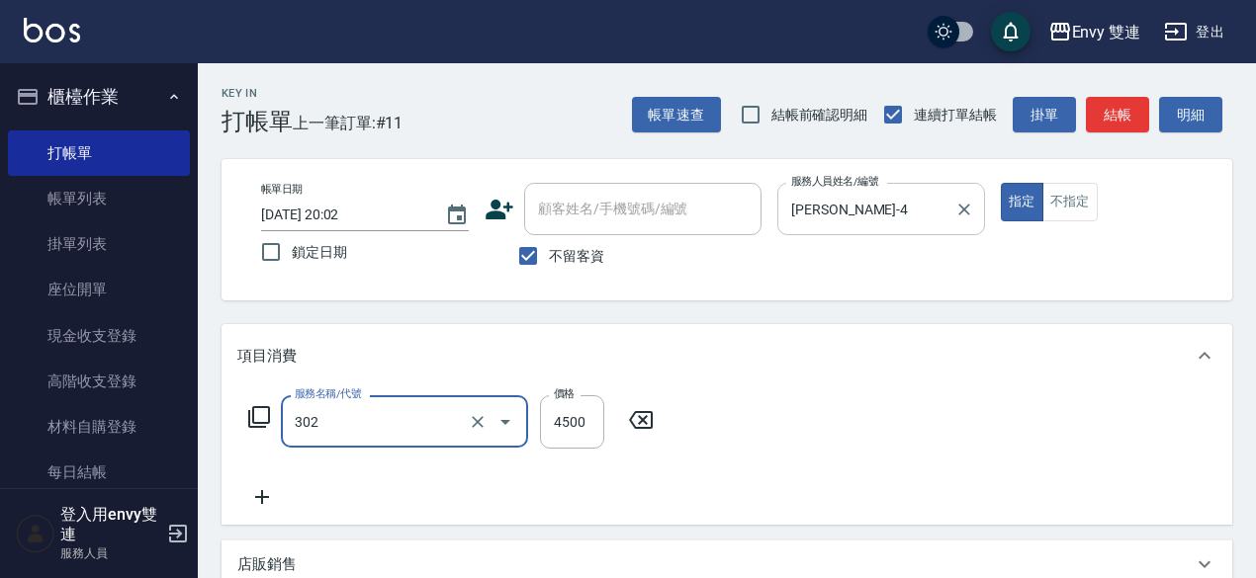
type input "水質感熱塑燙(302)"
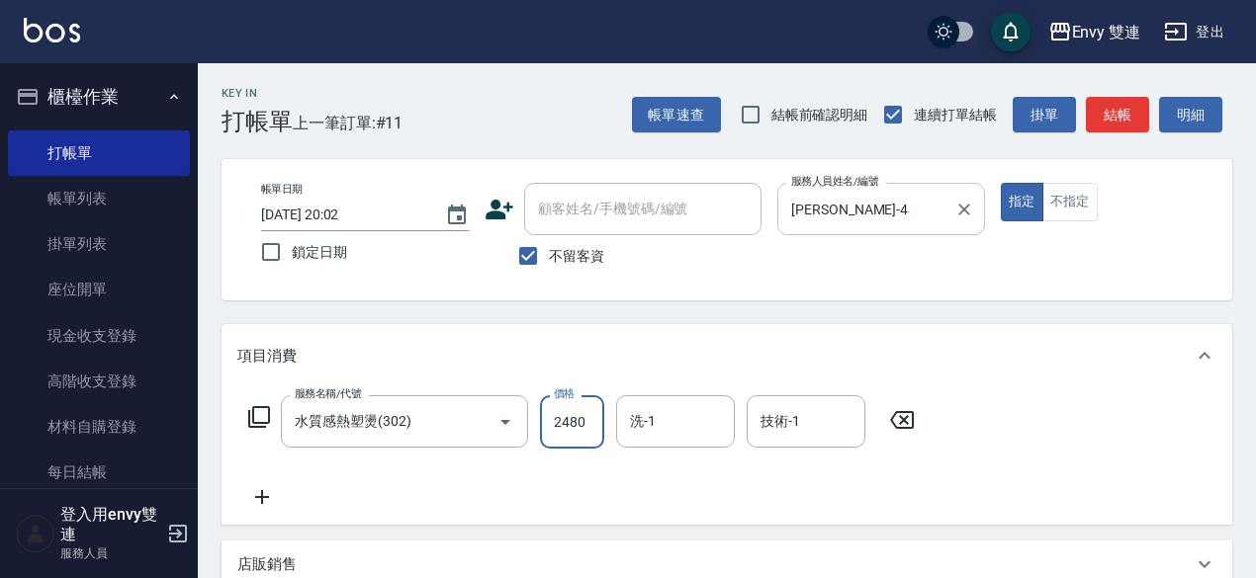
type input "2480"
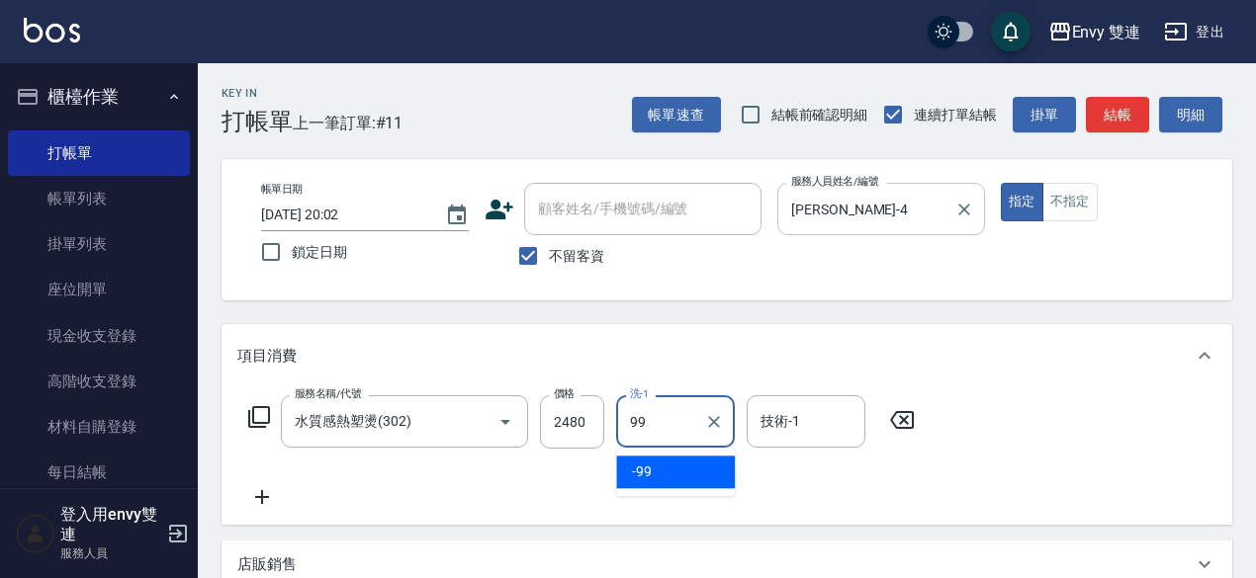
type input "-99"
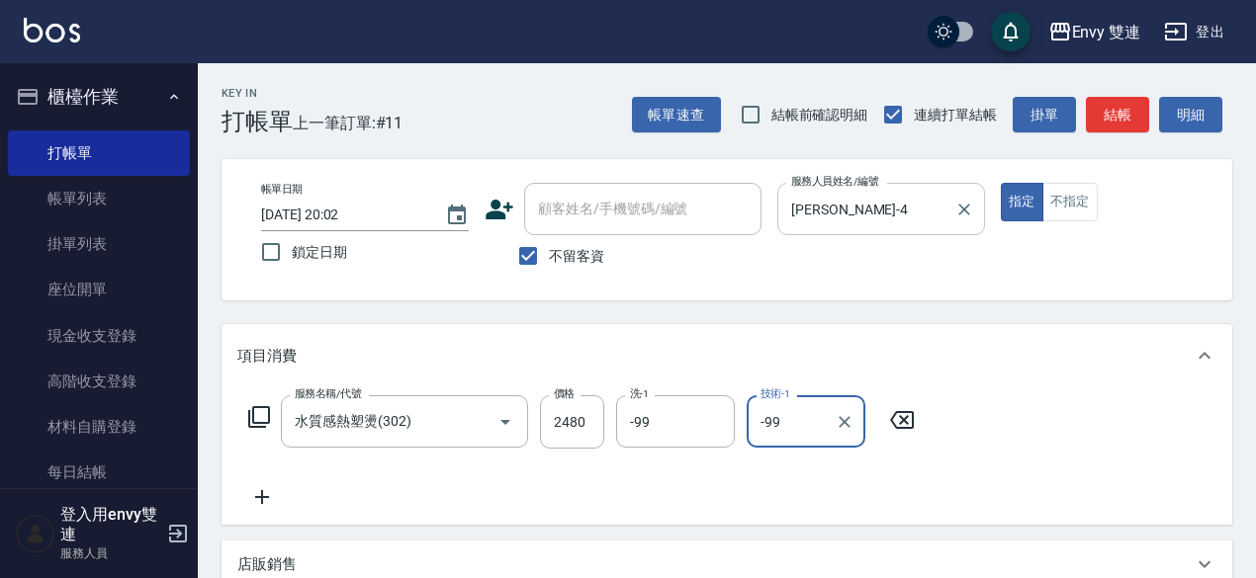
type input "-99"
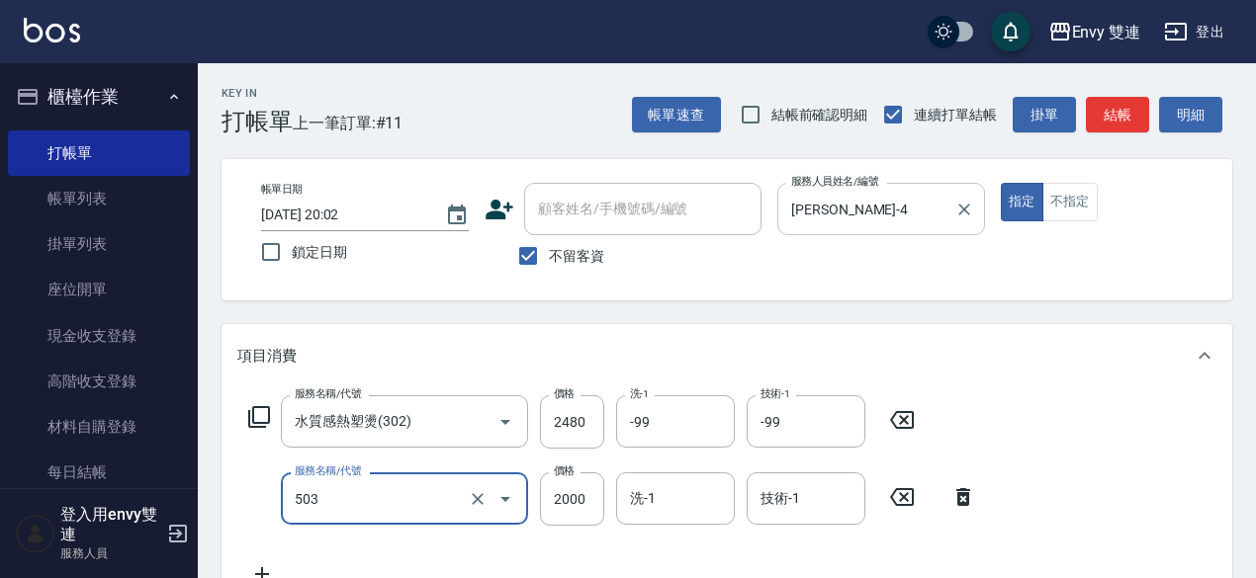
type input "日本結構二段式(503)"
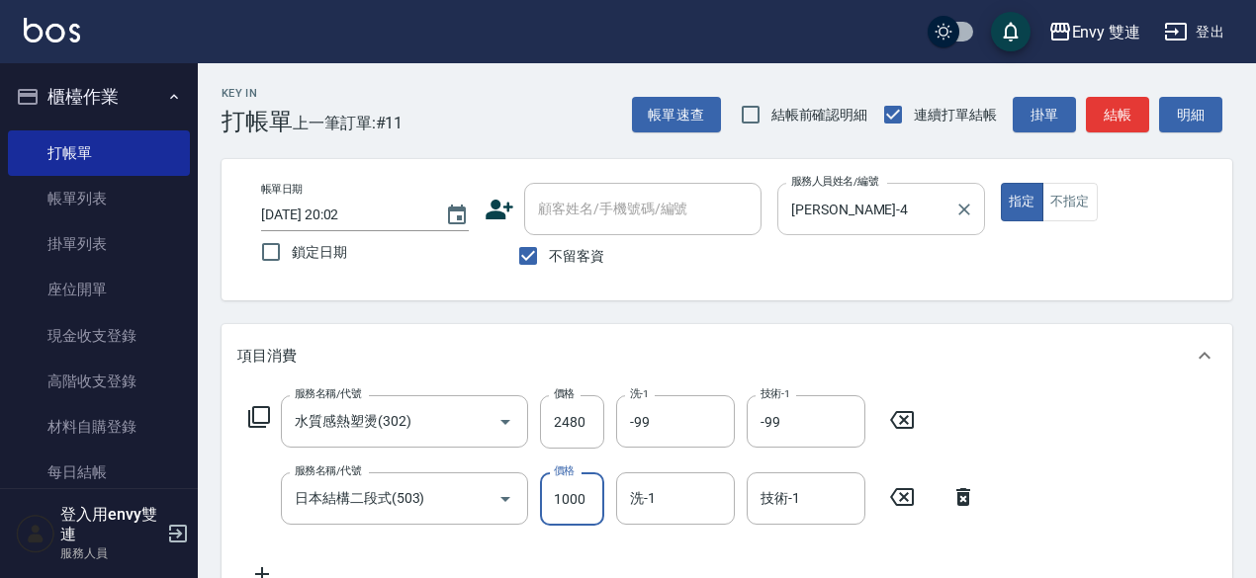
type input "1000"
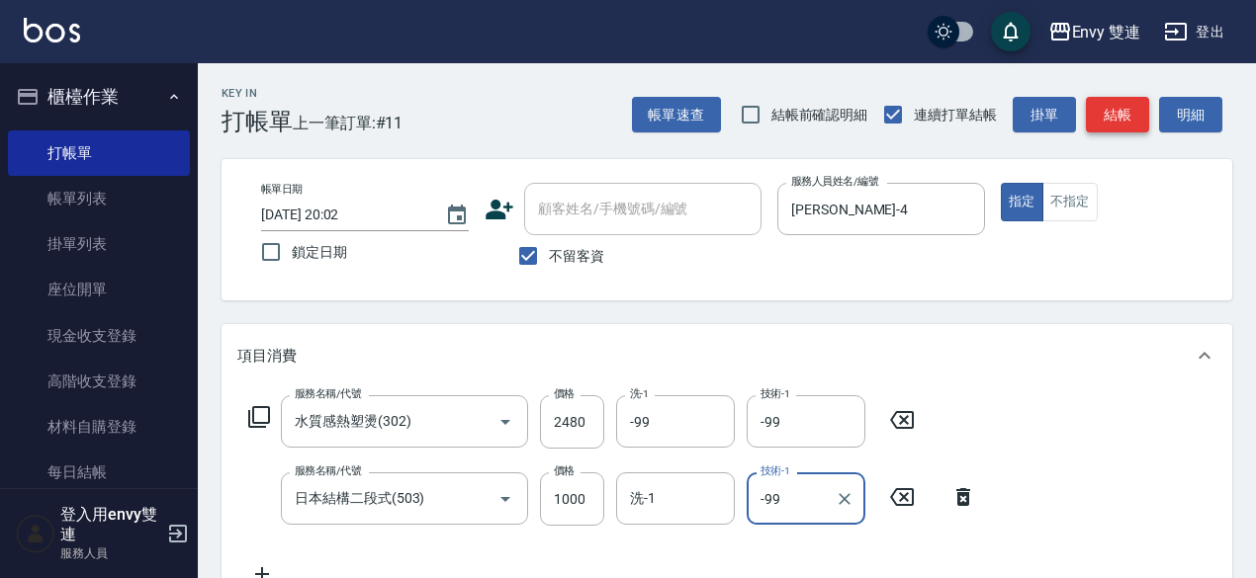
type input "-99"
click at [1131, 116] on button "結帳" at bounding box center [1116, 115] width 63 height 37
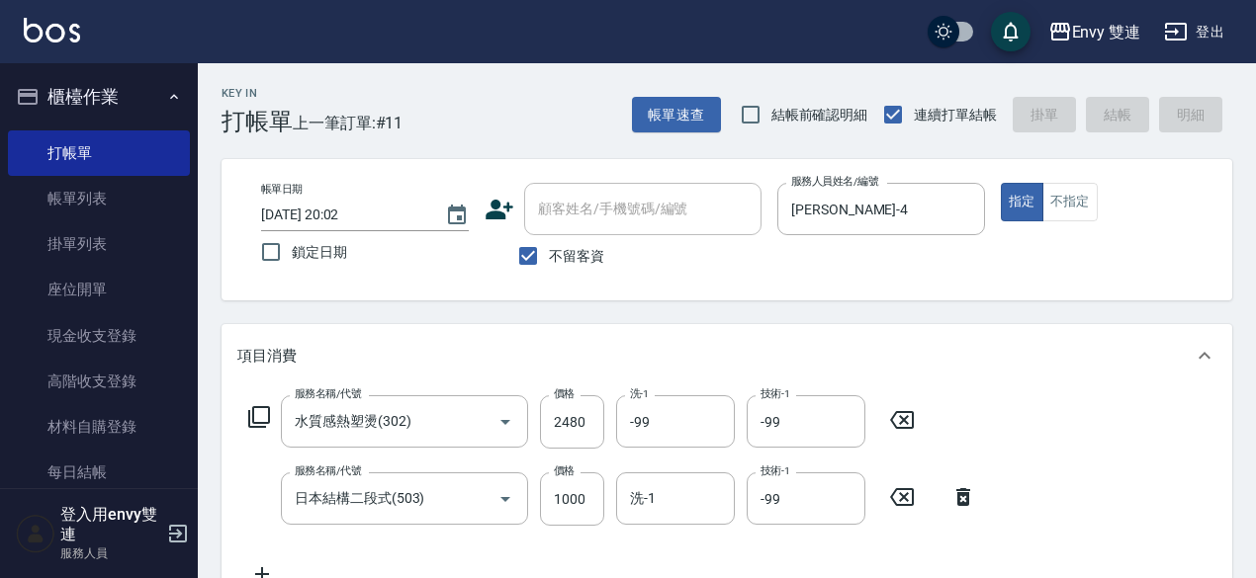
type input "[DATE] 20:07"
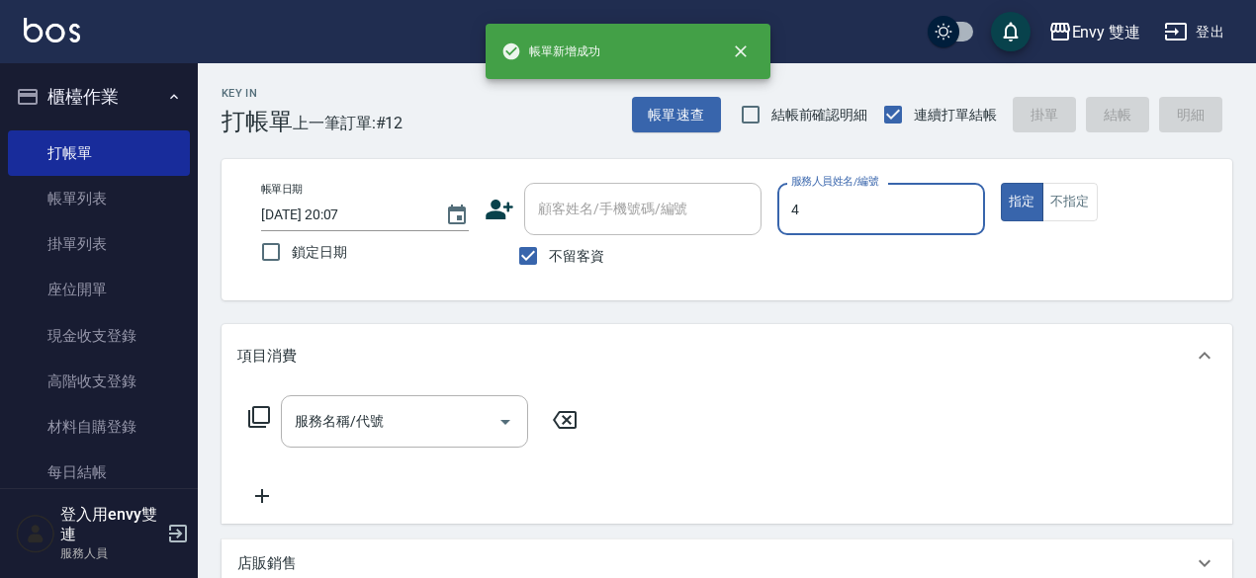
type input "[PERSON_NAME]-4"
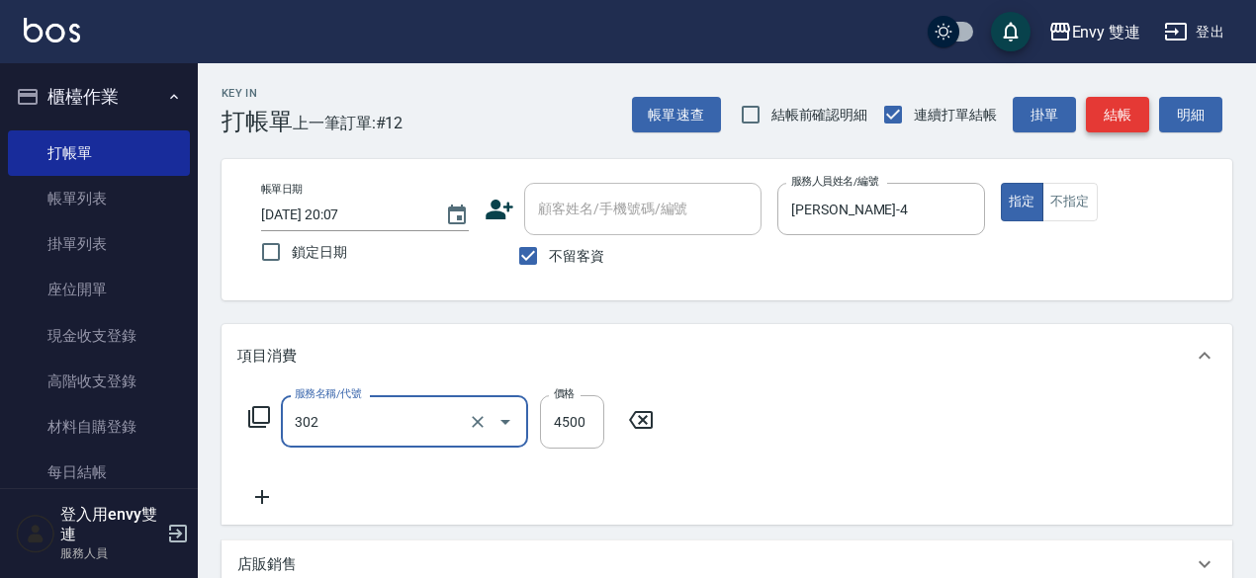
type input "水質感熱塑燙(302)"
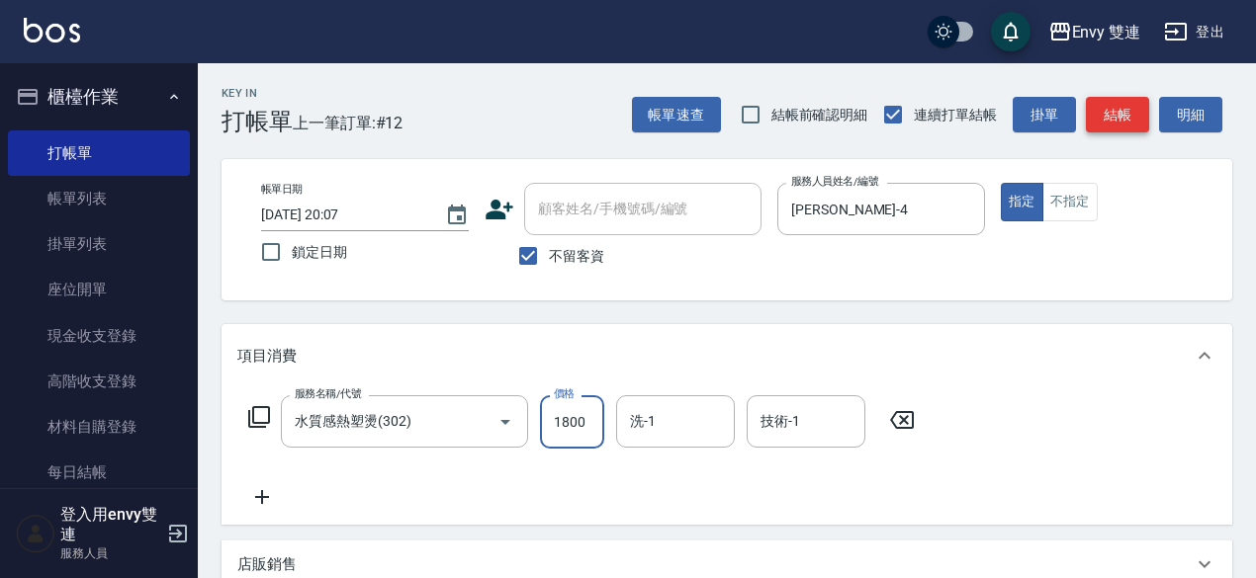
type input "1800"
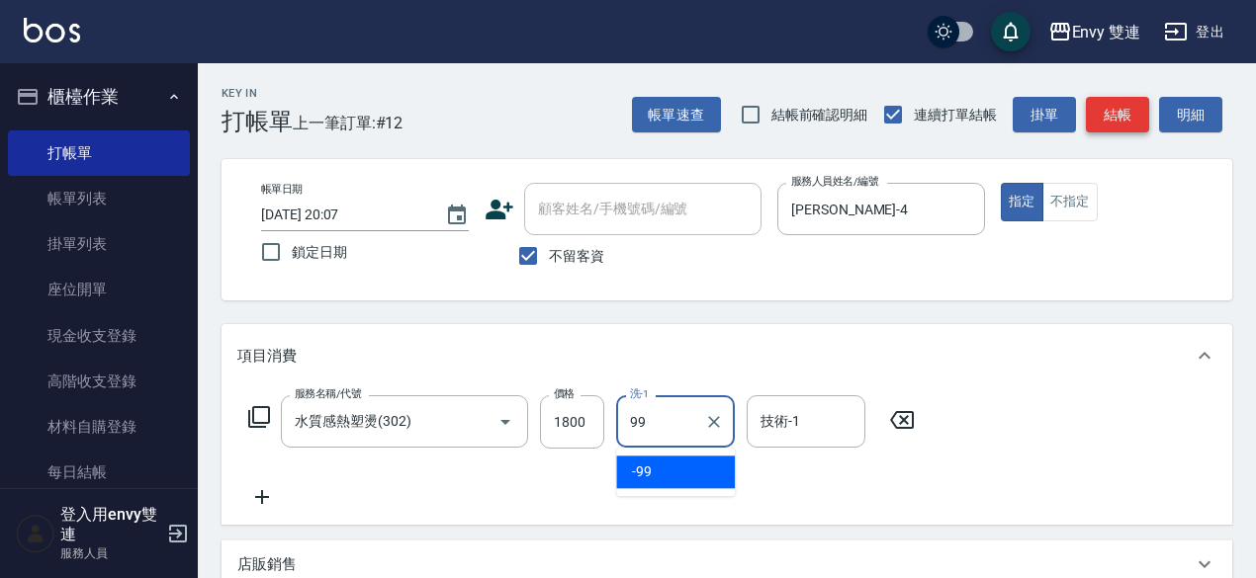
type input "-99"
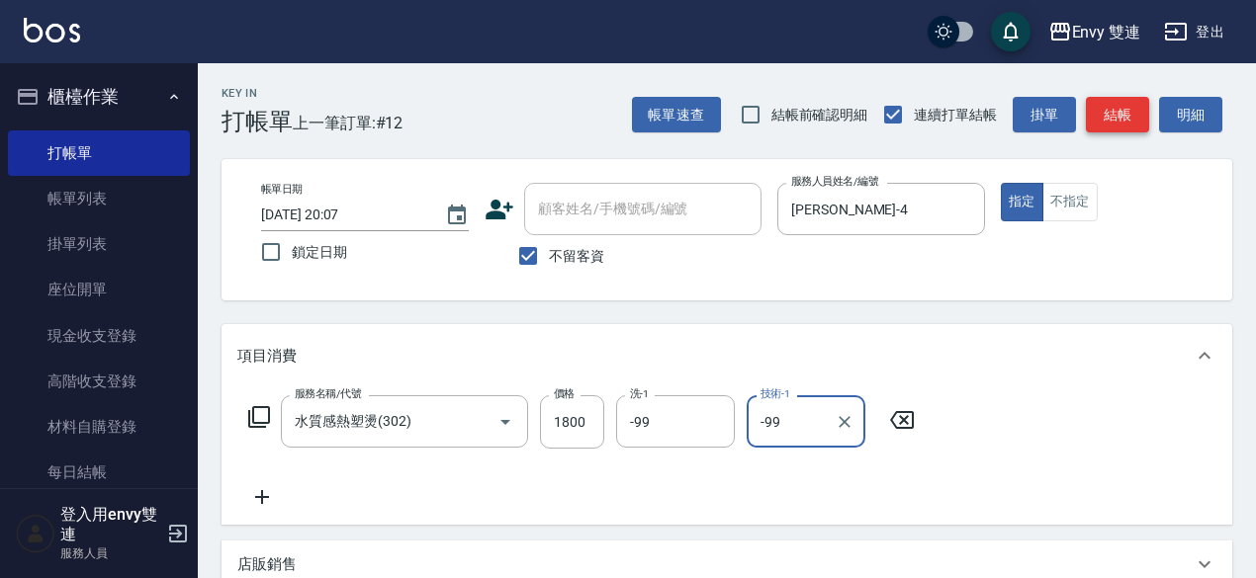
type input "-99"
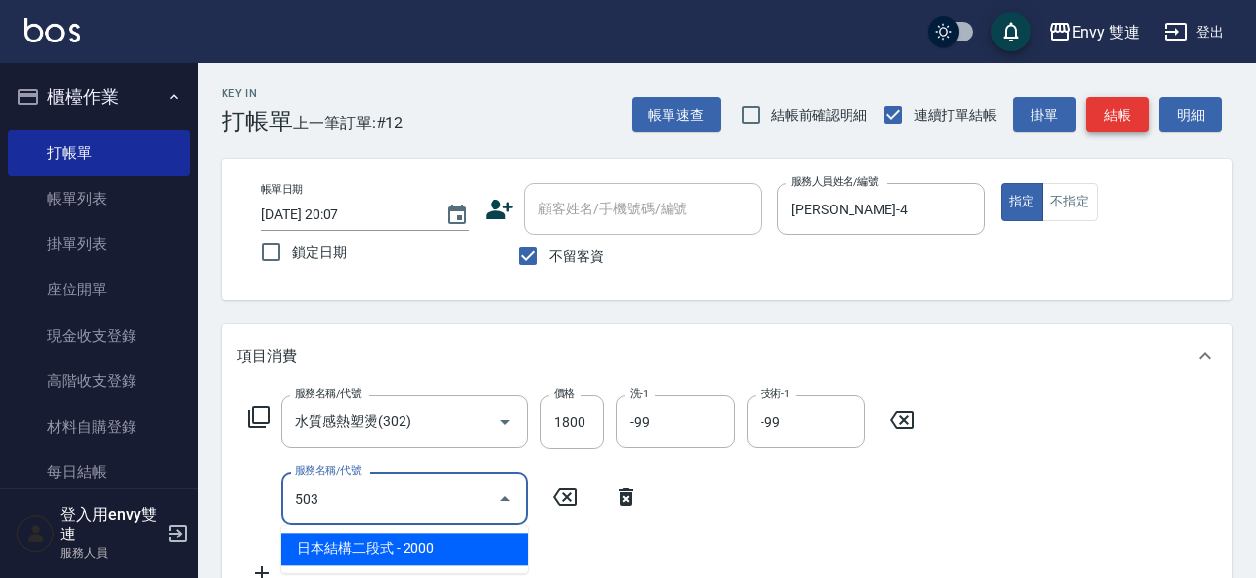
type input "日本結構二段式(503)"
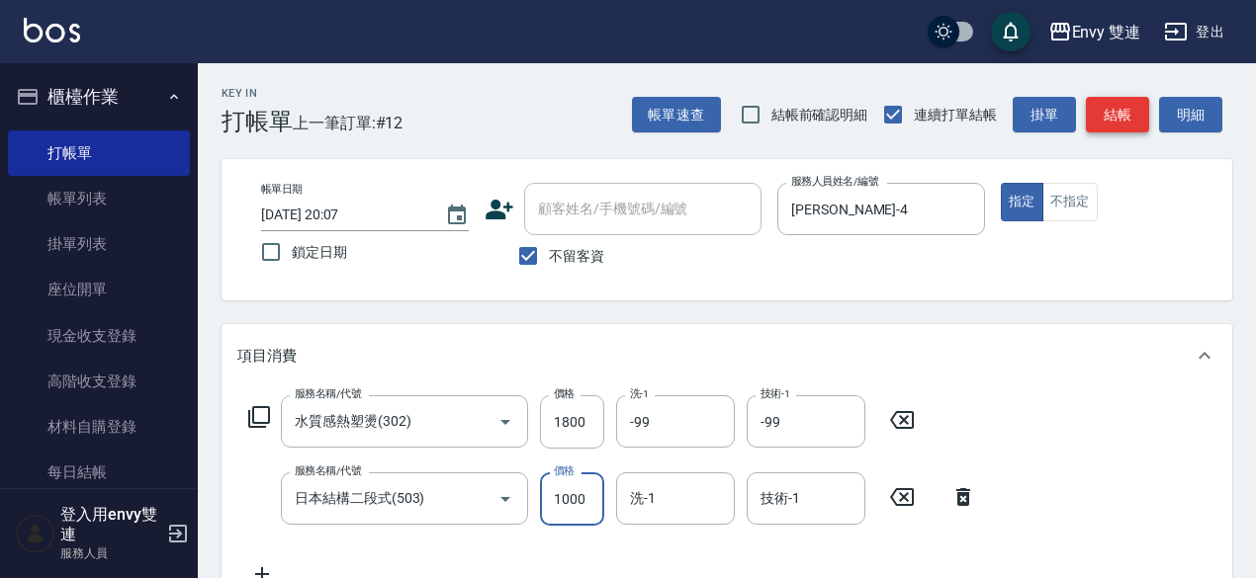
type input "1000"
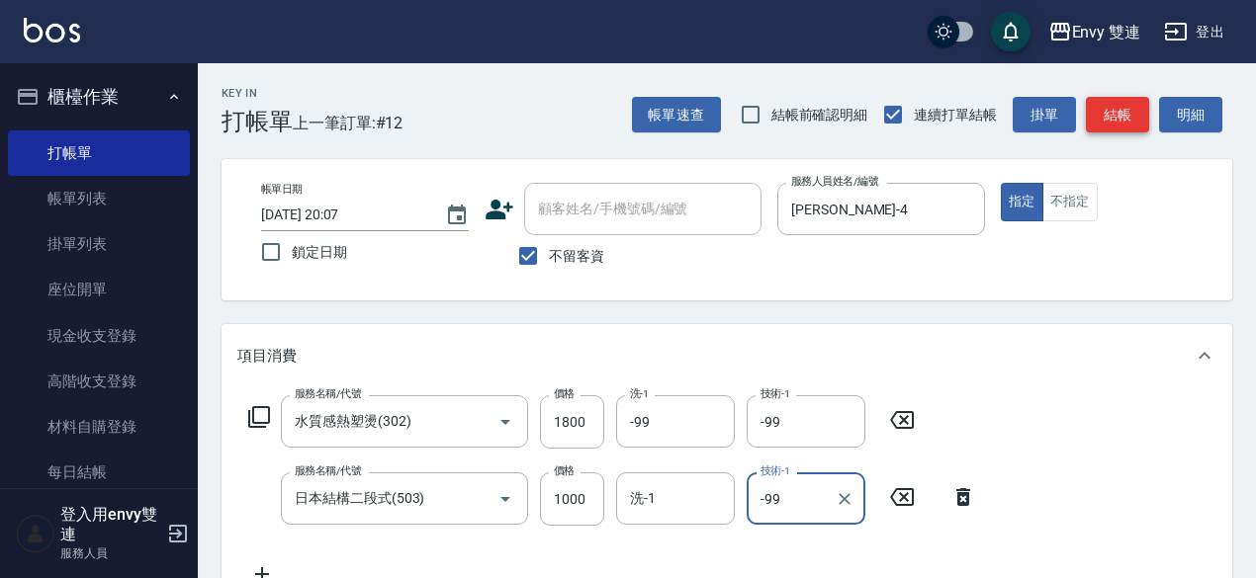
type input "-99"
click at [1131, 113] on button "結帳" at bounding box center [1116, 115] width 63 height 37
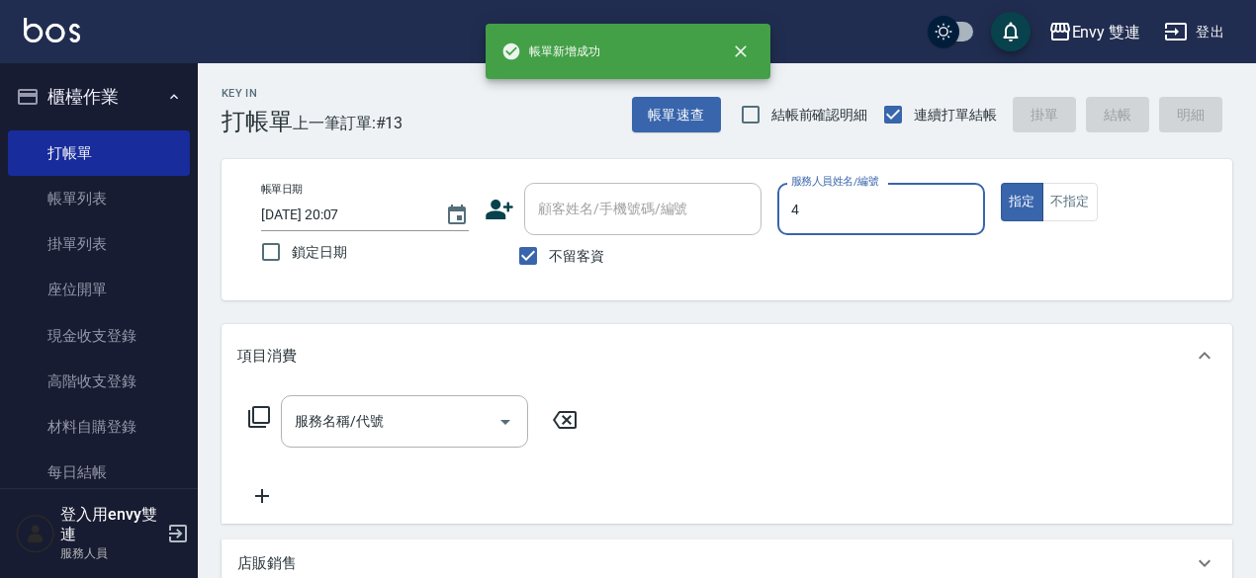
type input "[PERSON_NAME]-4"
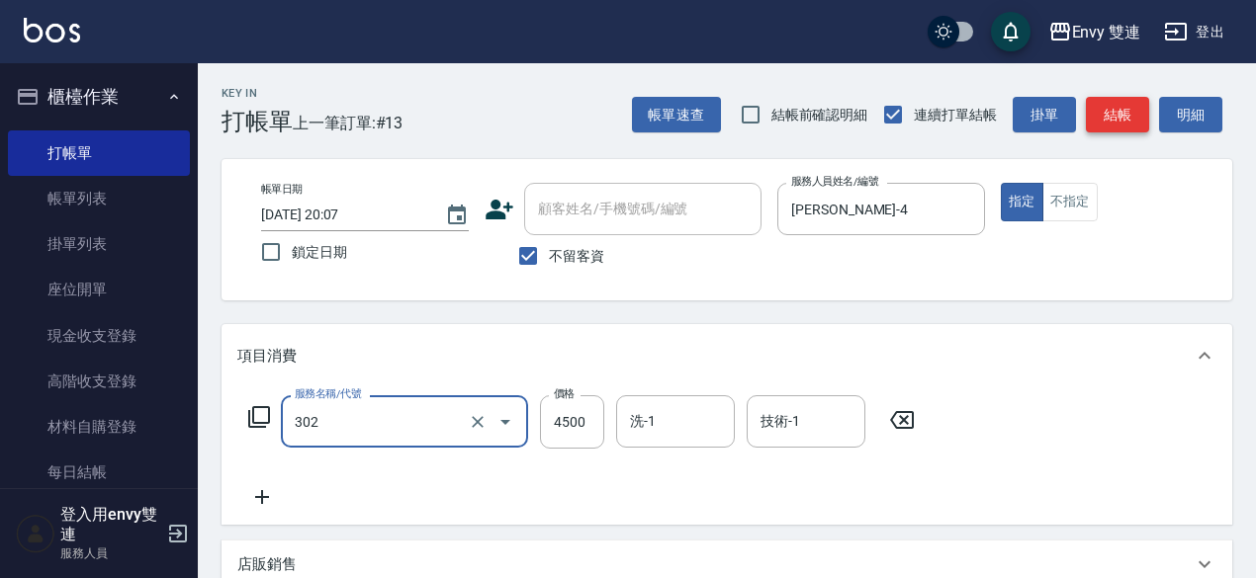
type input "水質感熱塑燙(302)"
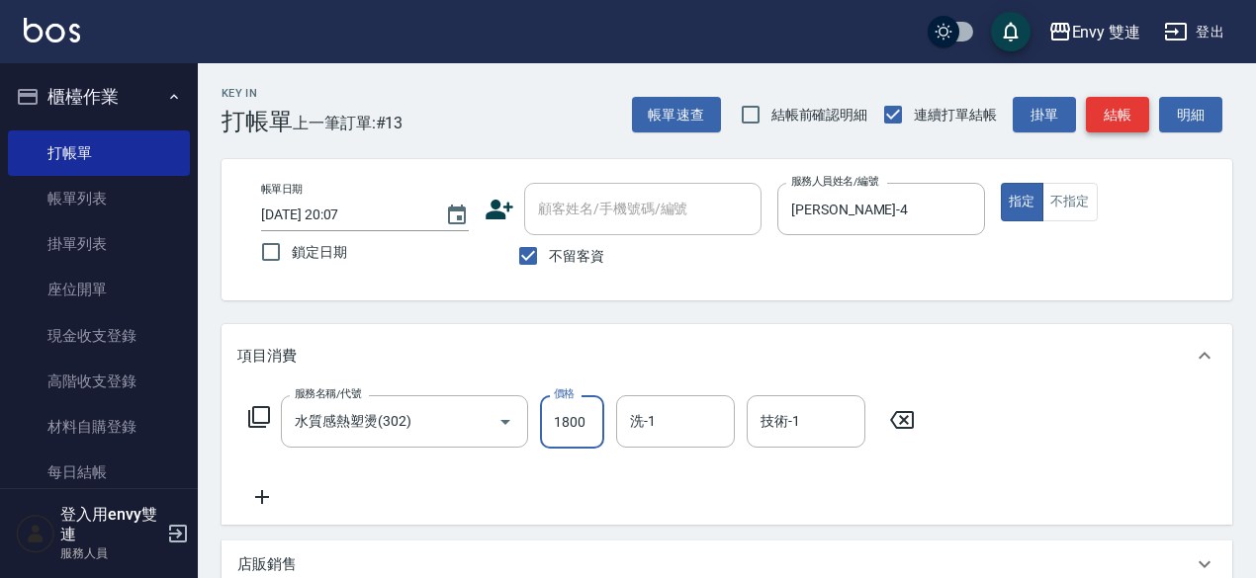
type input "1800"
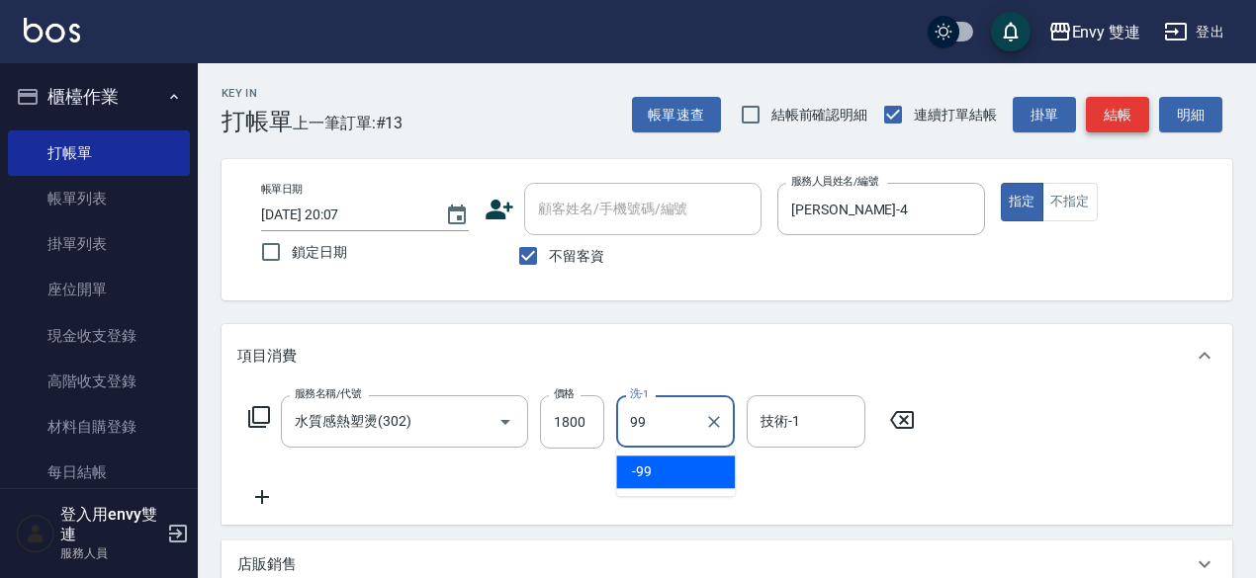
type input "-99"
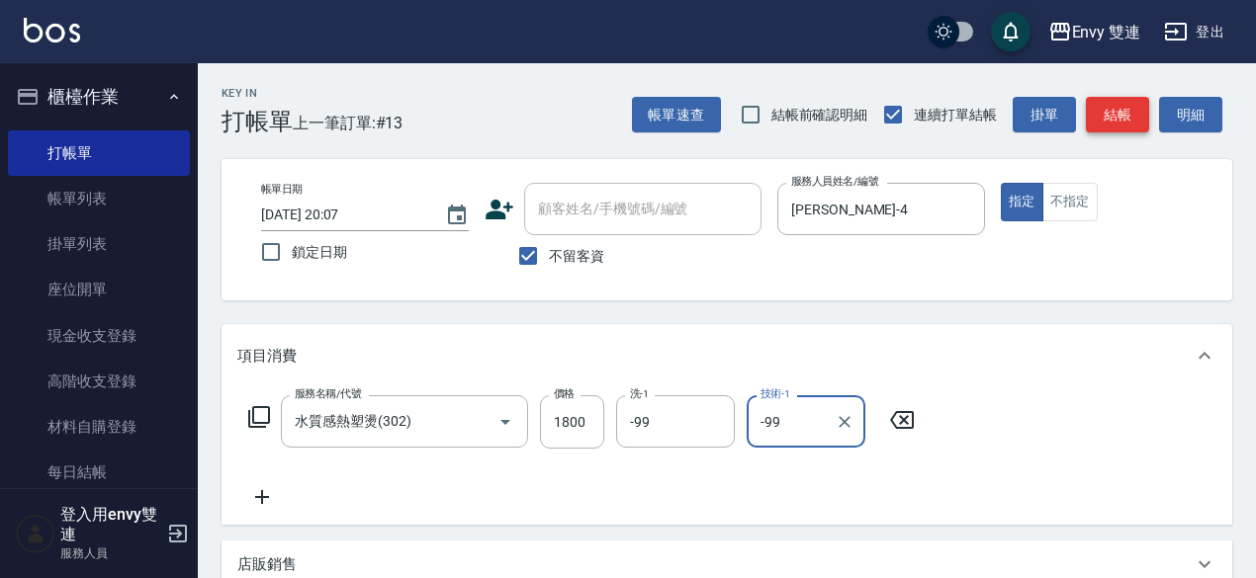
type input "-99"
click at [1131, 113] on button "結帳" at bounding box center [1116, 115] width 63 height 37
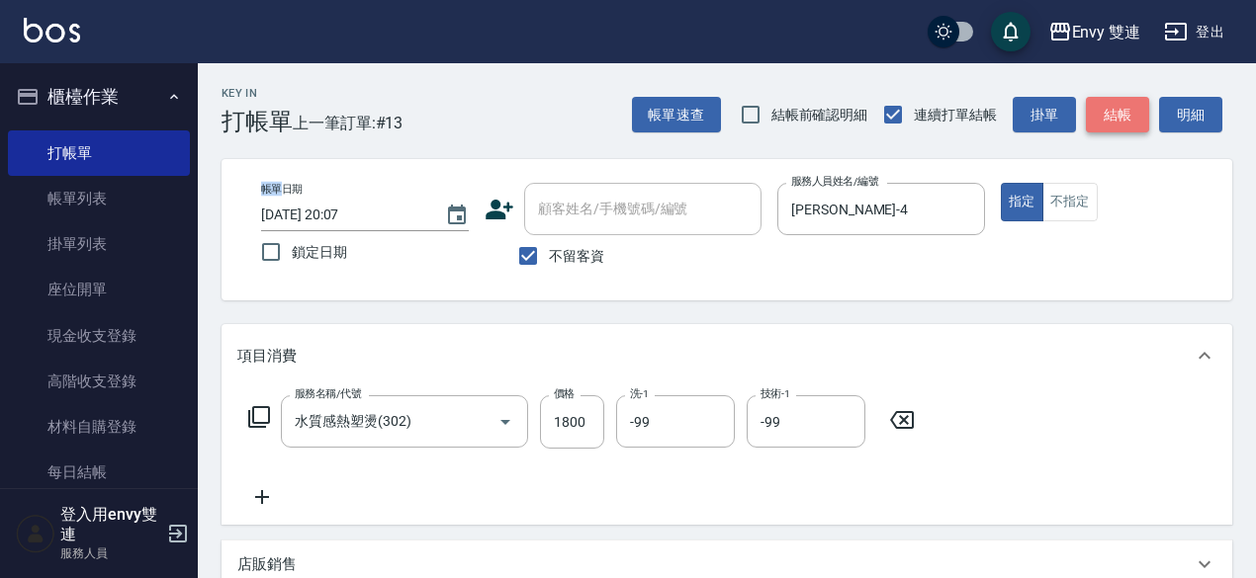
click at [1131, 113] on div "帳單速查 結帳前確認明細 連續打單結帳 掛單 結帳 明細" at bounding box center [932, 115] width 600 height 42
